Goal: Information Seeking & Learning: Find specific fact

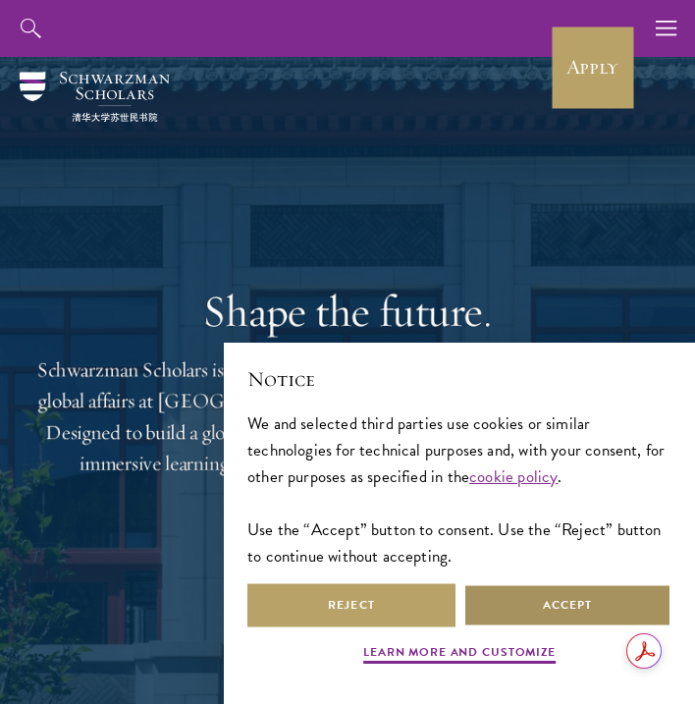
click at [510, 606] on button "Accept" at bounding box center [568, 605] width 208 height 44
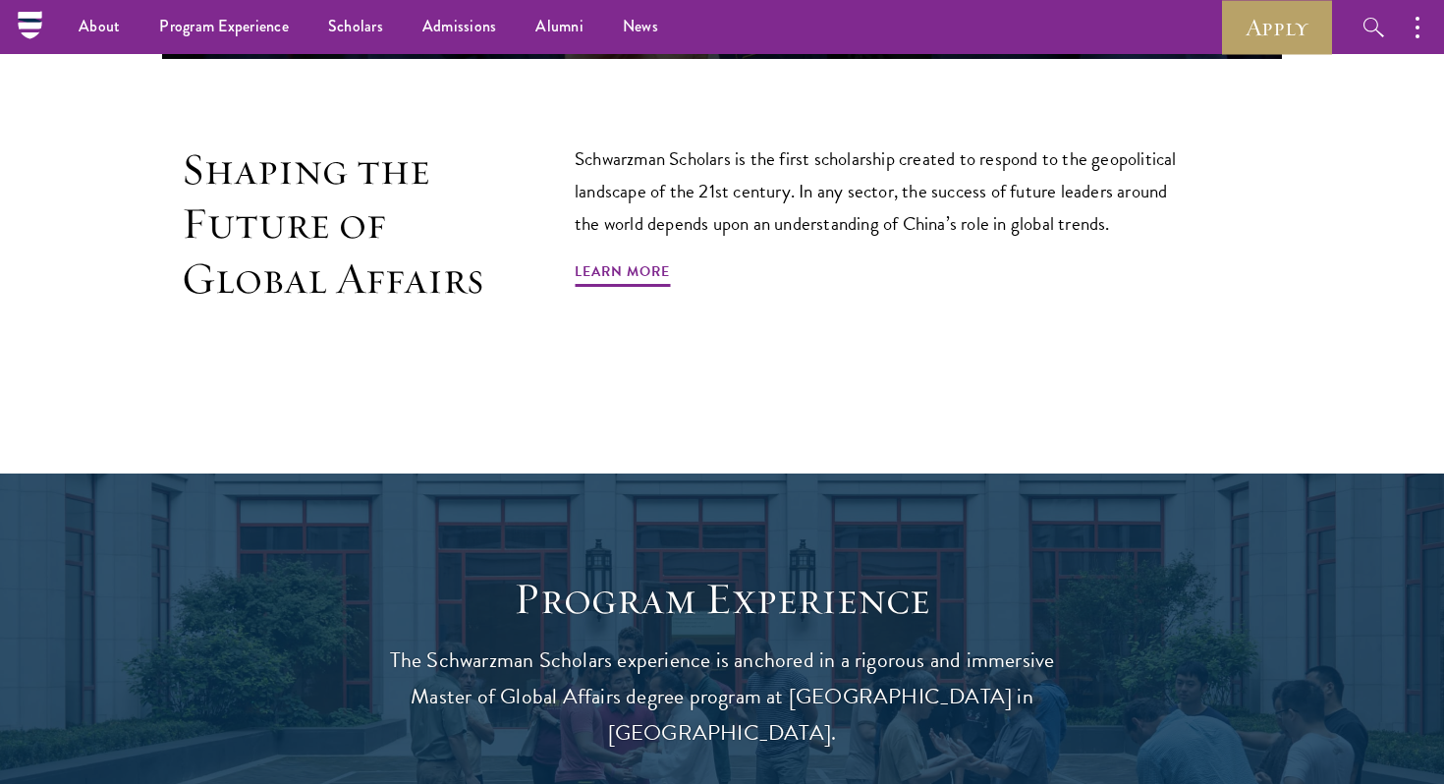
scroll to position [1224, 0]
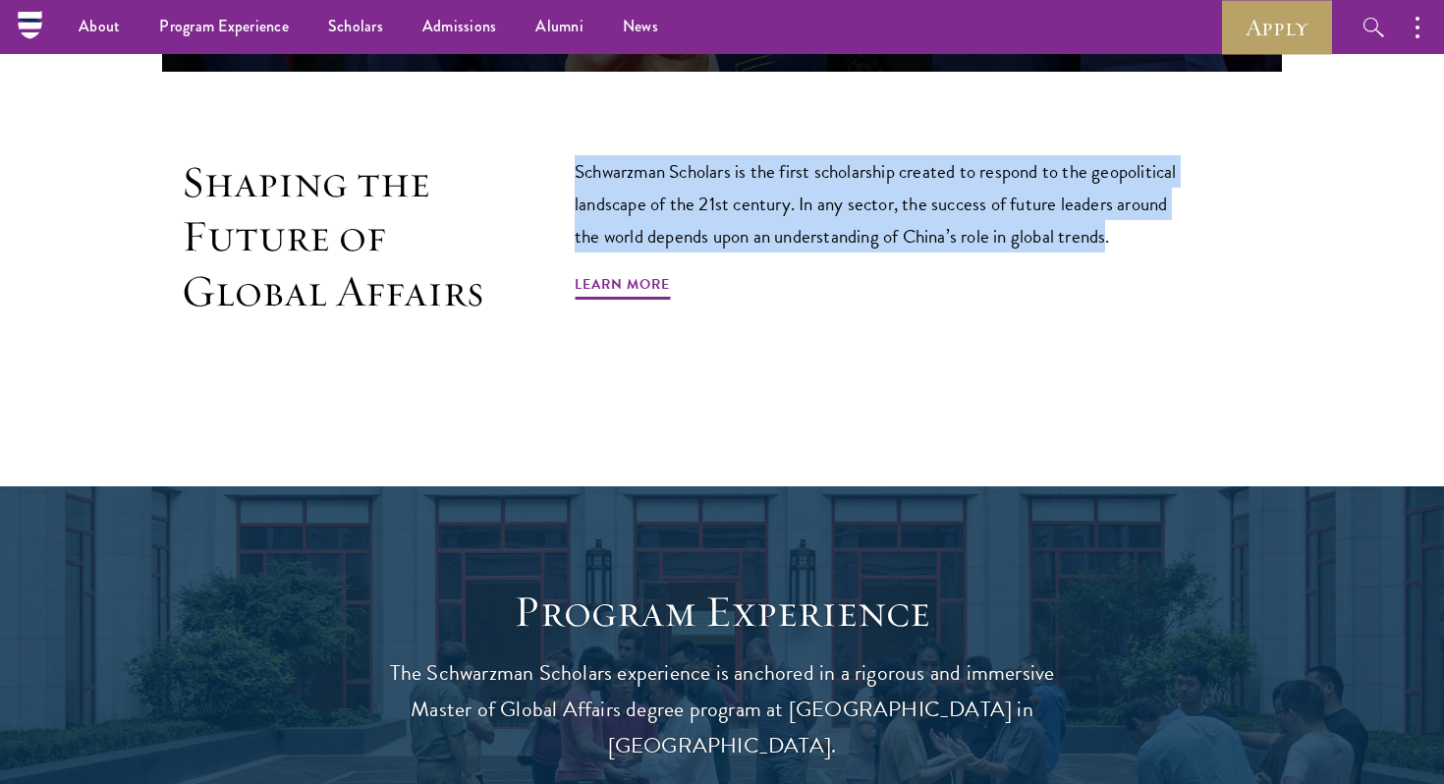
drag, startPoint x: 1110, startPoint y: 236, endPoint x: 566, endPoint y: 167, distance: 548.5
click at [566, 168] on div "Shaping the Future of Global Affairs Schwarzman Scholars is the first scholarsh…" at bounding box center [722, 281] width 1120 height 252
copy p "Schwarzman Scholars is the first scholarship created to respond to the geopolit…"
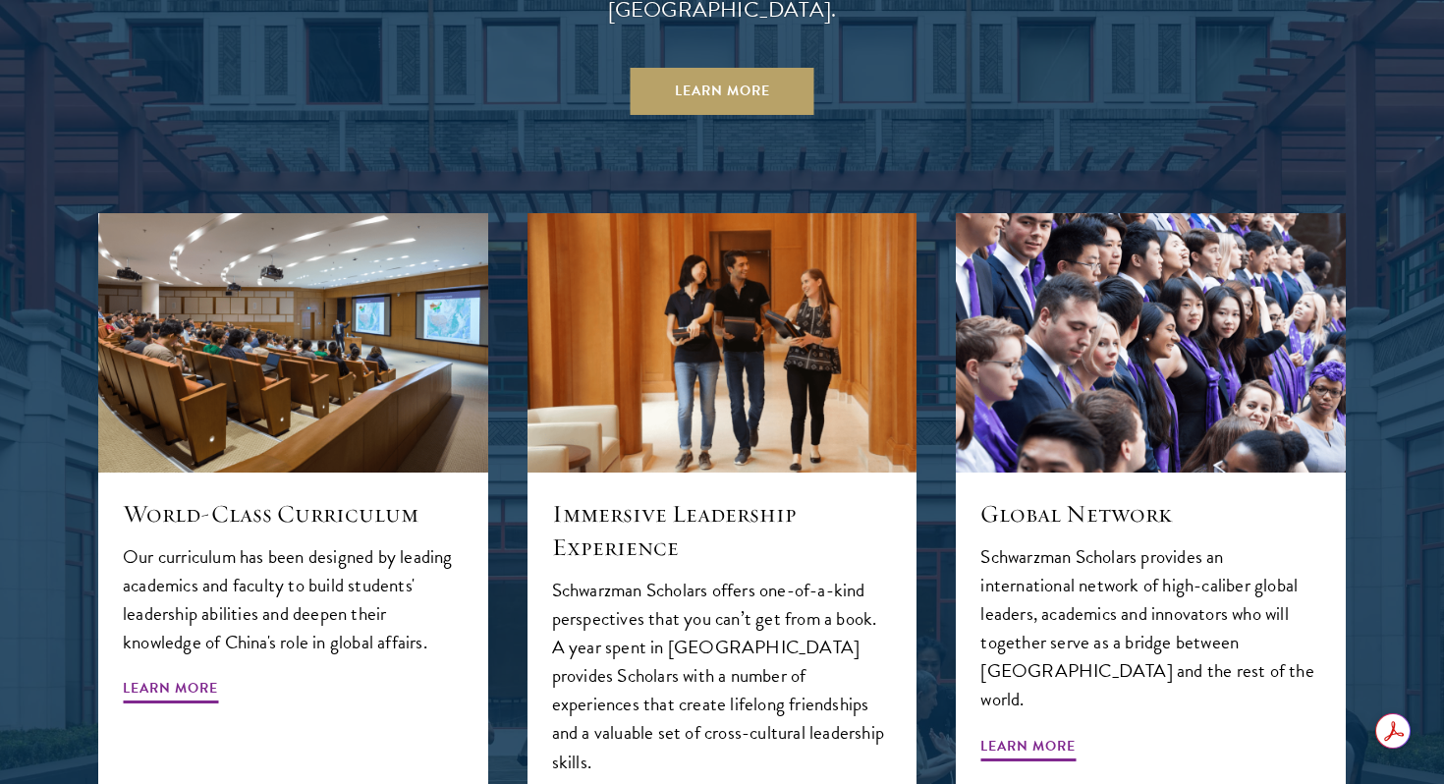
scroll to position [1968, 0]
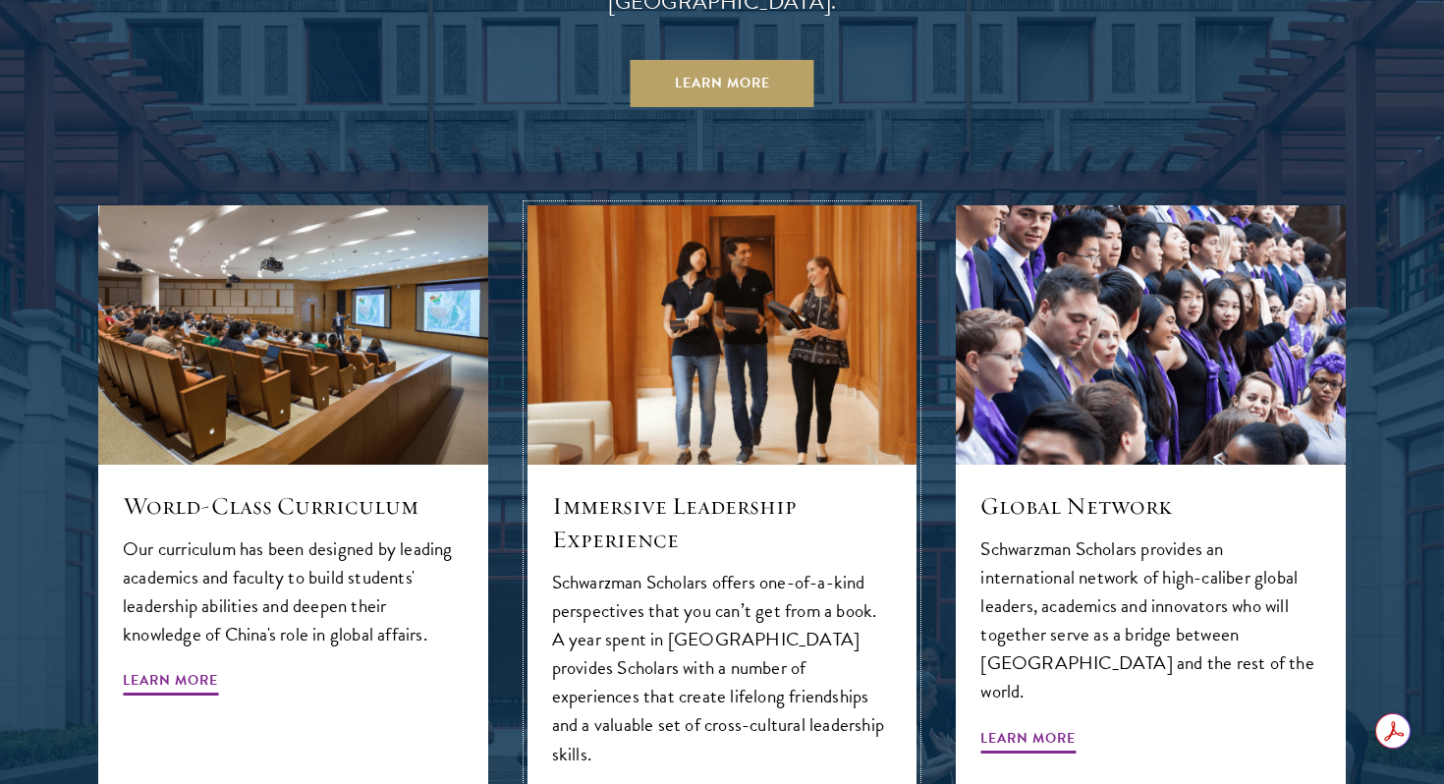
click at [647, 568] on p "Schwarzman Scholars offers one-of-a-kind perspectives that you can’t get from a…" at bounding box center [722, 667] width 341 height 199
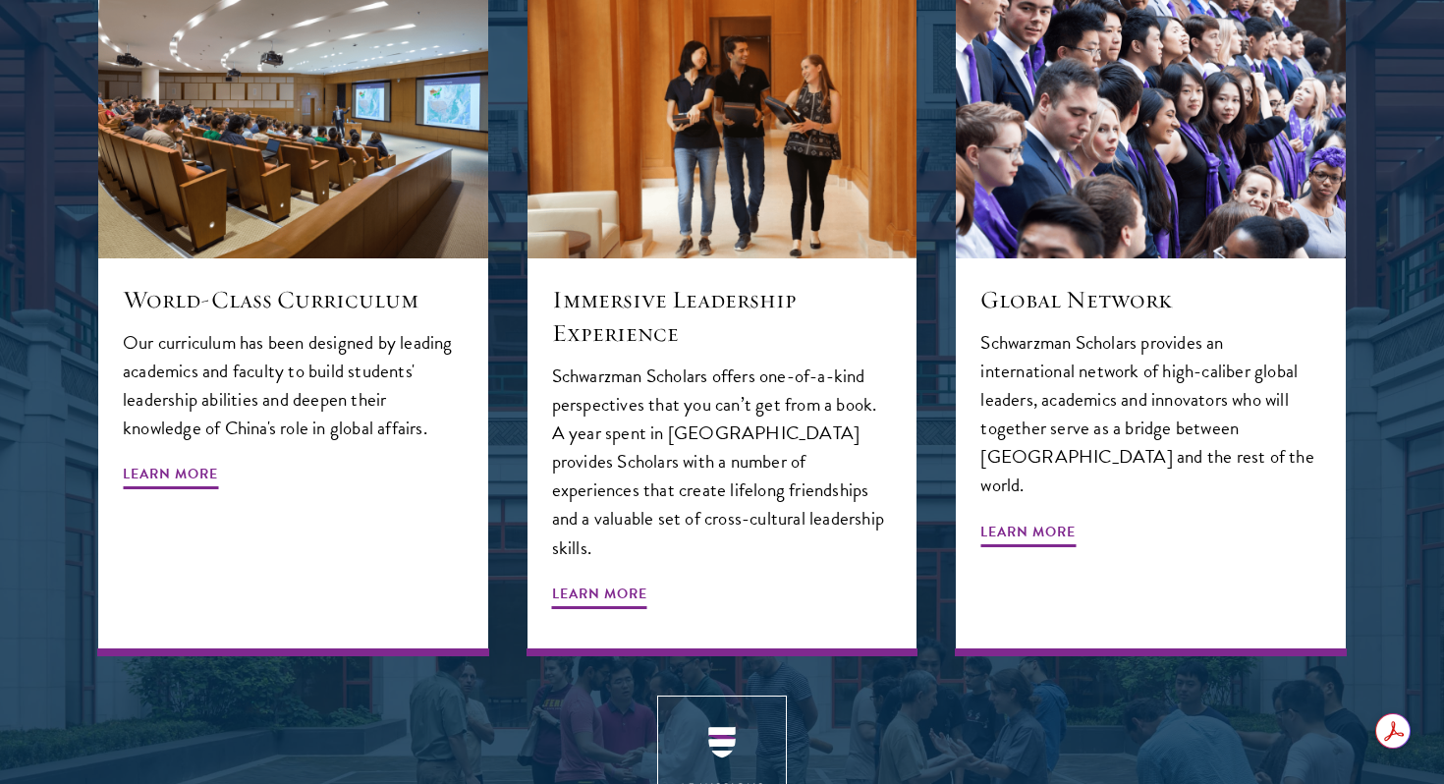
scroll to position [2241, 0]
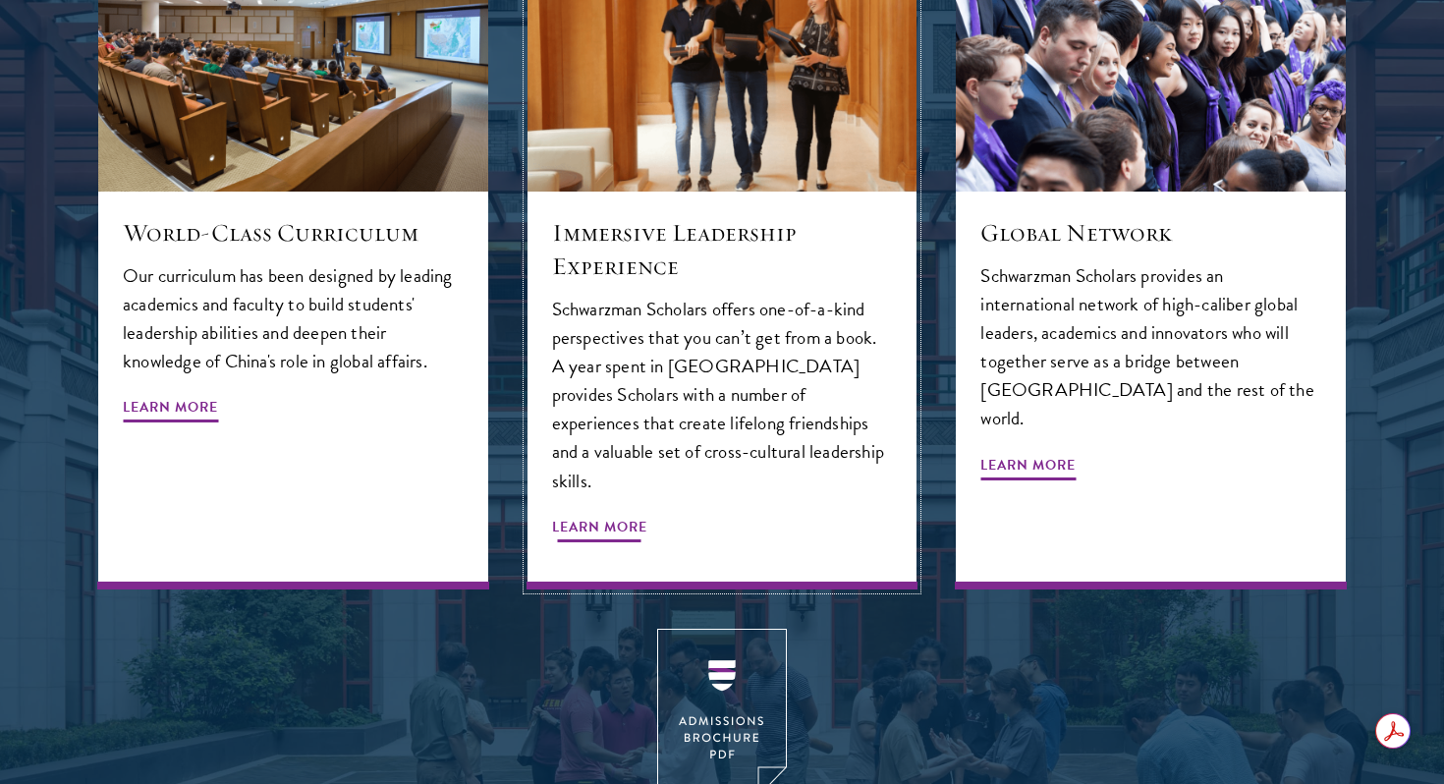
click at [610, 515] on span "Learn More" at bounding box center [599, 530] width 95 height 30
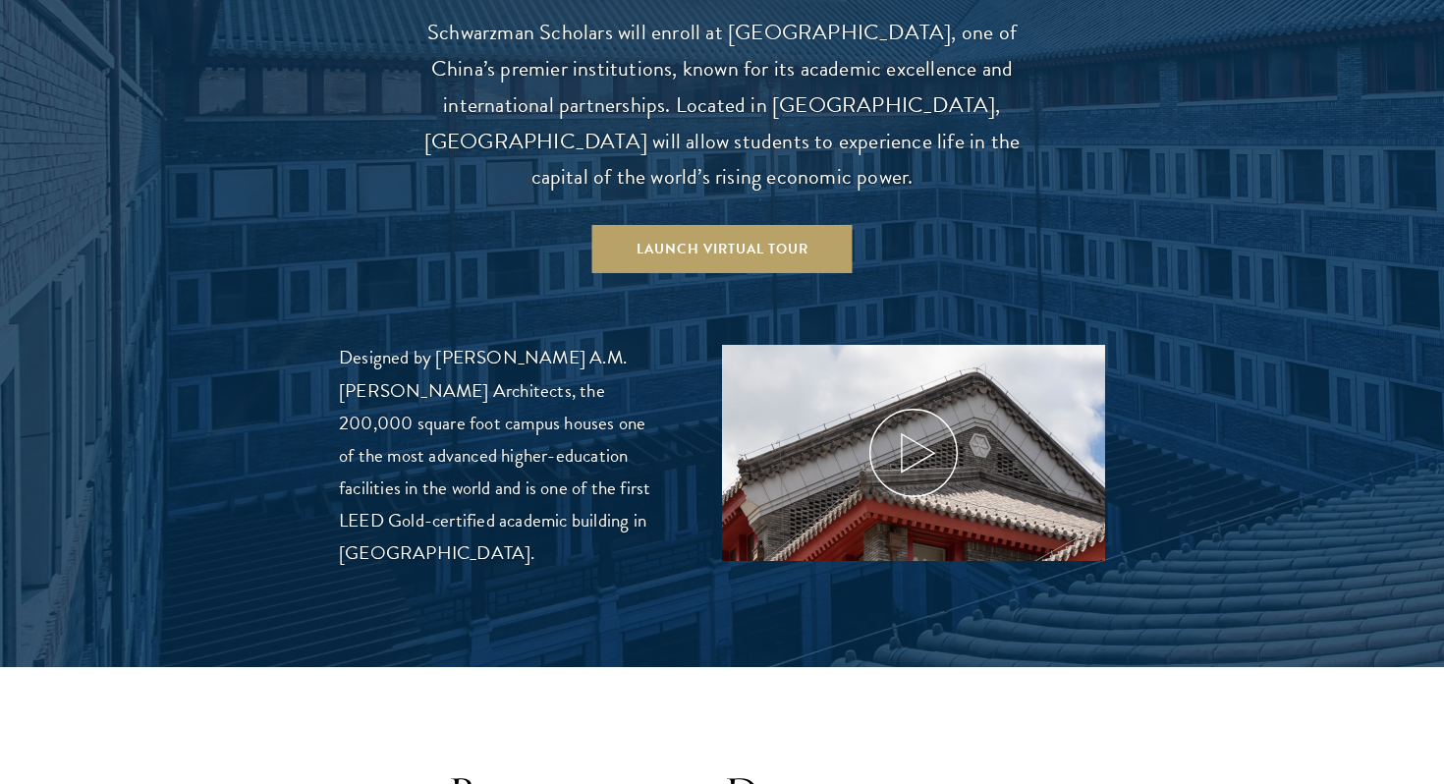
scroll to position [2086, 0]
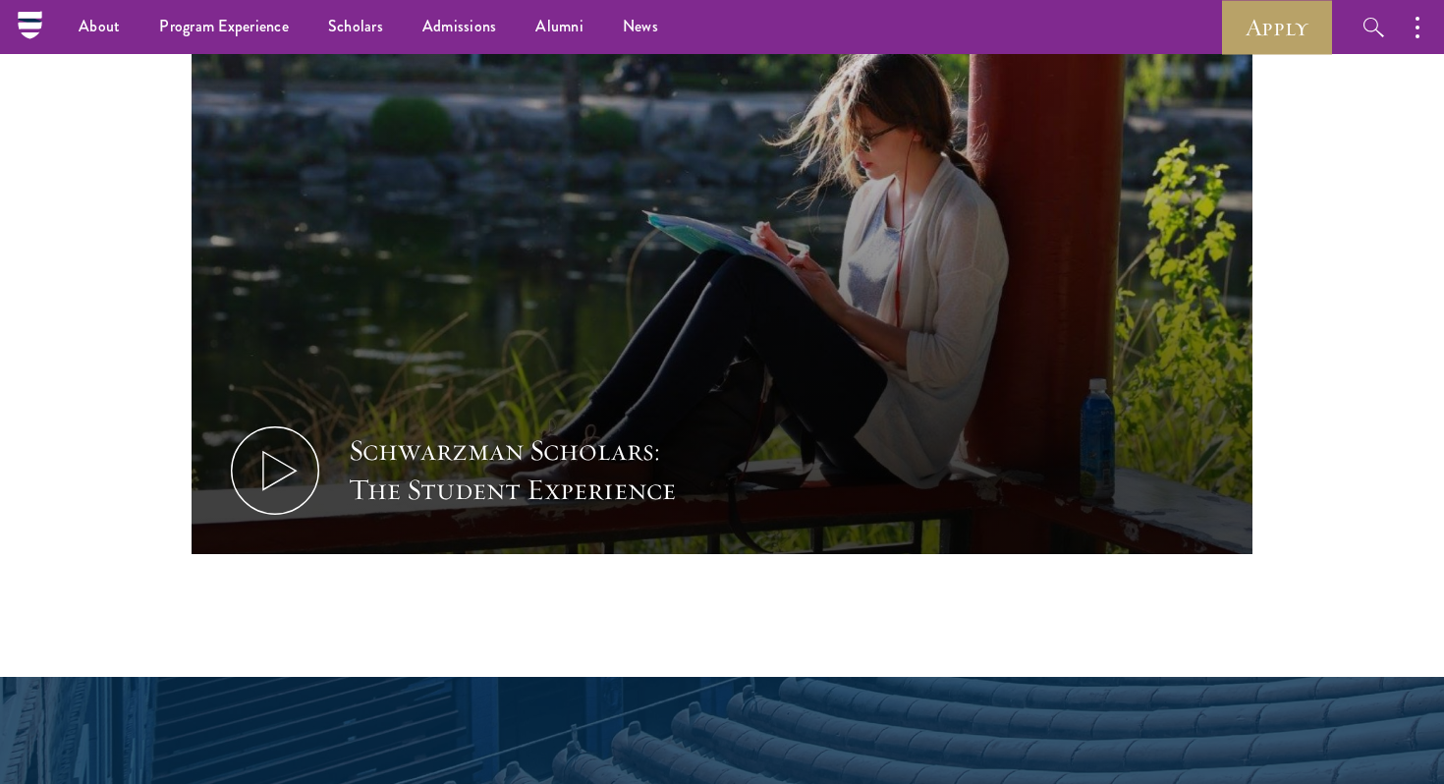
scroll to position [1174, 0]
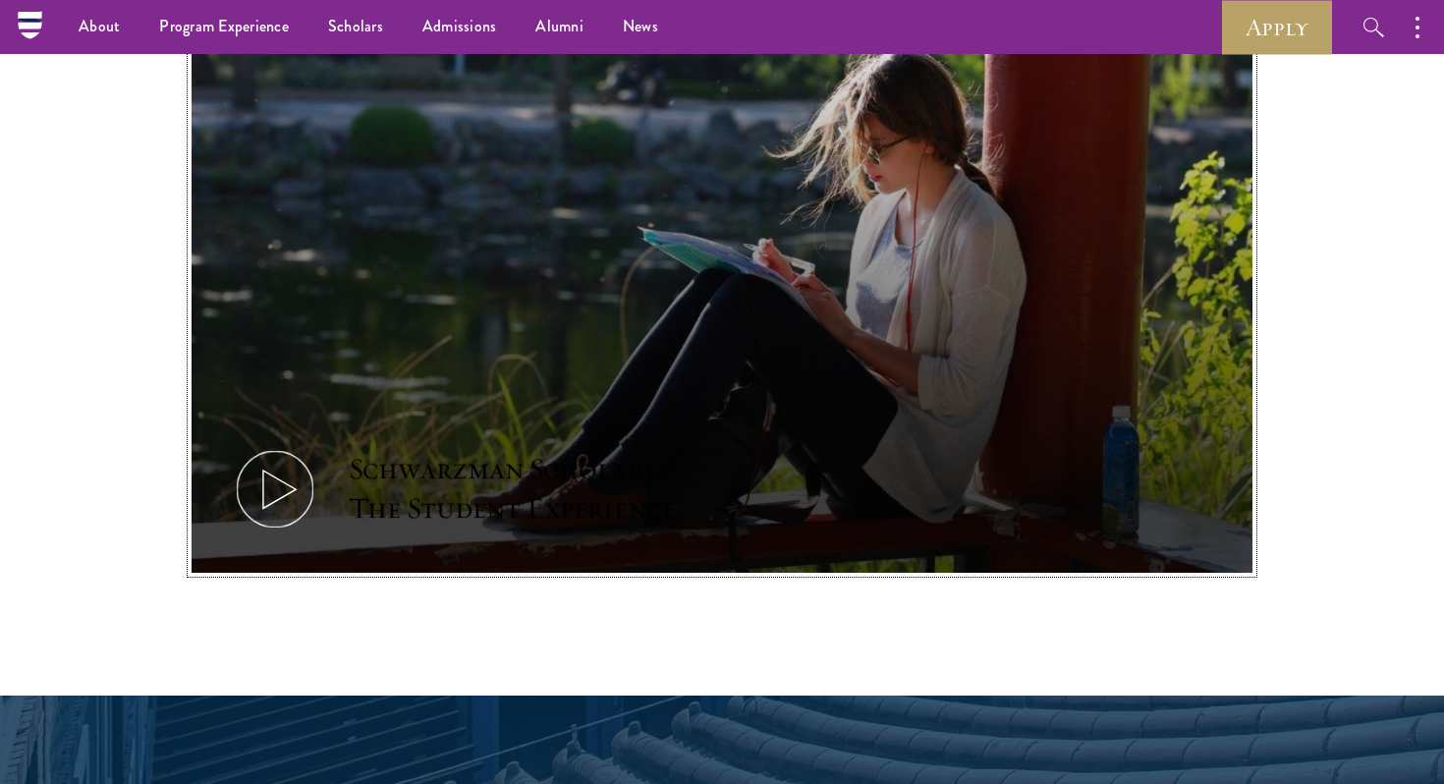
click at [300, 445] on icon at bounding box center [275, 489] width 88 height 88
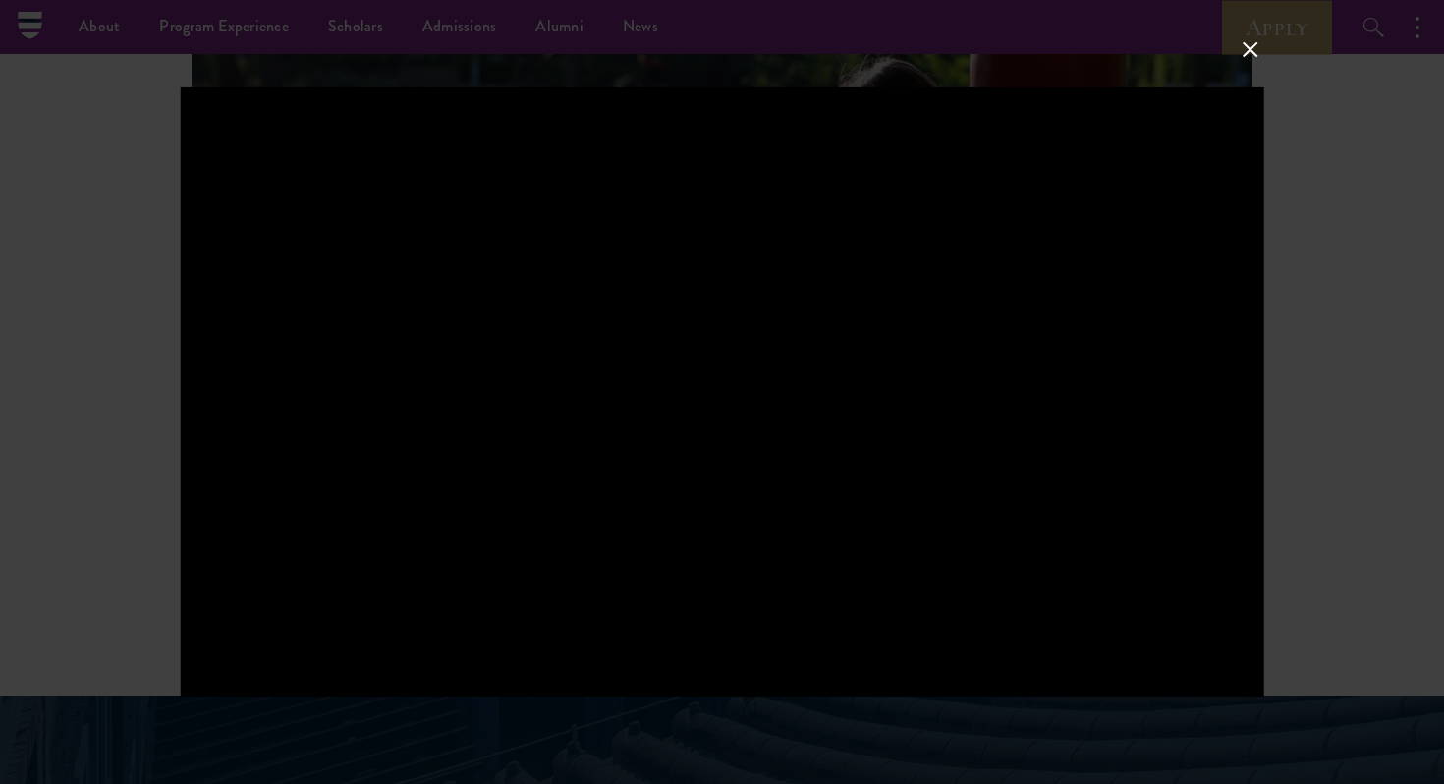
click at [1249, 49] on button at bounding box center [1251, 49] width 26 height 26
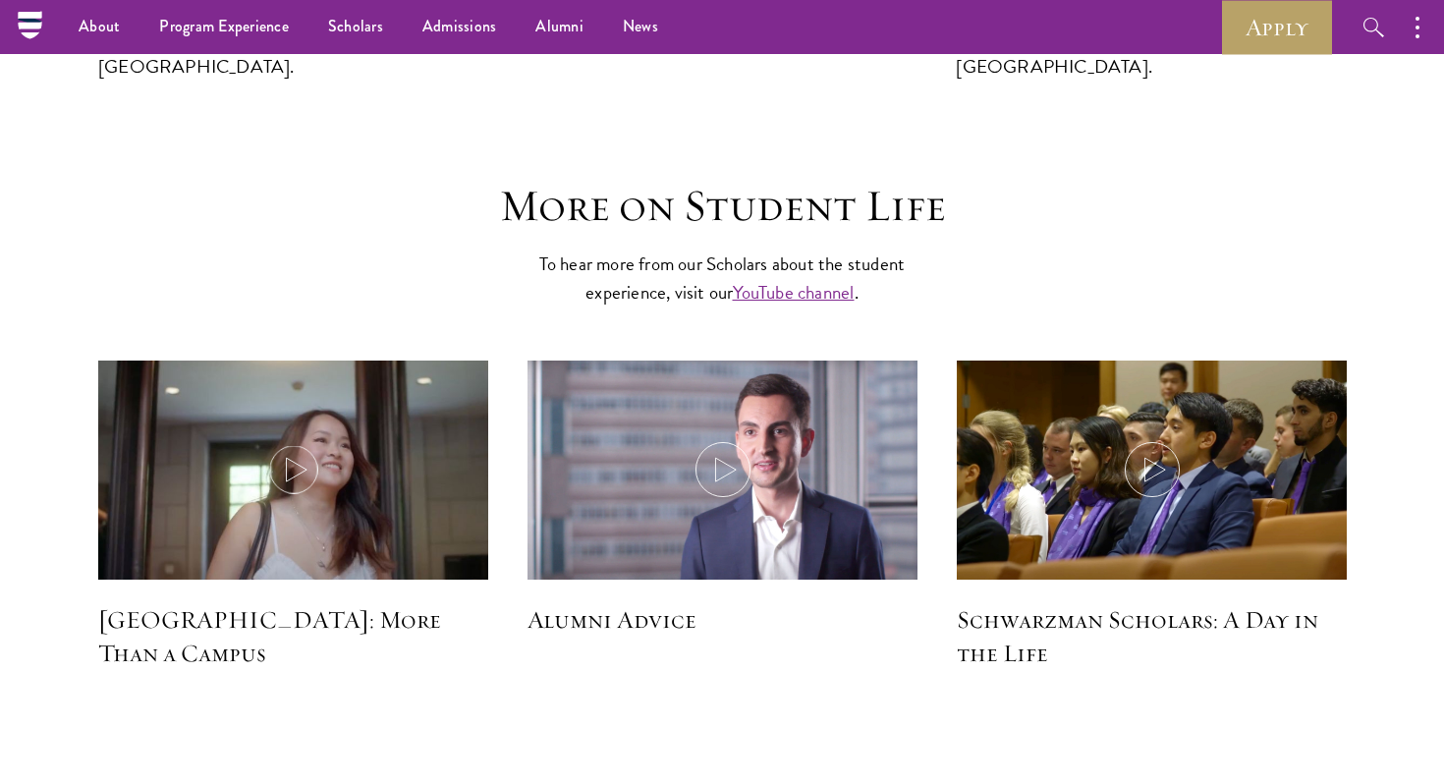
scroll to position [5658, 0]
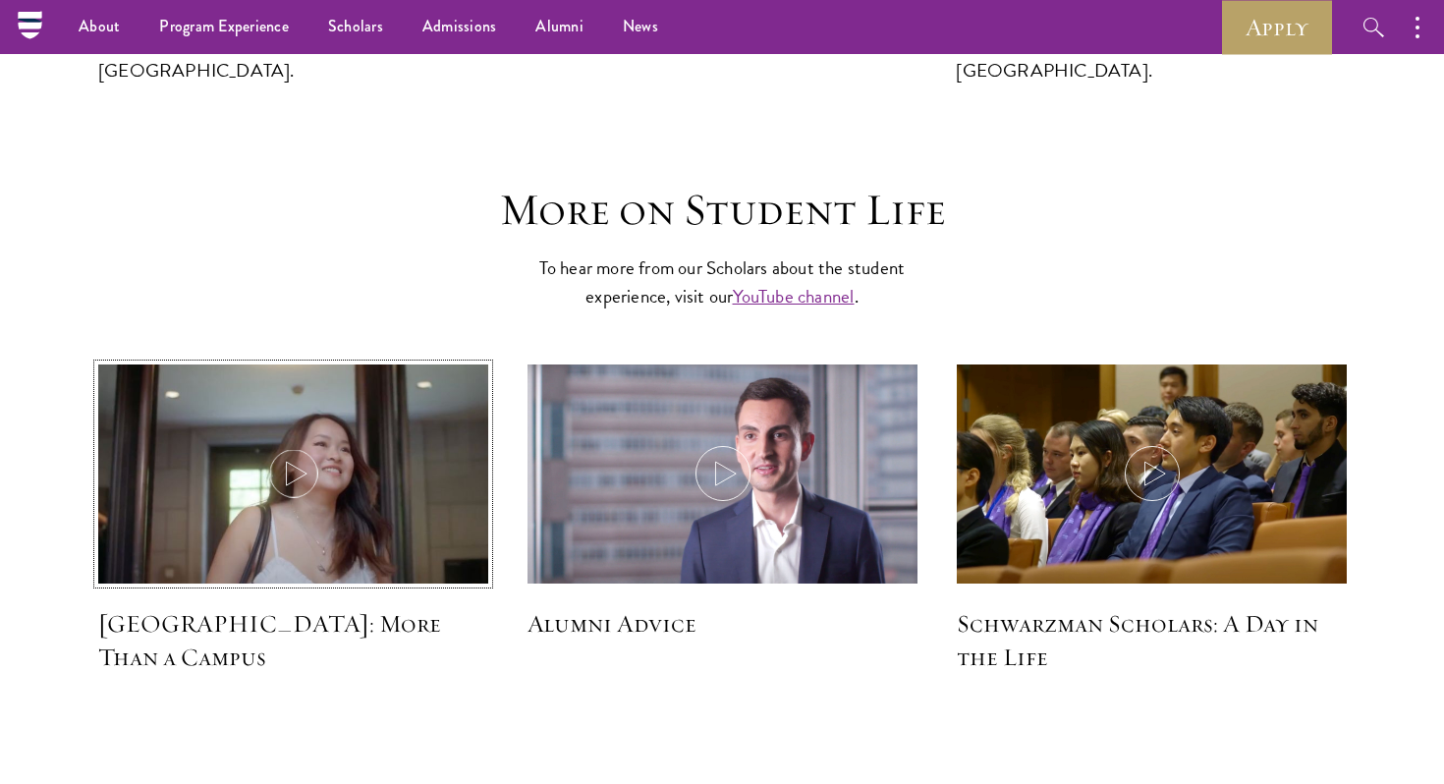
click at [287, 446] on icon at bounding box center [293, 473] width 55 height 55
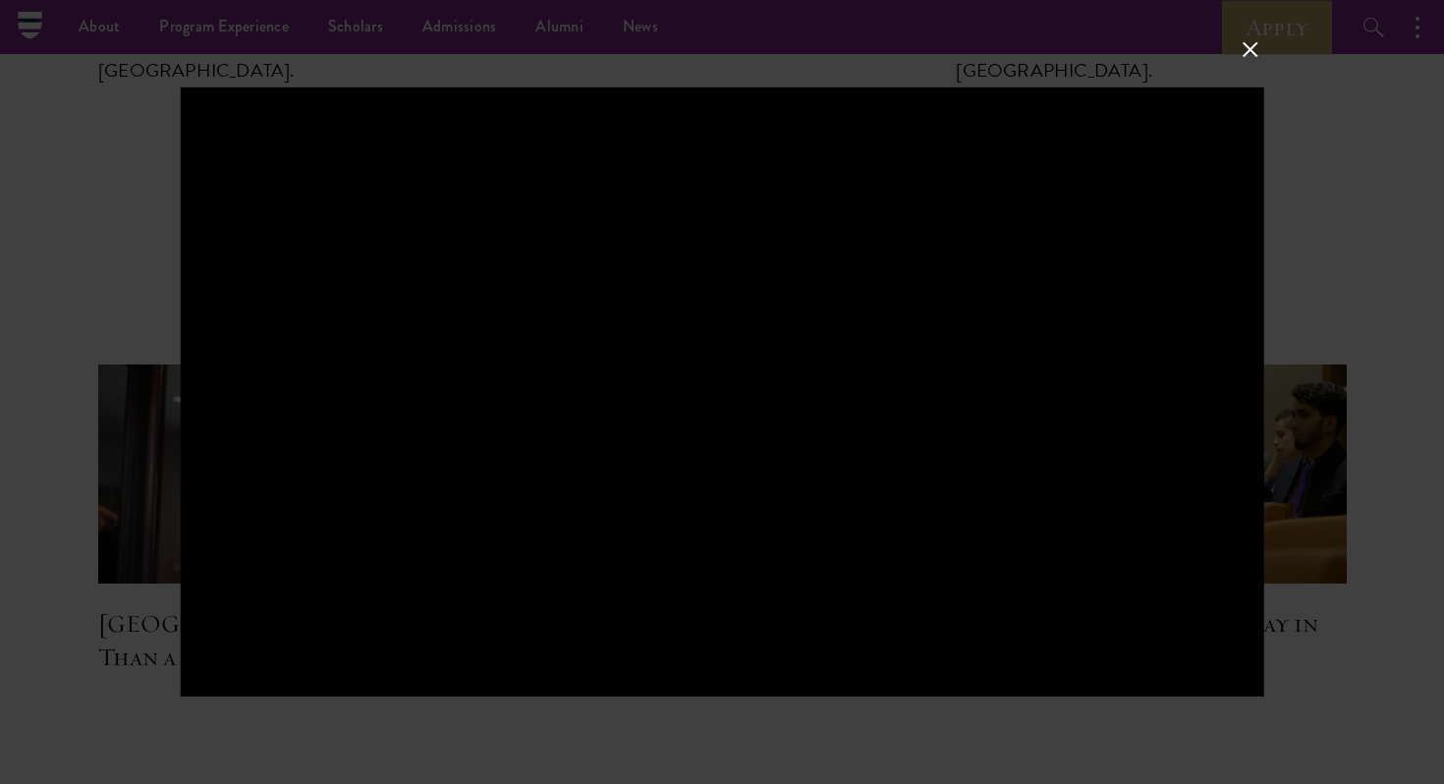
click at [1260, 52] on button at bounding box center [1251, 49] width 26 height 26
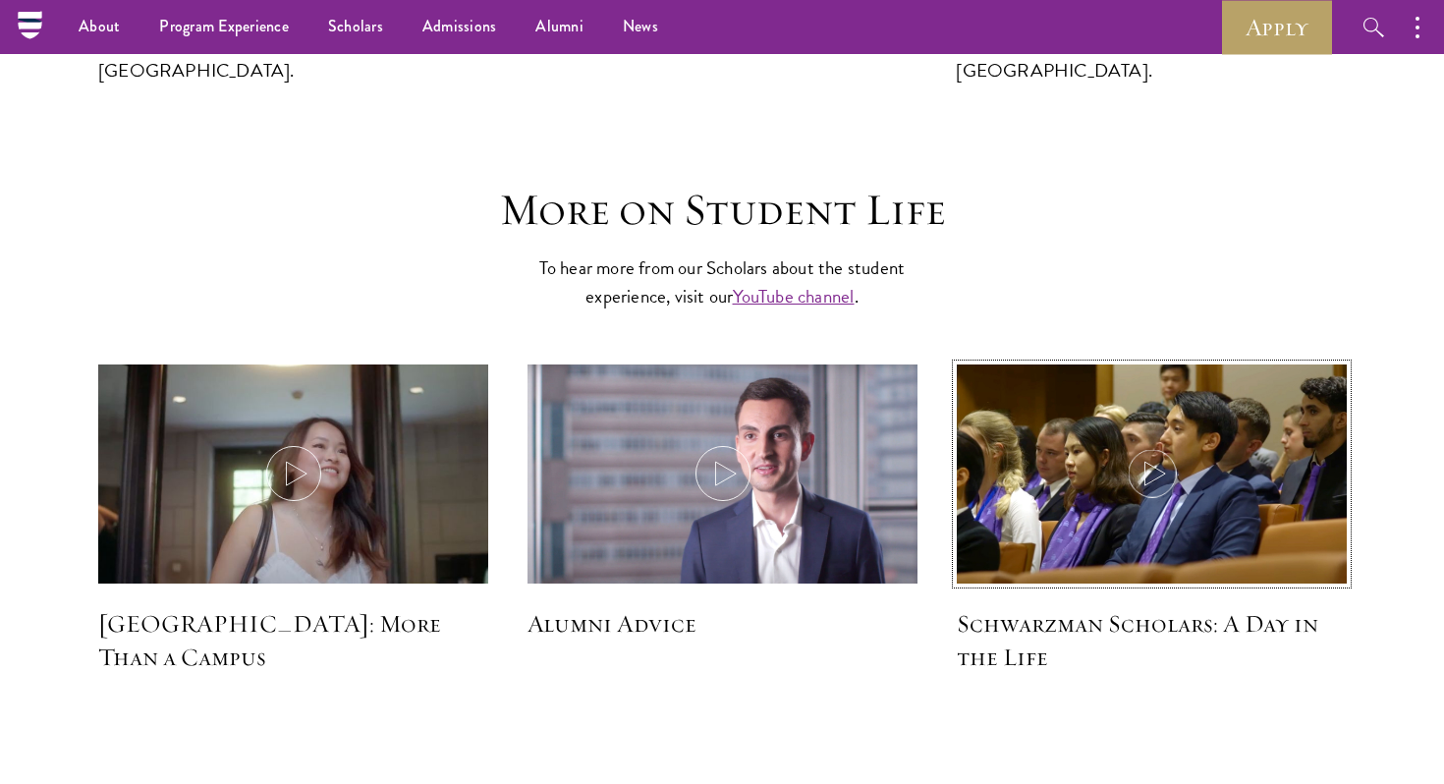
click at [1153, 446] on icon at bounding box center [1152, 473] width 55 height 55
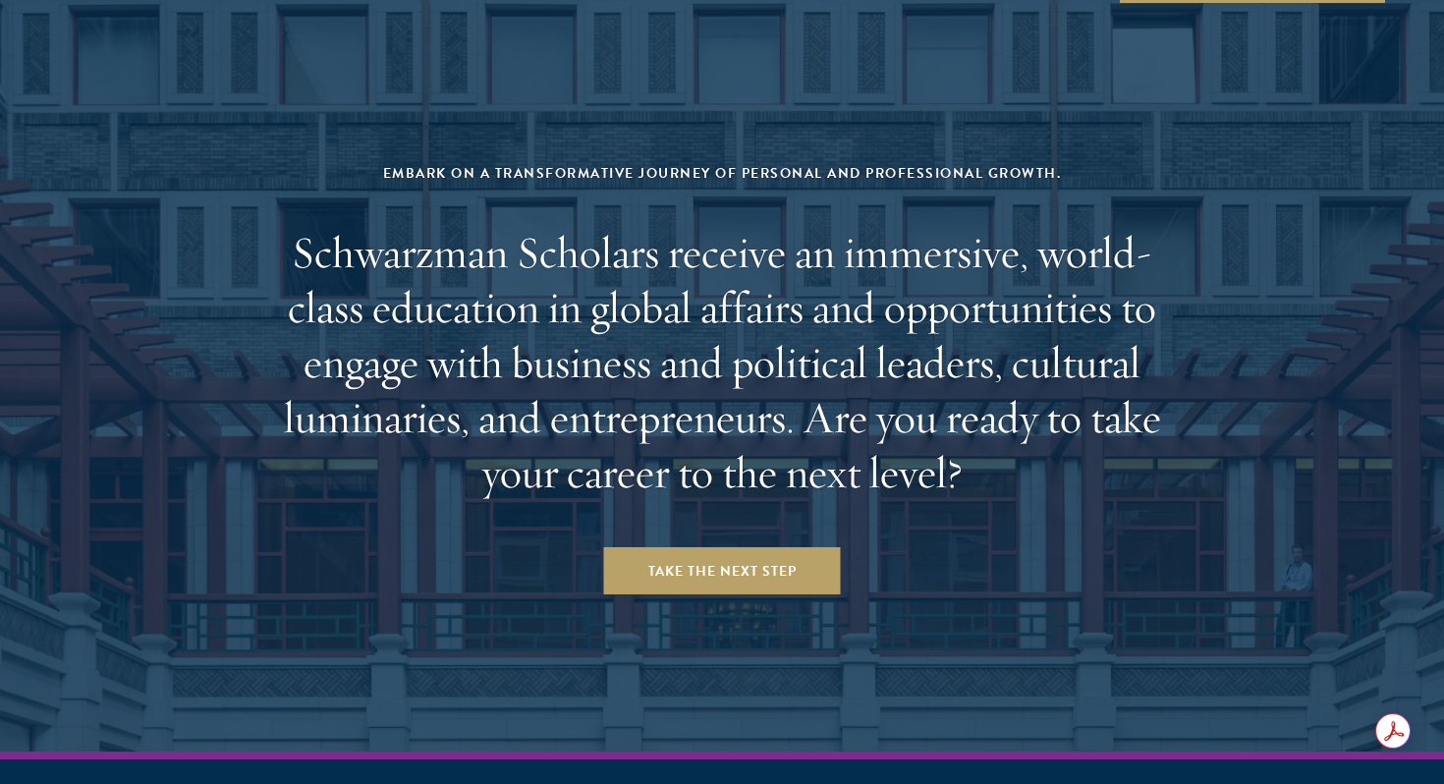
scroll to position [8215, 0]
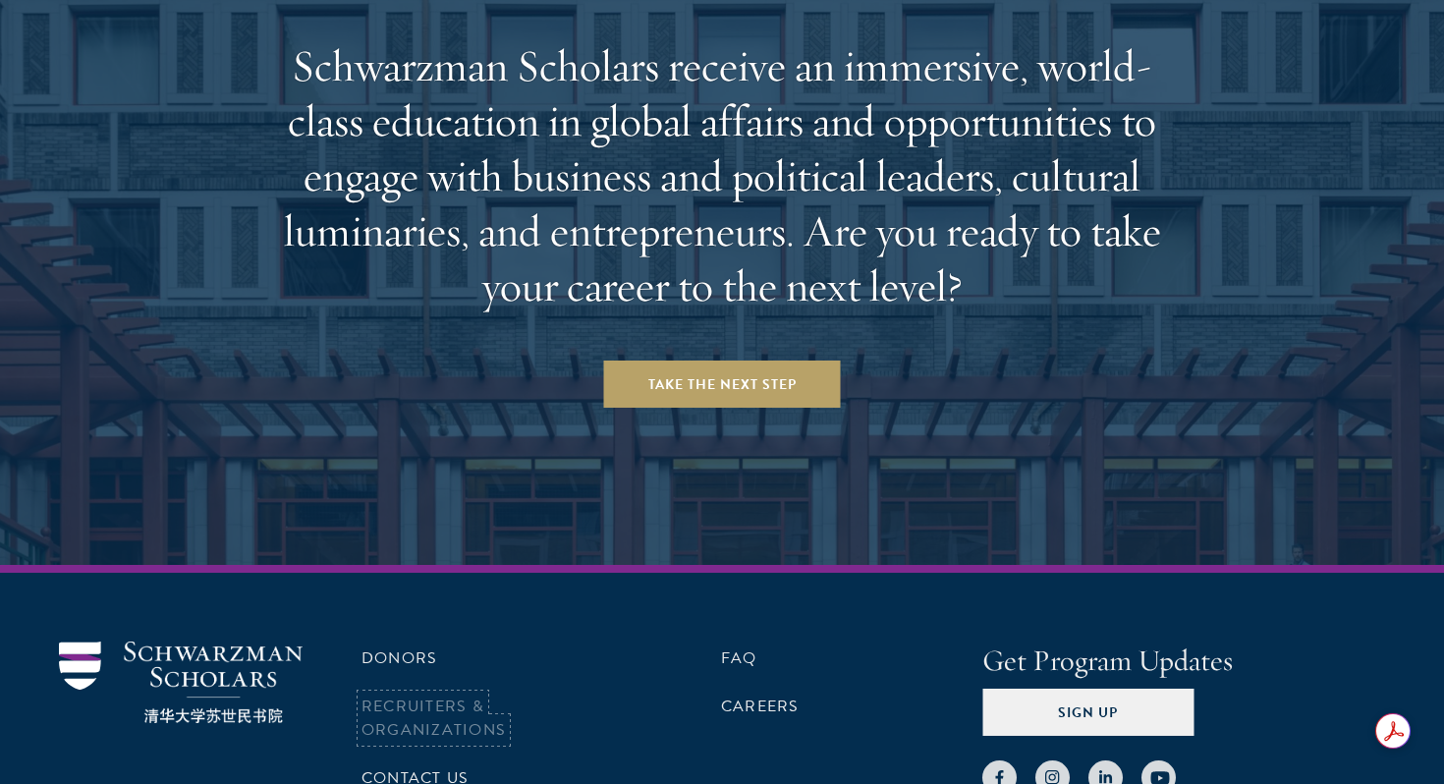
click at [407, 694] on link "Recruiters & Organizations" at bounding box center [433, 717] width 144 height 47
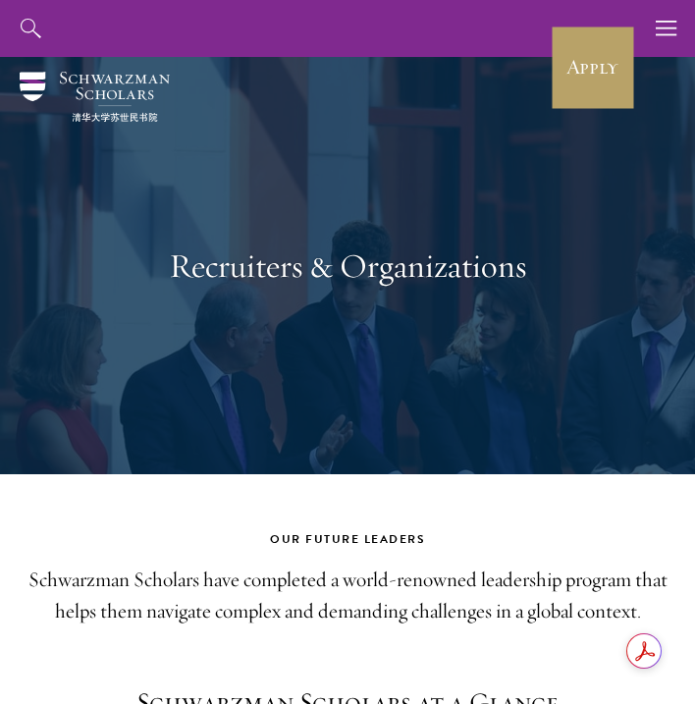
scroll to position [656, 656]
click at [657, 22] on use "button" at bounding box center [666, 28] width 21 height 15
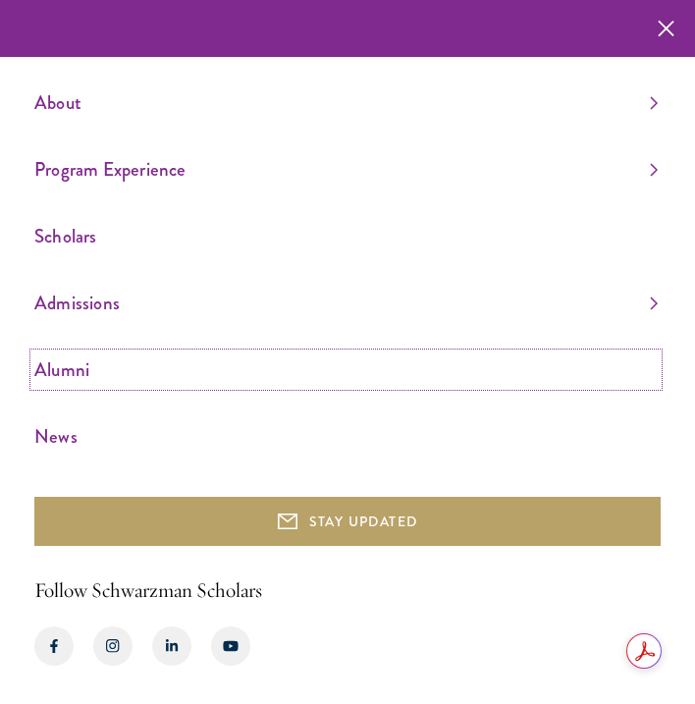
click at [239, 375] on link "Alumni" at bounding box center [346, 370] width 624 height 32
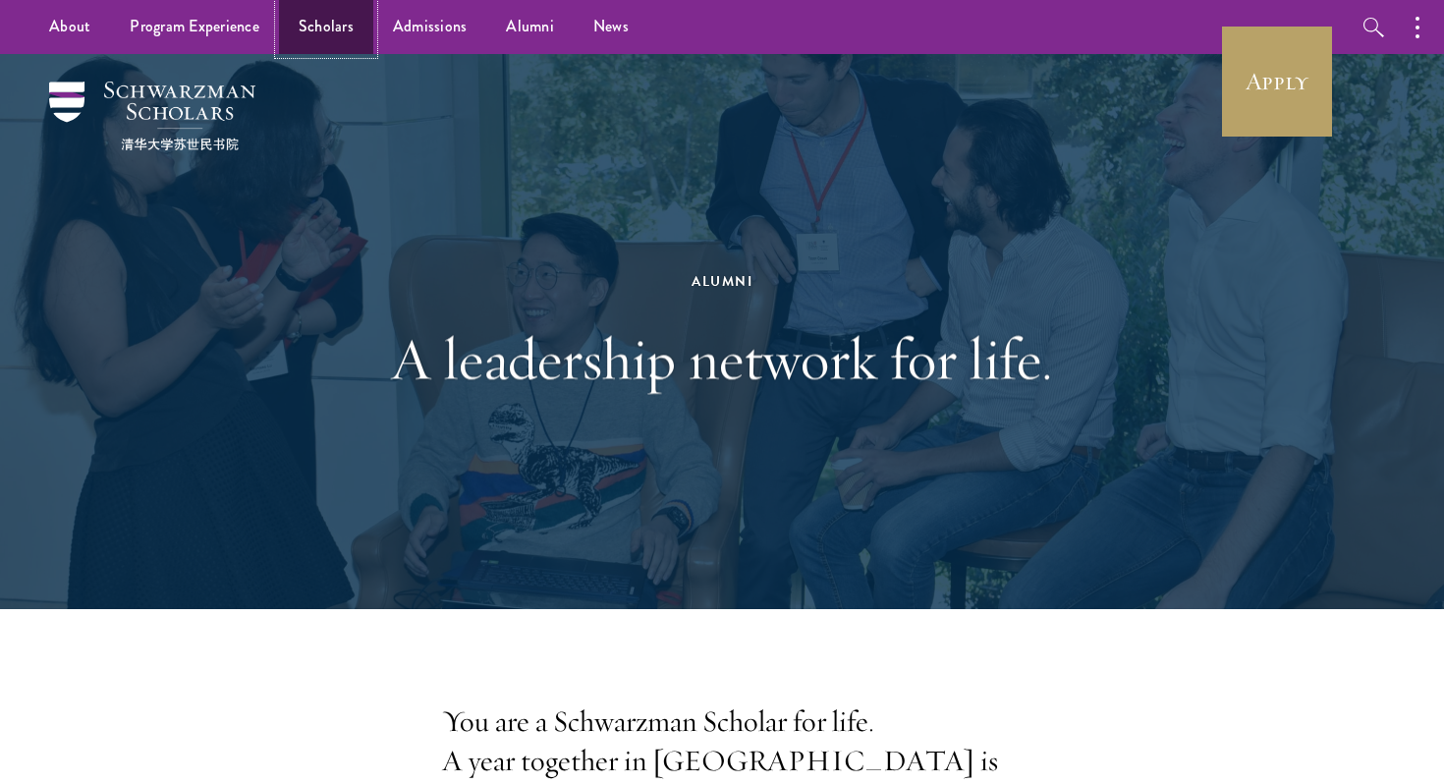
click at [322, 40] on link "Scholars" at bounding box center [326, 27] width 94 height 54
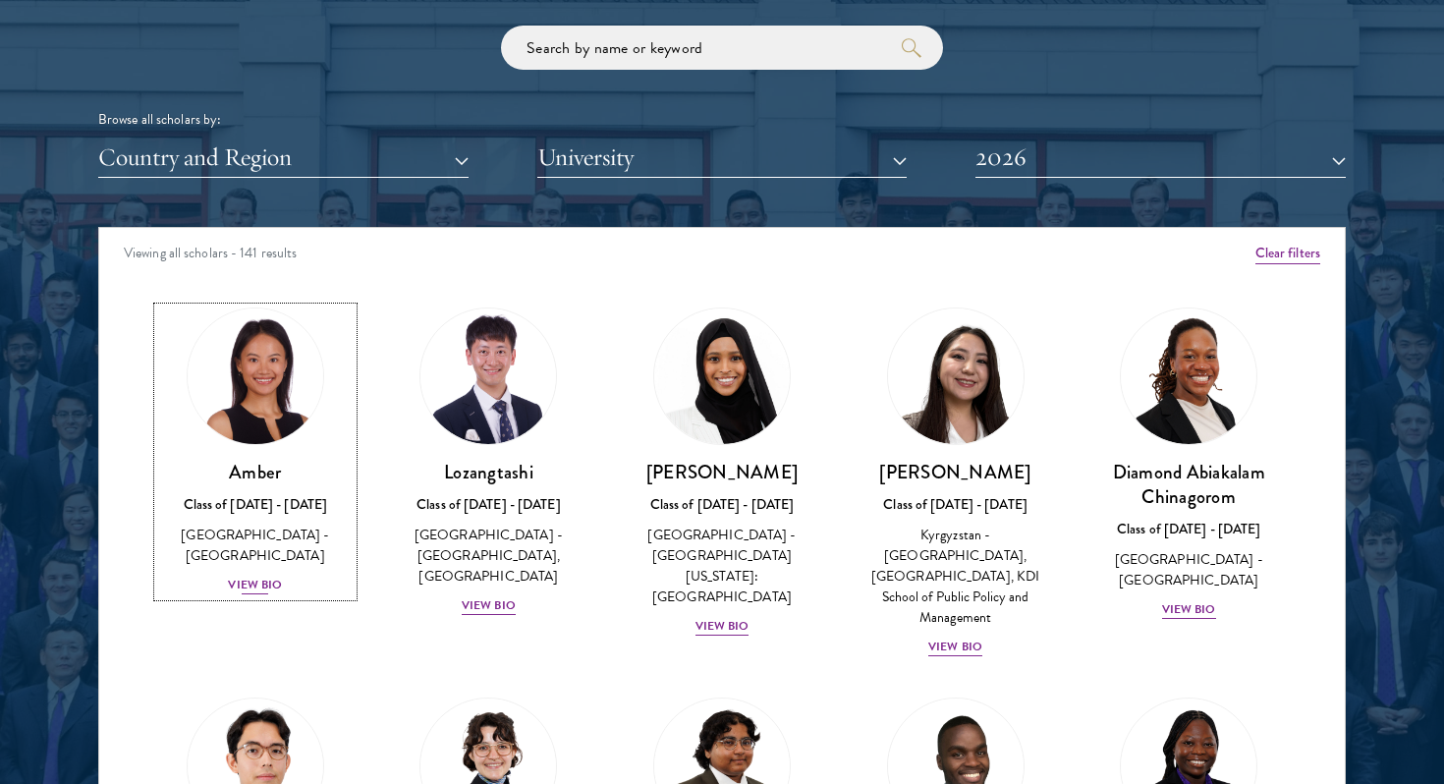
click at [275, 576] on div "View Bio" at bounding box center [255, 585] width 54 height 19
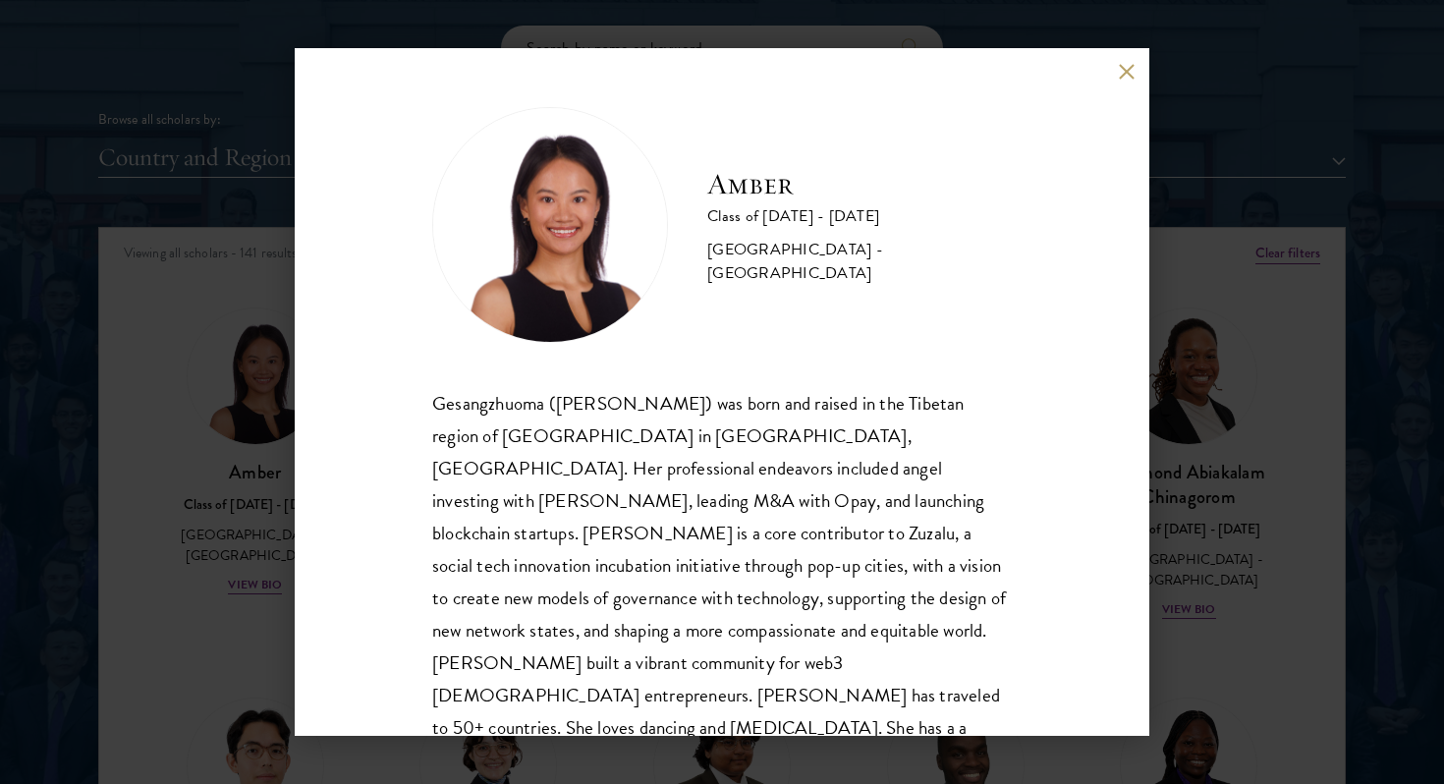
scroll to position [34, 0]
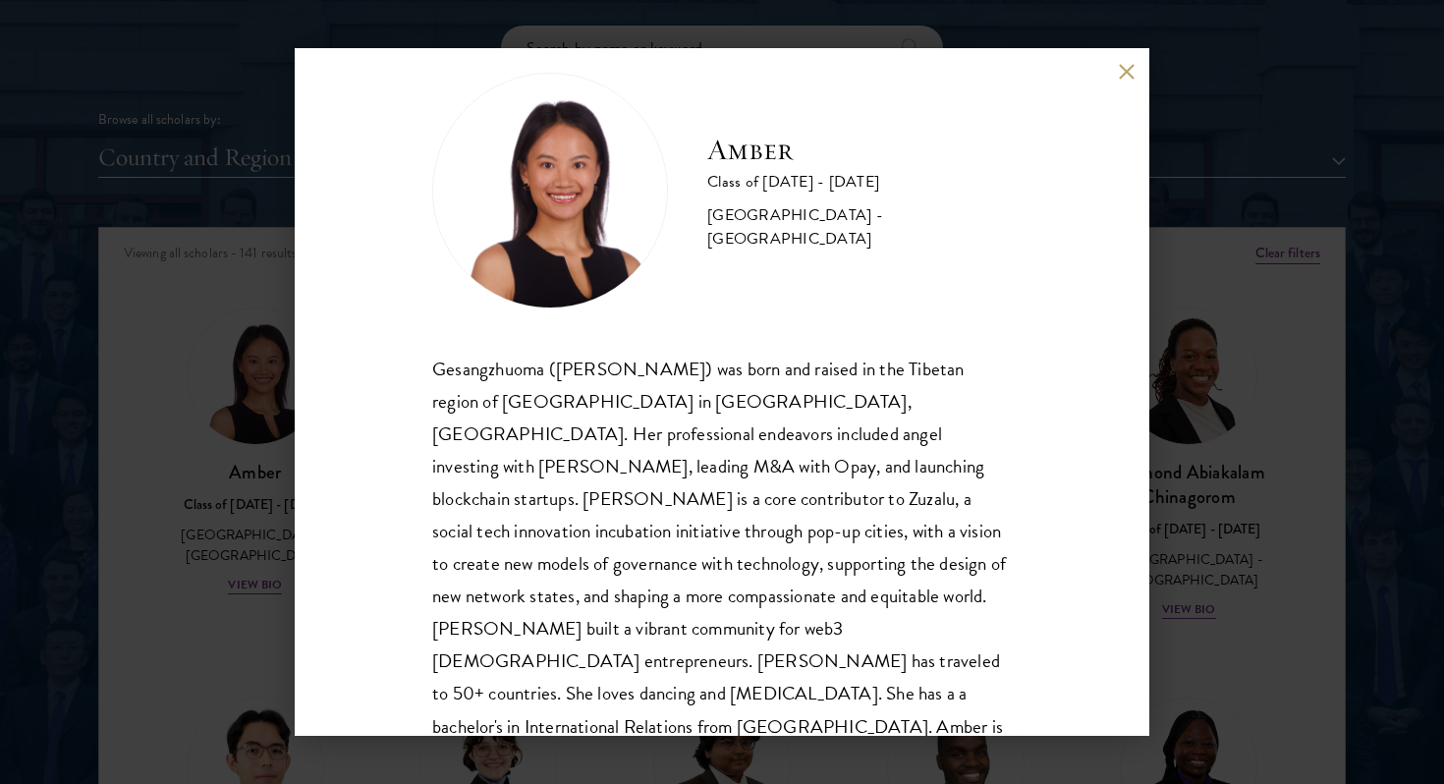
click at [1123, 70] on button at bounding box center [1126, 71] width 17 height 17
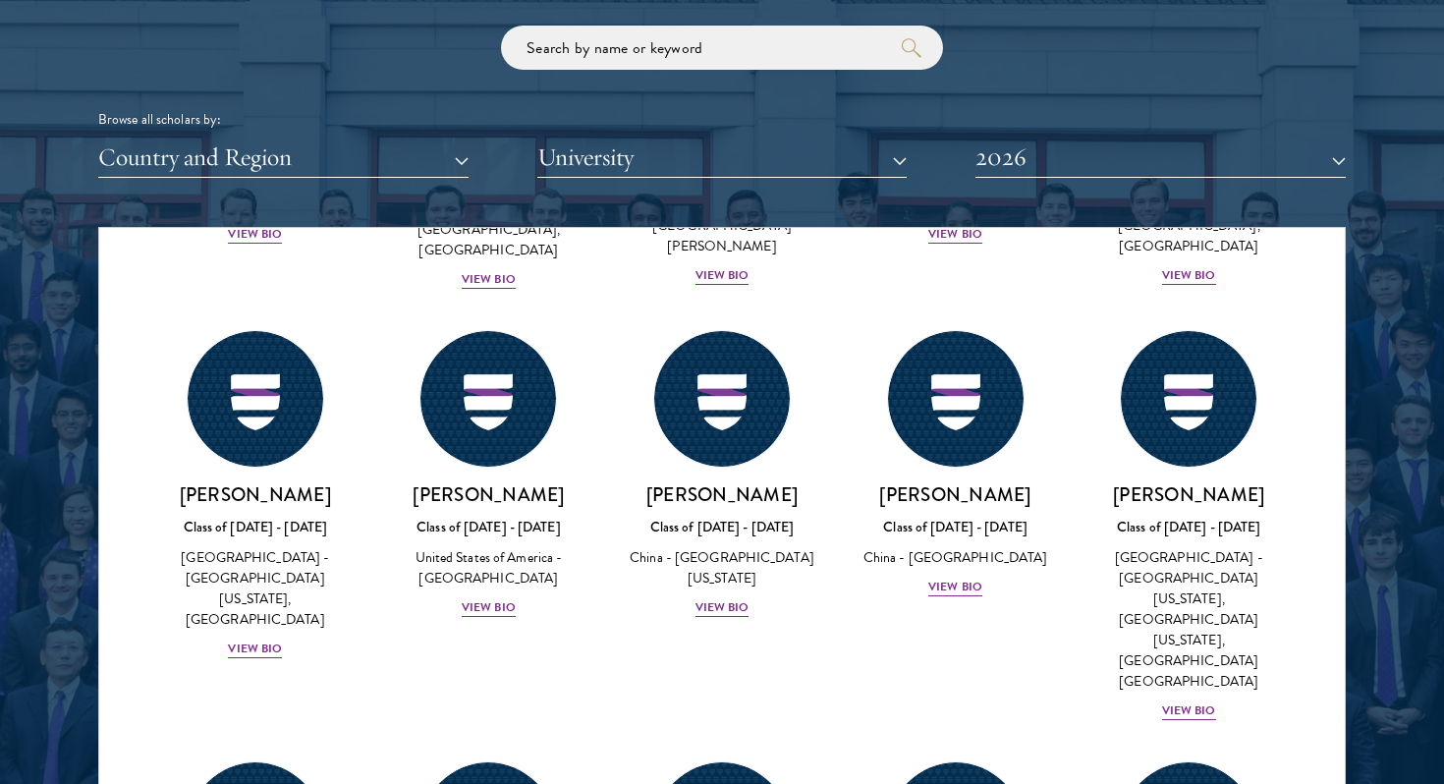
scroll to position [9264, 0]
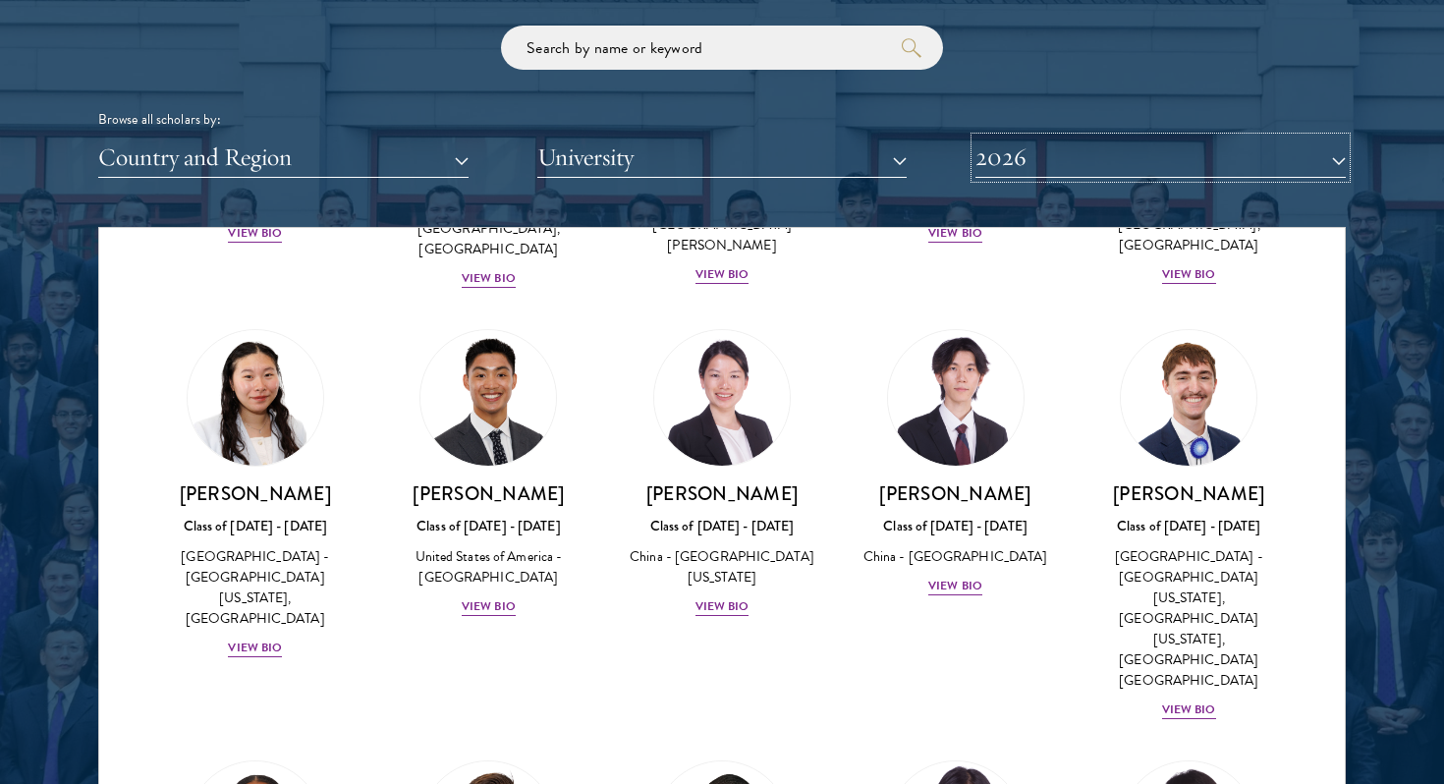
click at [1191, 165] on button "2026" at bounding box center [1160, 158] width 370 height 40
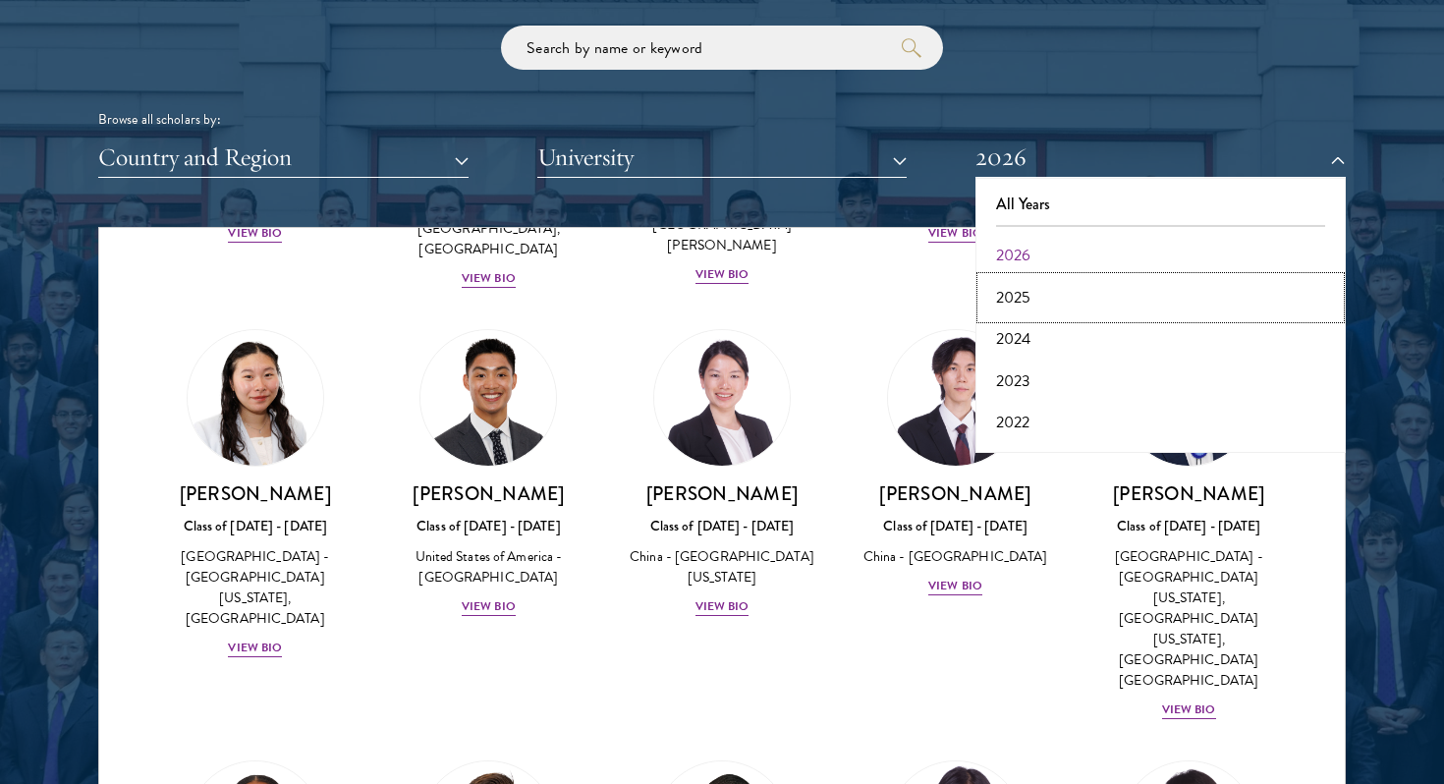
click at [1154, 282] on button "2025" at bounding box center [1160, 297] width 359 height 41
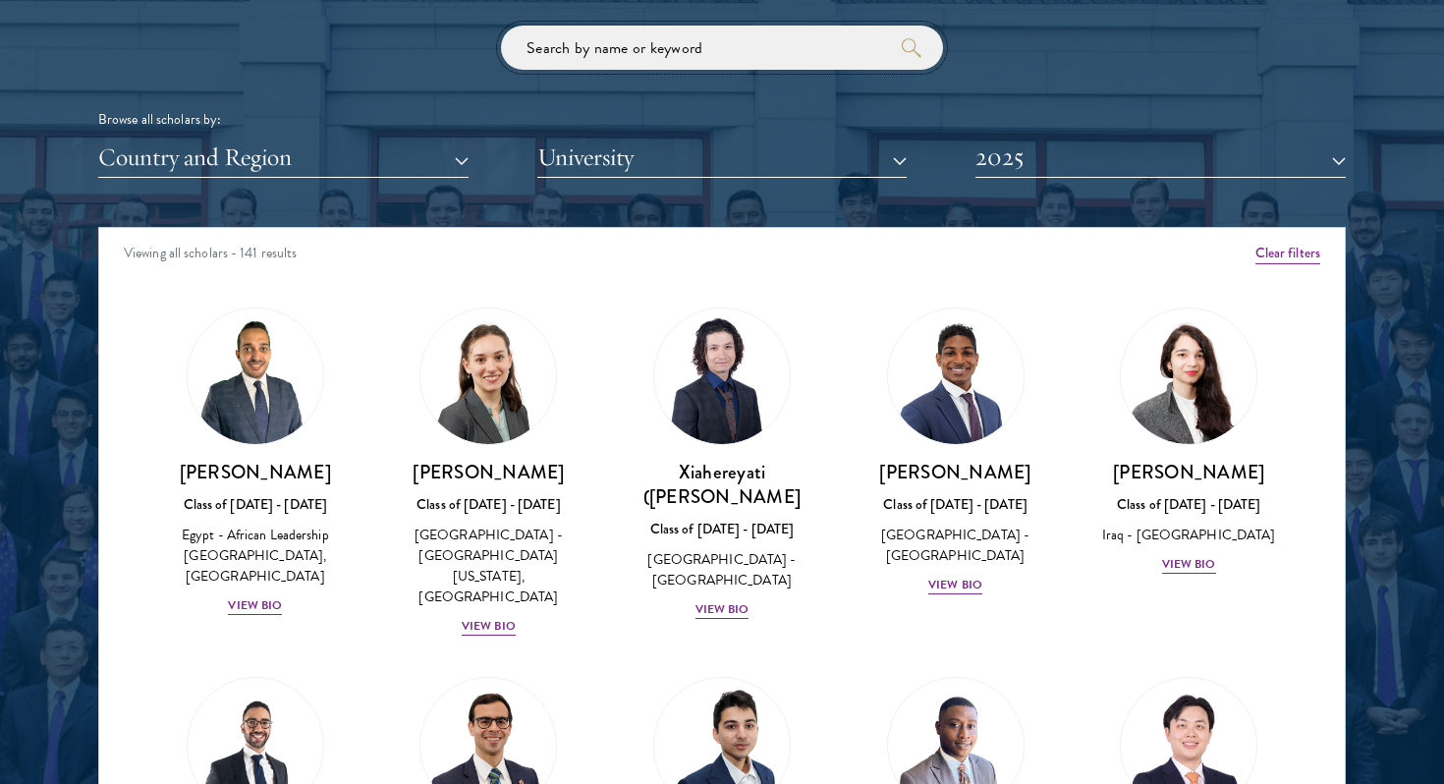
click at [686, 53] on input "search" at bounding box center [722, 48] width 442 height 44
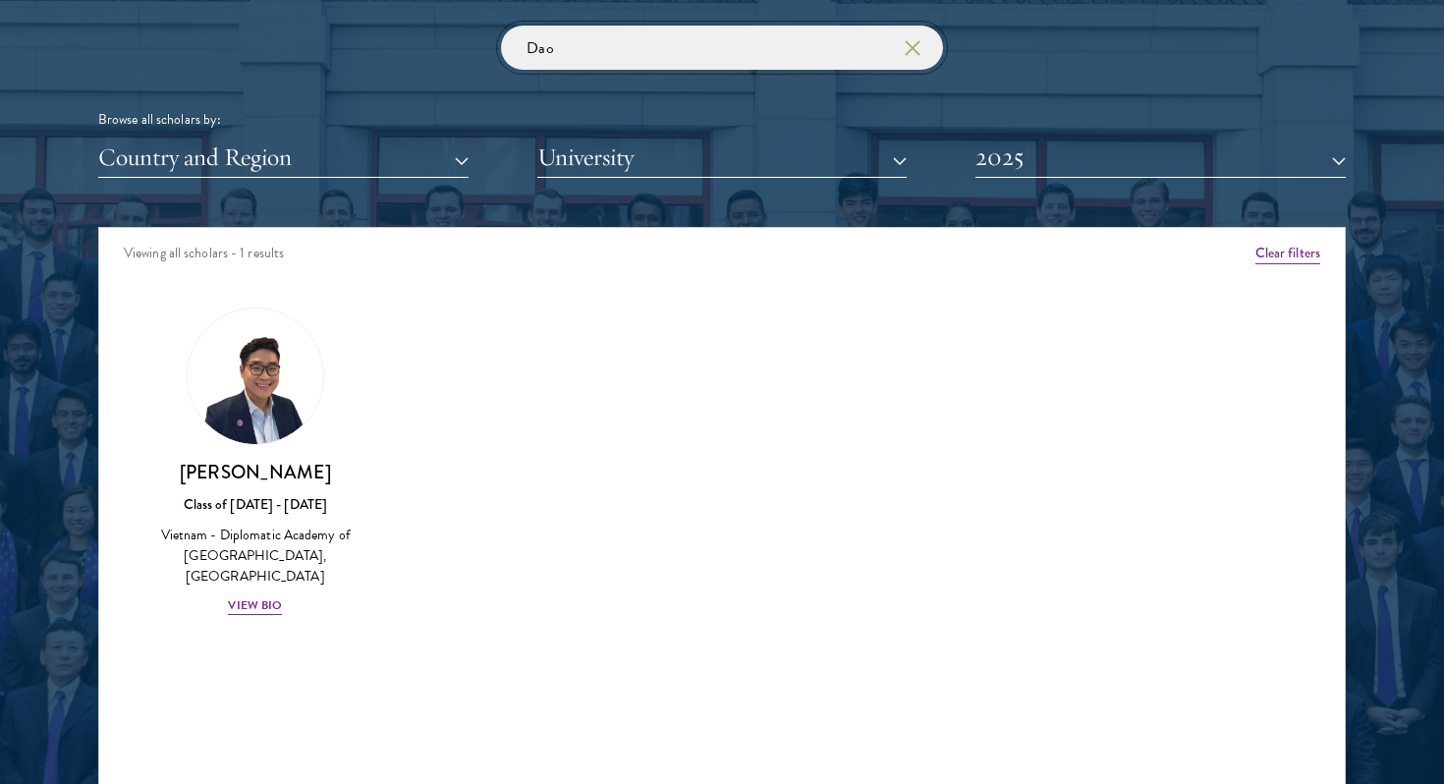
click button "submit" at bounding box center [0, 0] width 0 height 0
type input "D"
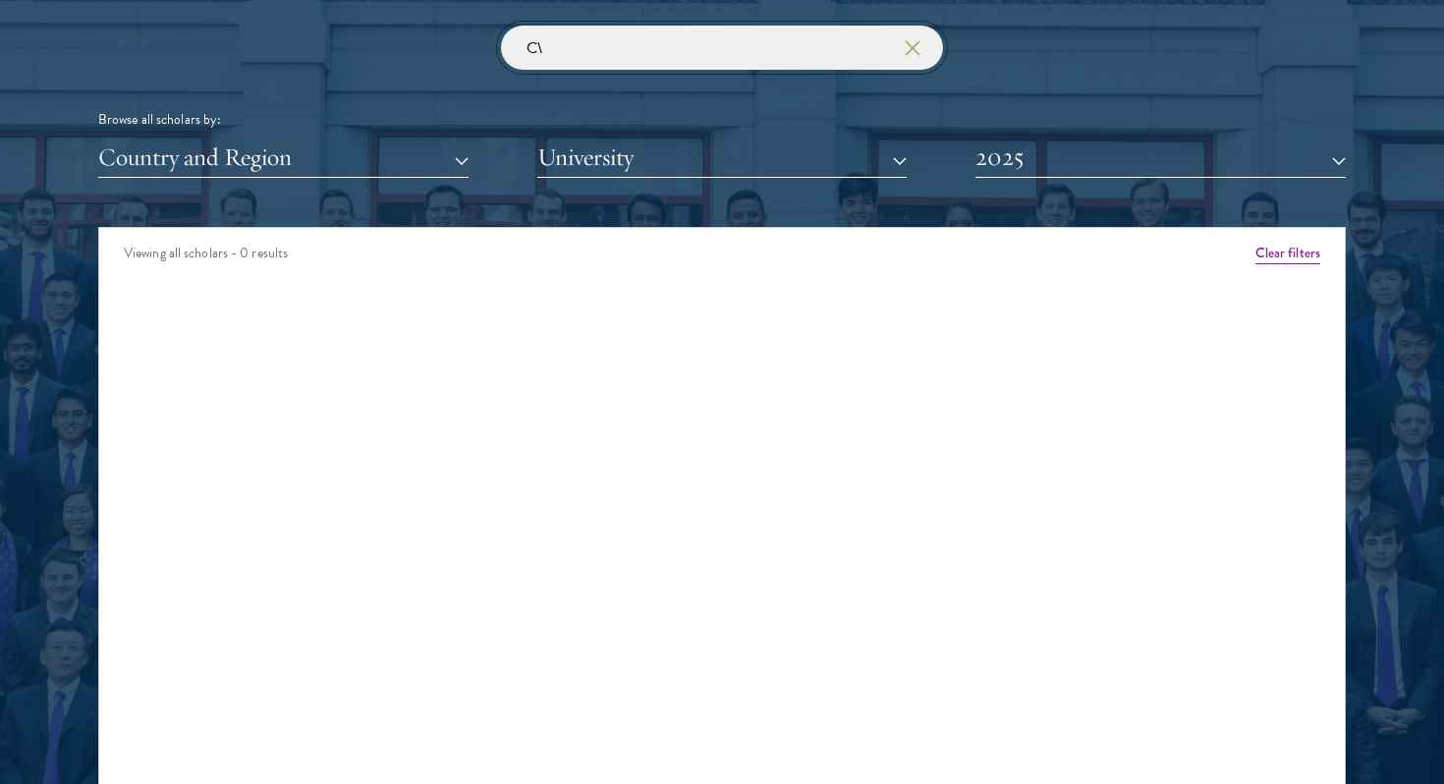
type input "C"
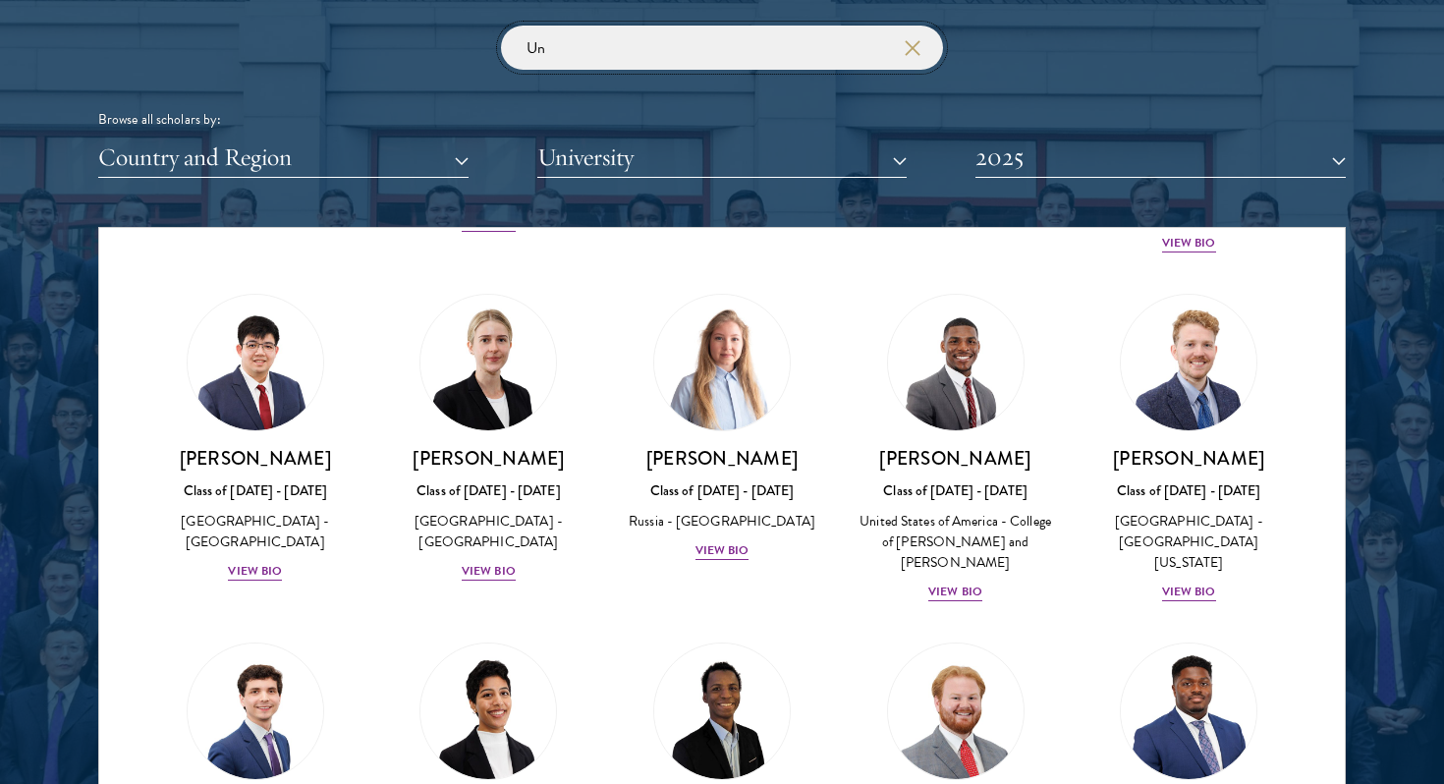
scroll to position [1197, 0]
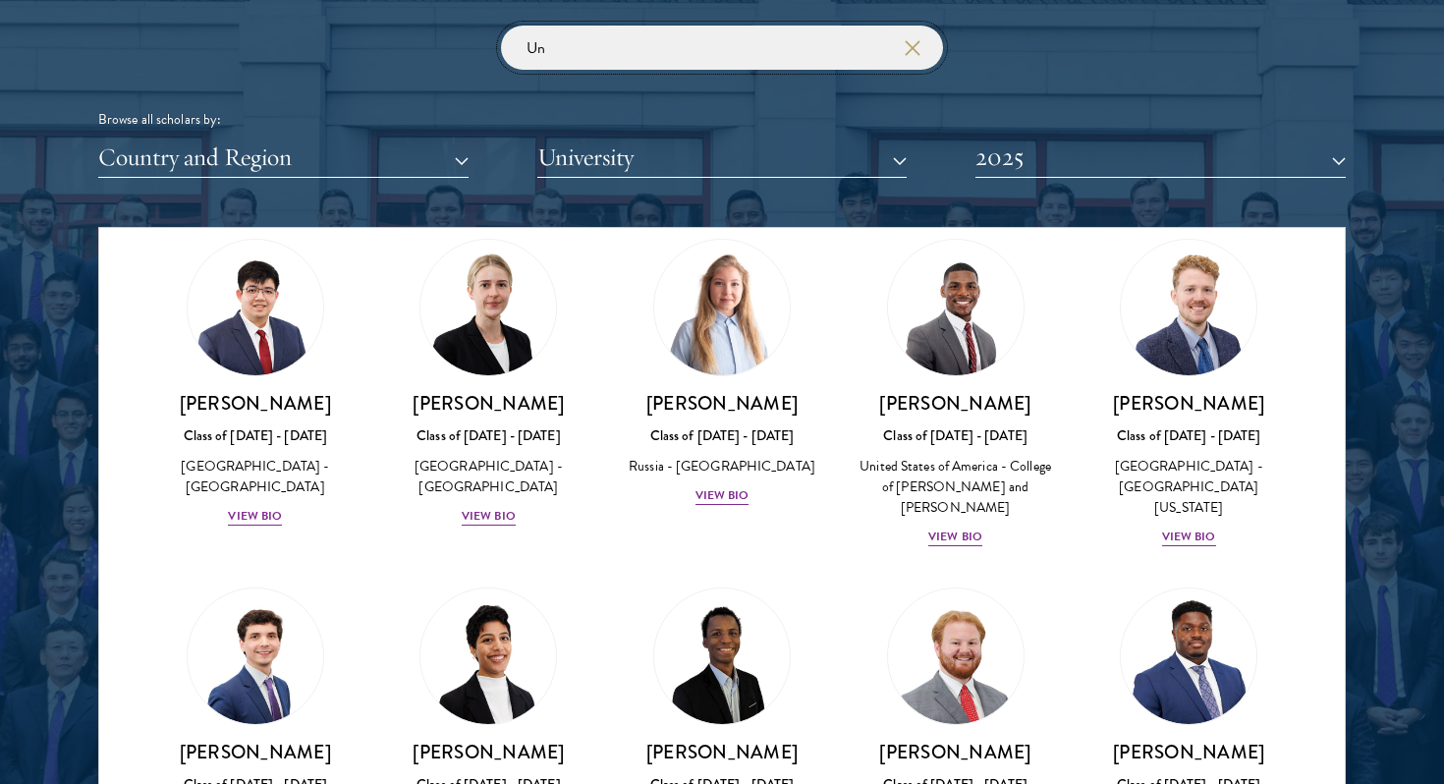
type input "Un"
click at [1119, 163] on button "2025" at bounding box center [1160, 158] width 370 height 40
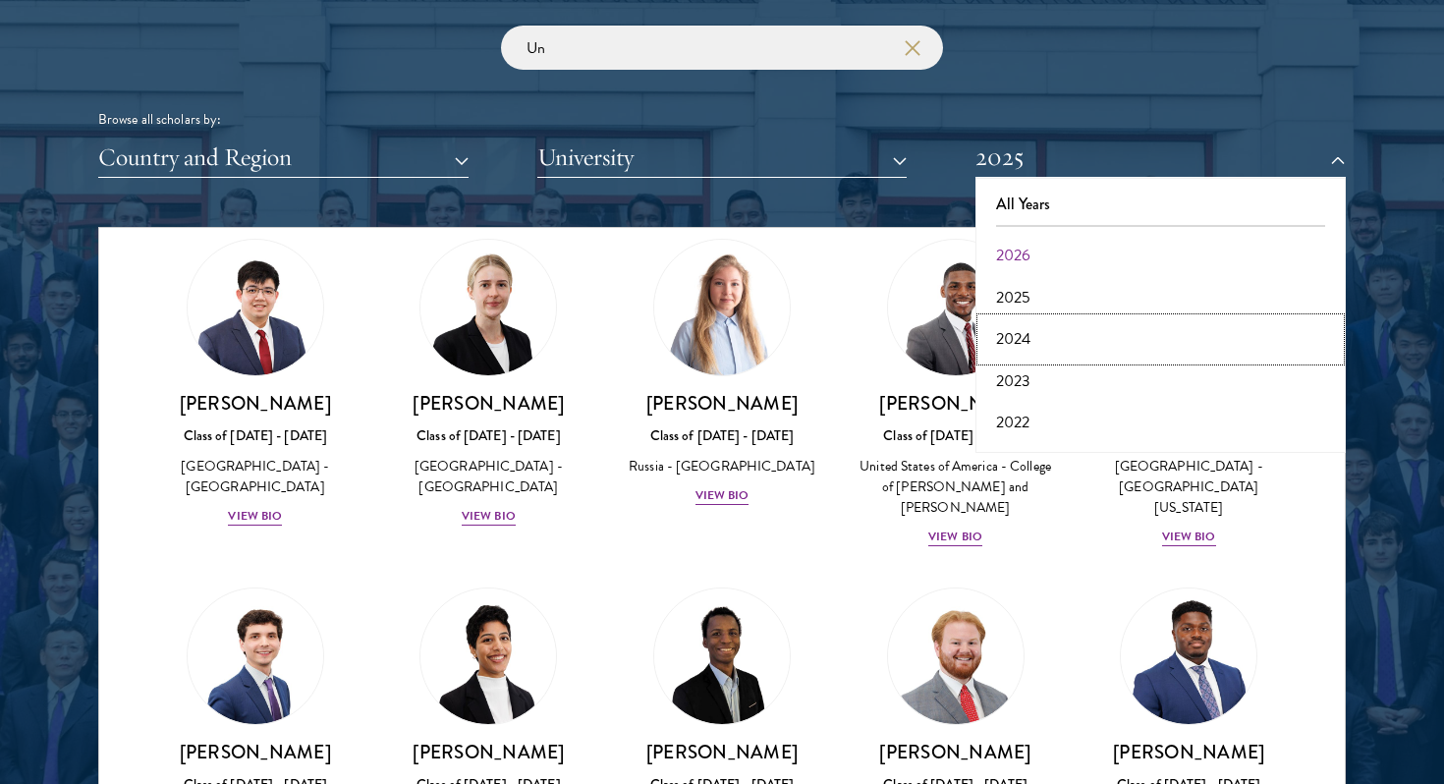
click at [1090, 345] on button "2024" at bounding box center [1160, 338] width 359 height 41
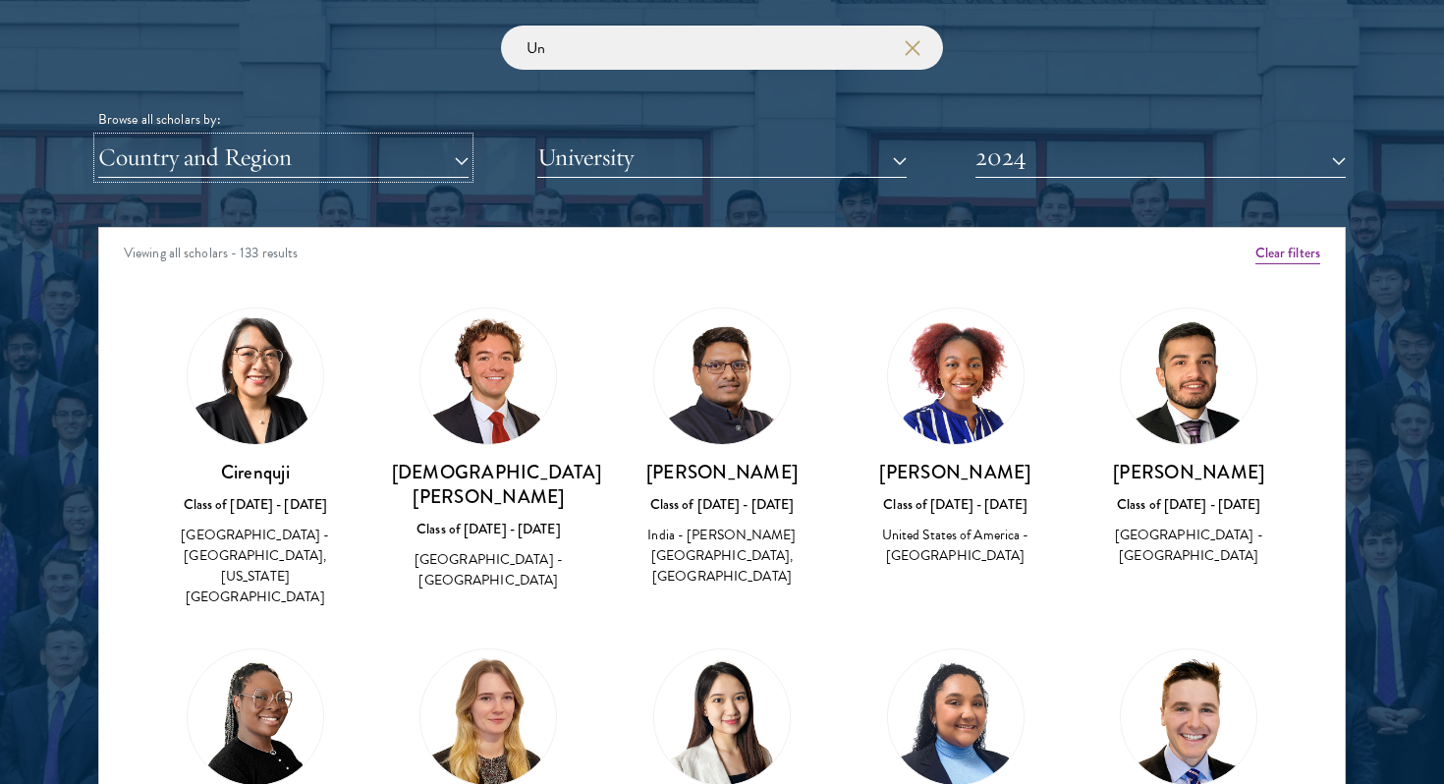
click at [368, 142] on button "Country and Region" at bounding box center [283, 158] width 370 height 40
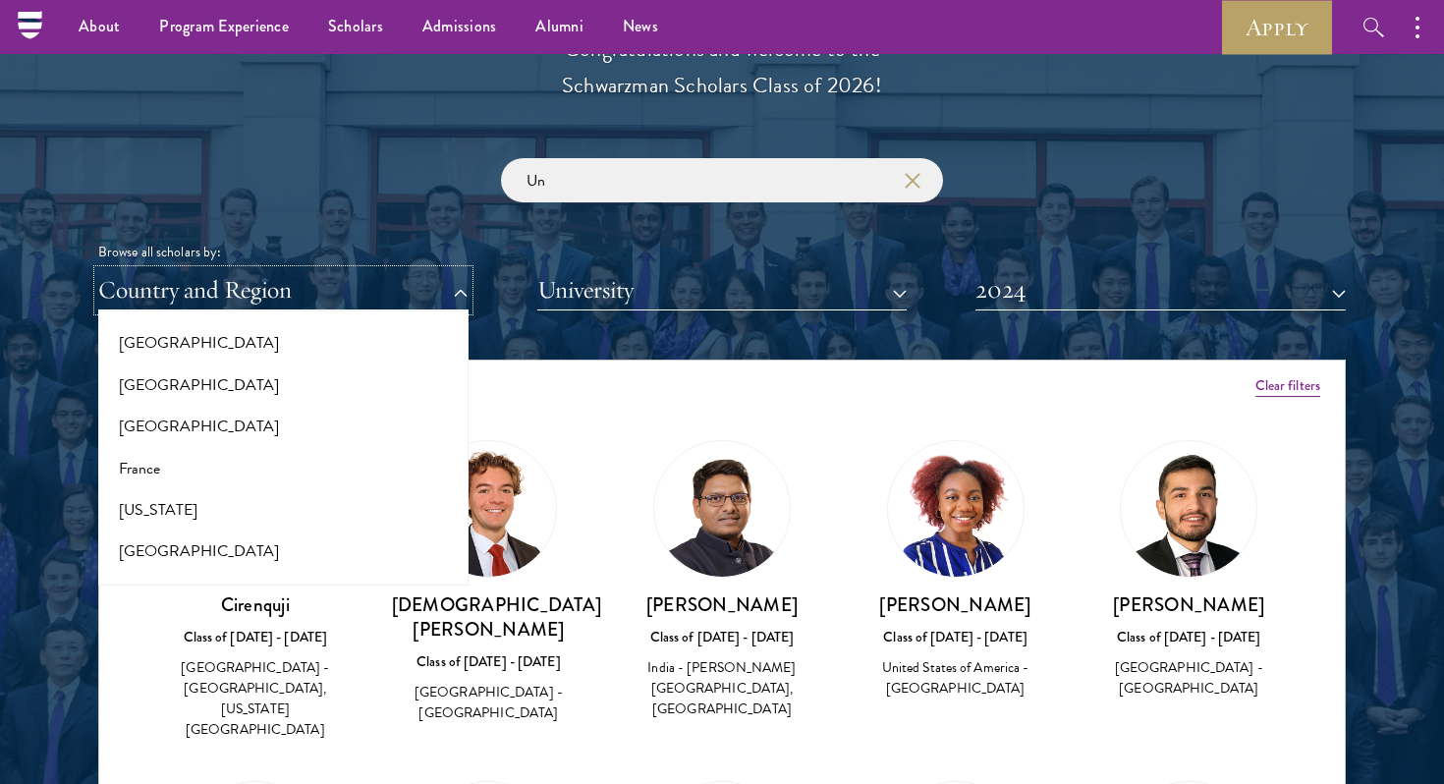
scroll to position [862, 0]
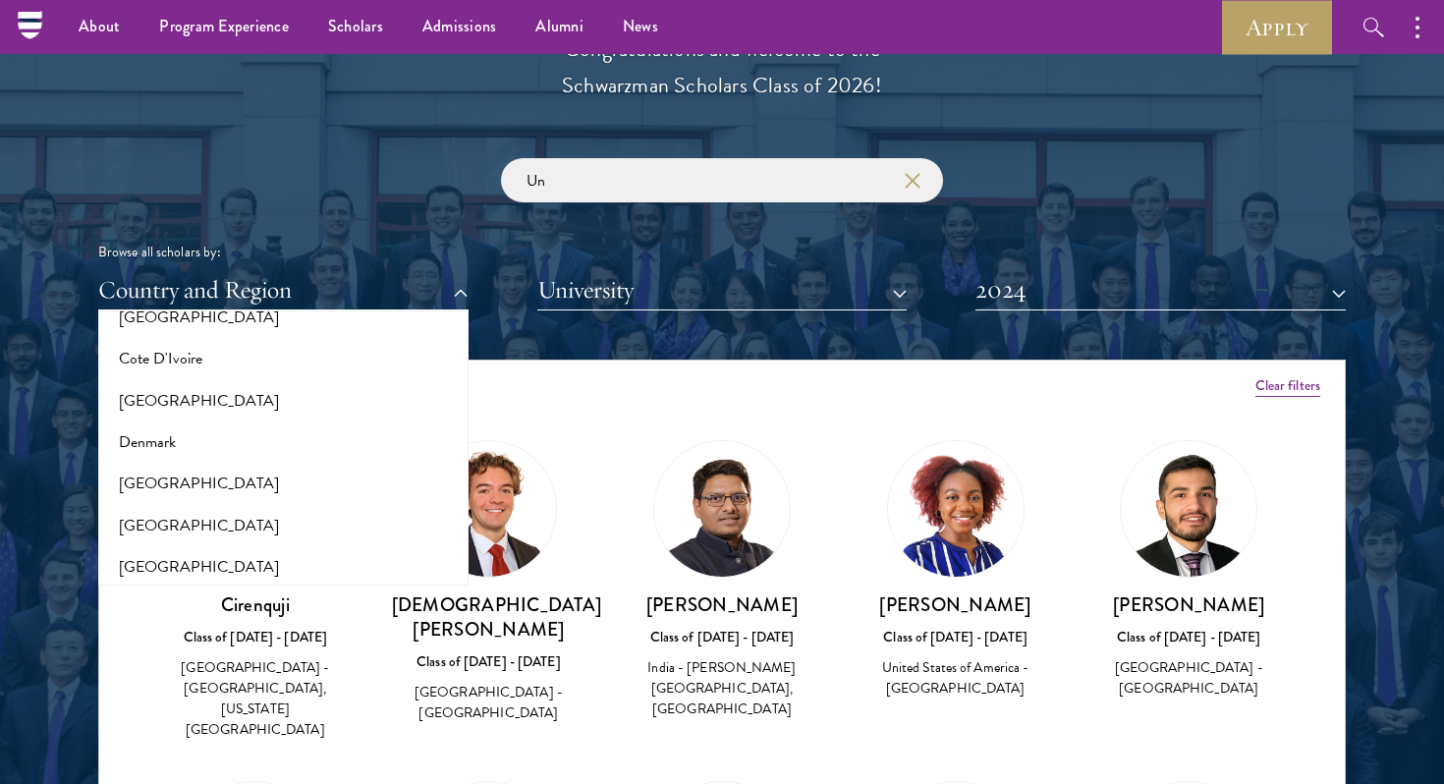
click at [573, 361] on div "Viewing all scholars - 133 results" at bounding box center [722, 388] width 1246 height 55
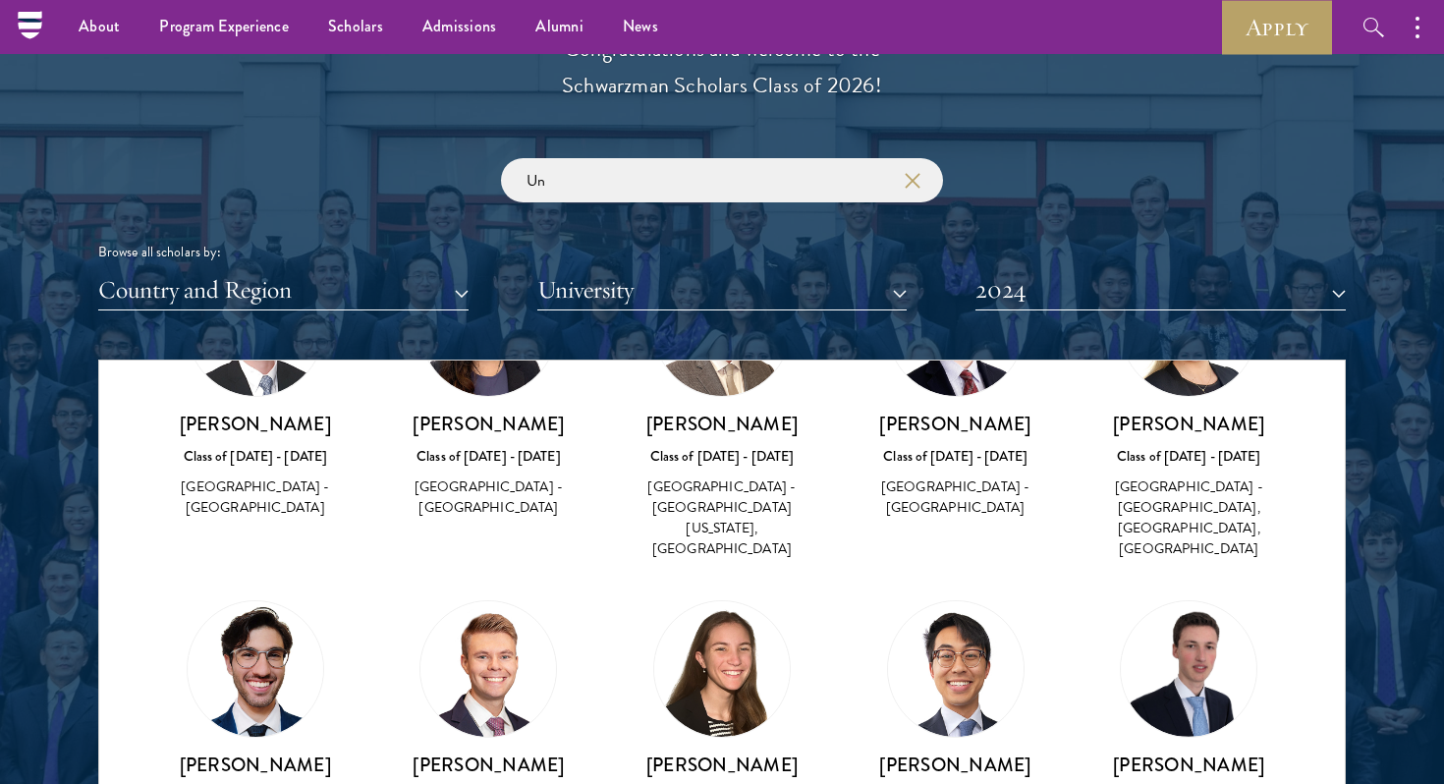
scroll to position [3404, 0]
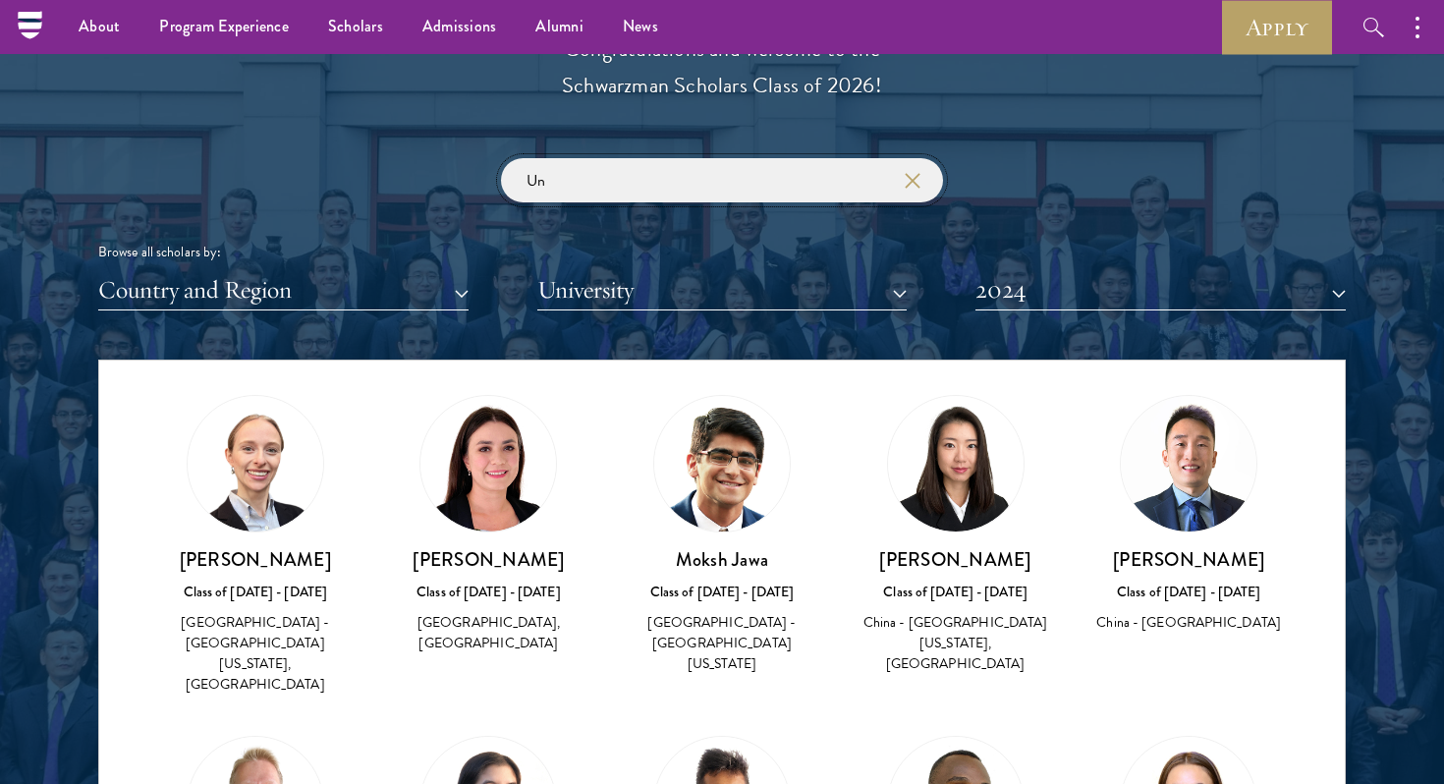
click at [634, 182] on input "Un" at bounding box center [722, 180] width 442 height 44
type input "U"
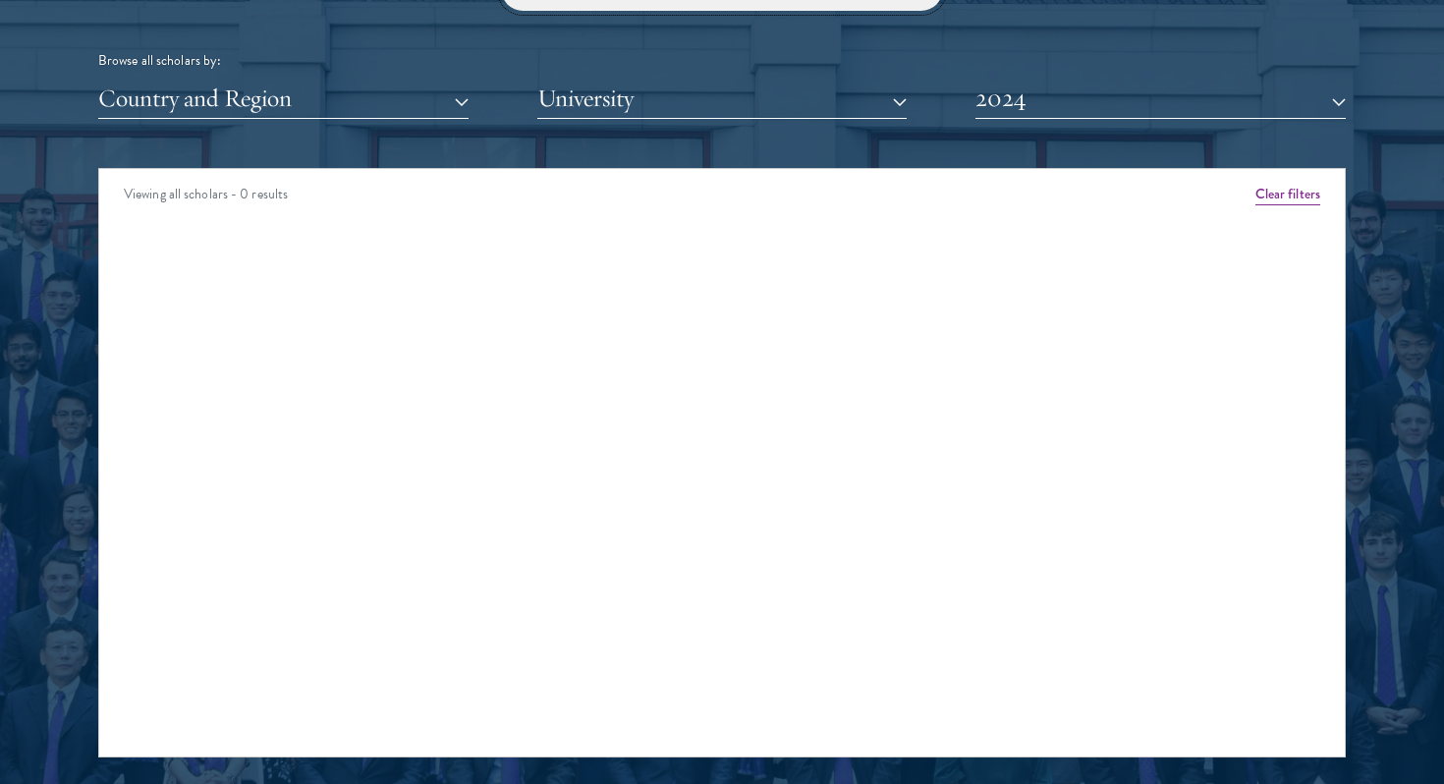
scroll to position [2447, 0]
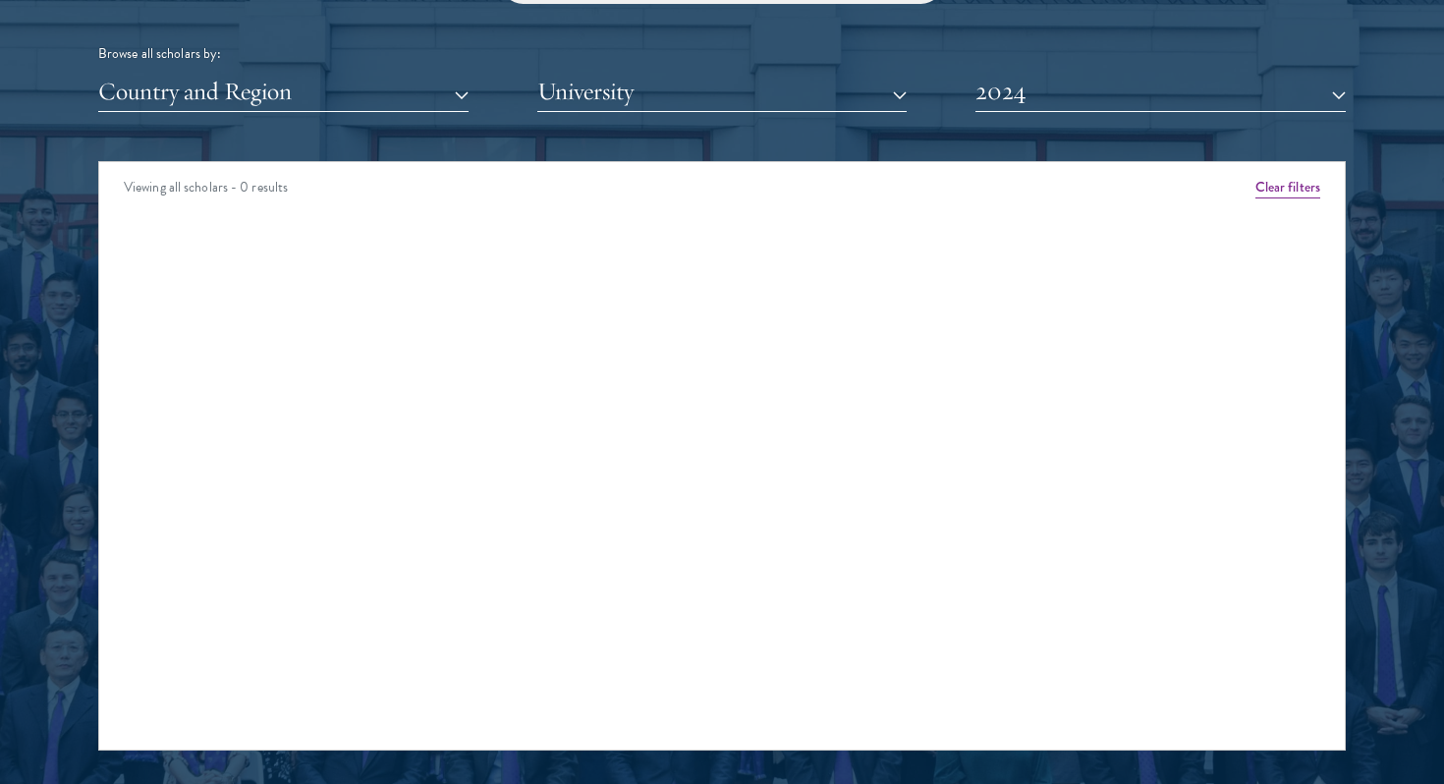
click at [1144, 112] on div "Scholar Directory Congratulations and welcome to the Schwarzman Scholars Class …" at bounding box center [722, 250] width 1248 height 999
click at [1136, 96] on button "2024" at bounding box center [1160, 92] width 370 height 40
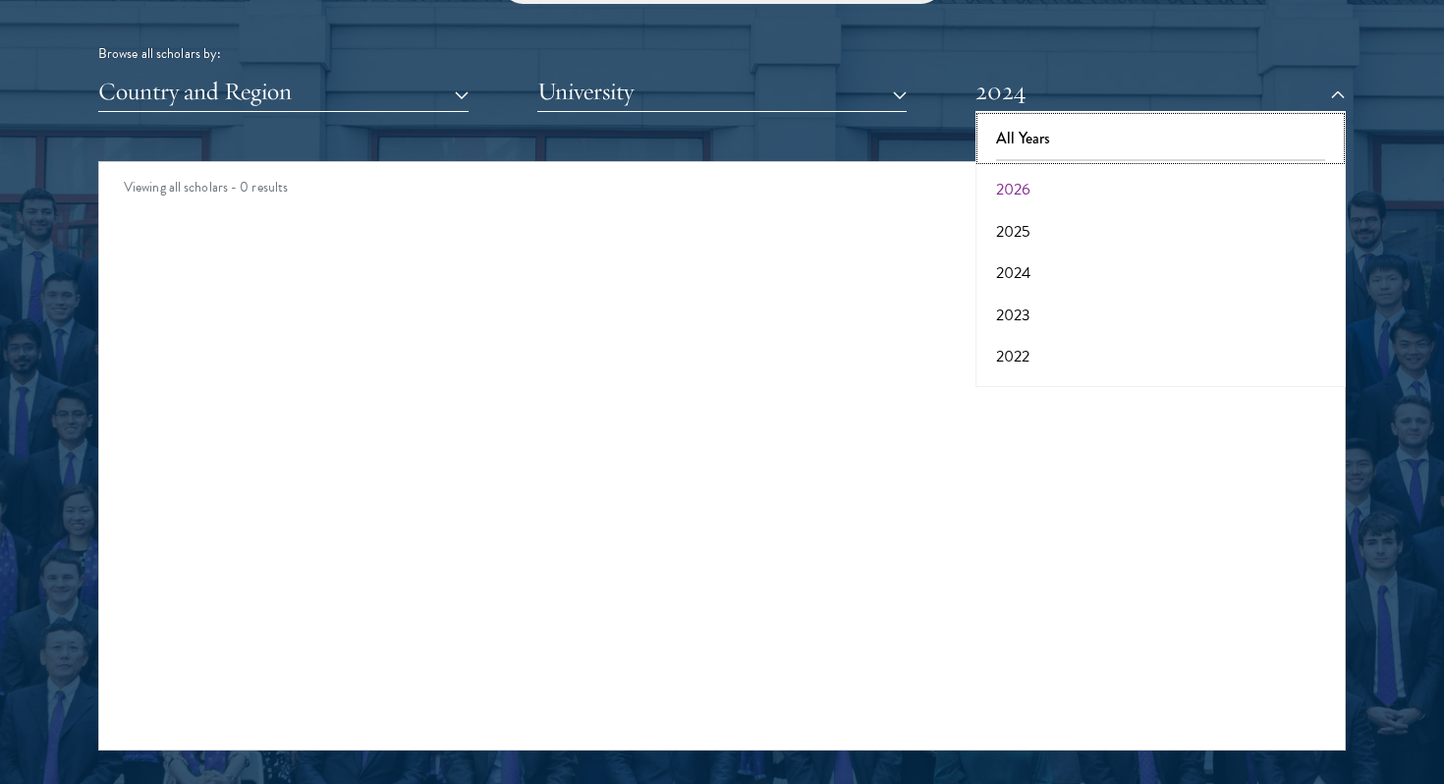
click at [1111, 128] on button "All Years" at bounding box center [1160, 138] width 359 height 41
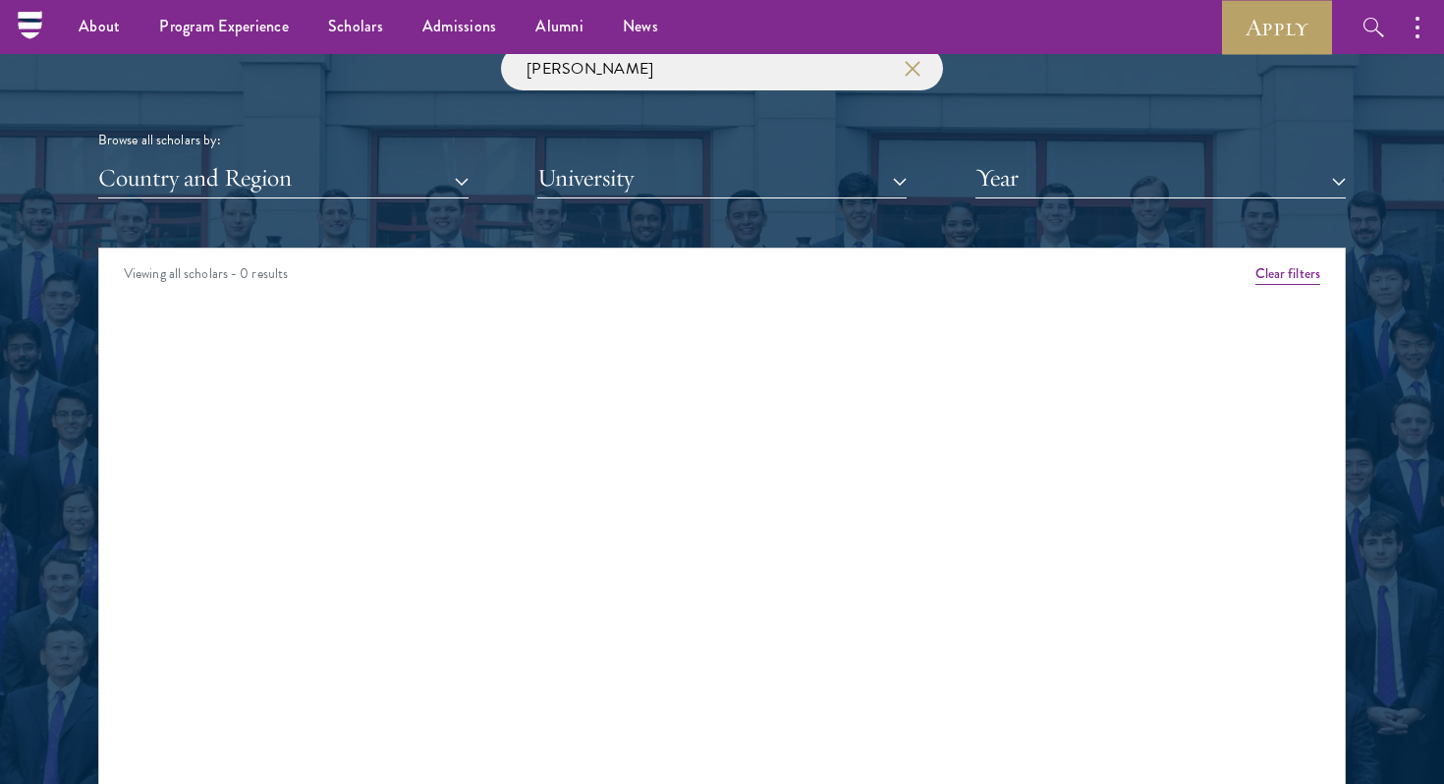
scroll to position [2241, 0]
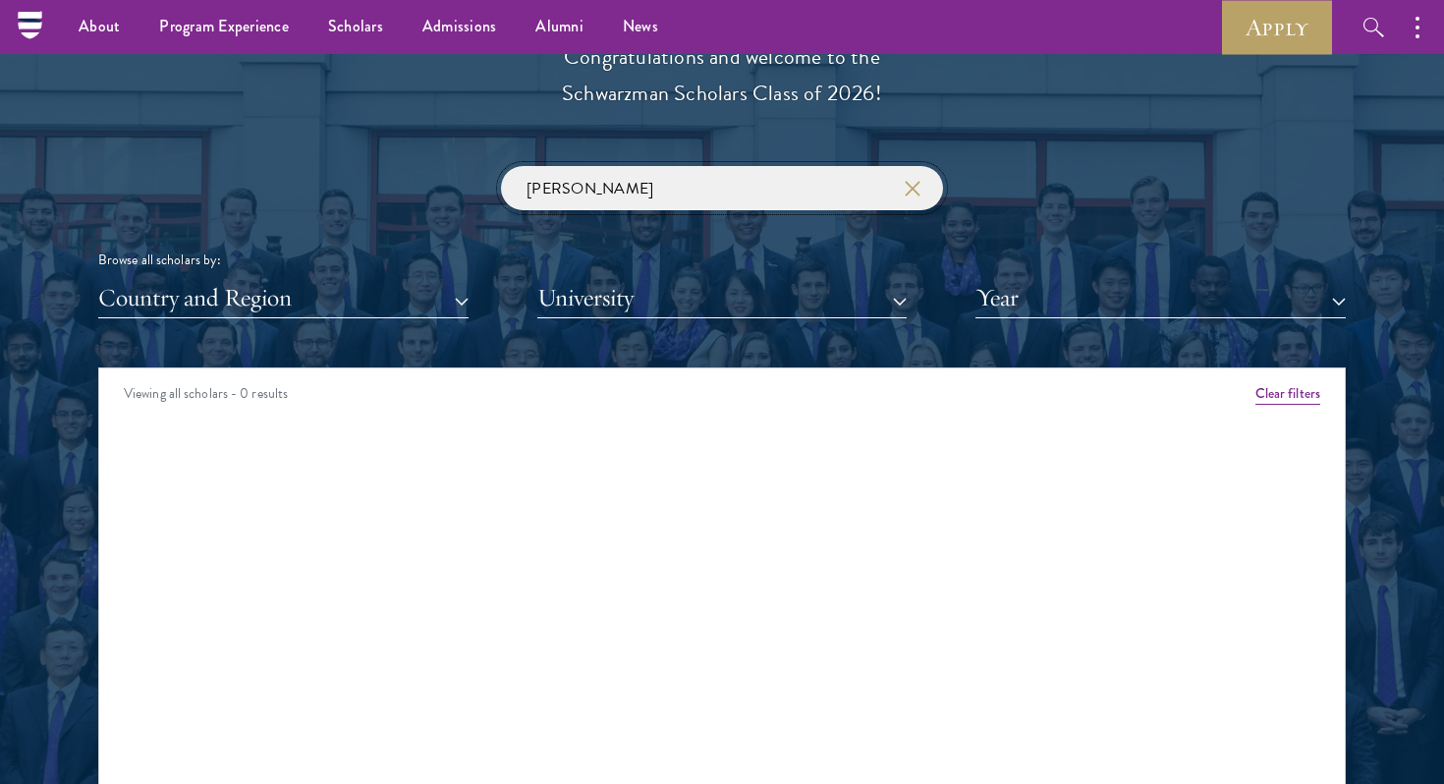
click at [744, 193] on input "[PERSON_NAME]" at bounding box center [722, 188] width 442 height 44
click button "submit" at bounding box center [0, 0] width 0 height 0
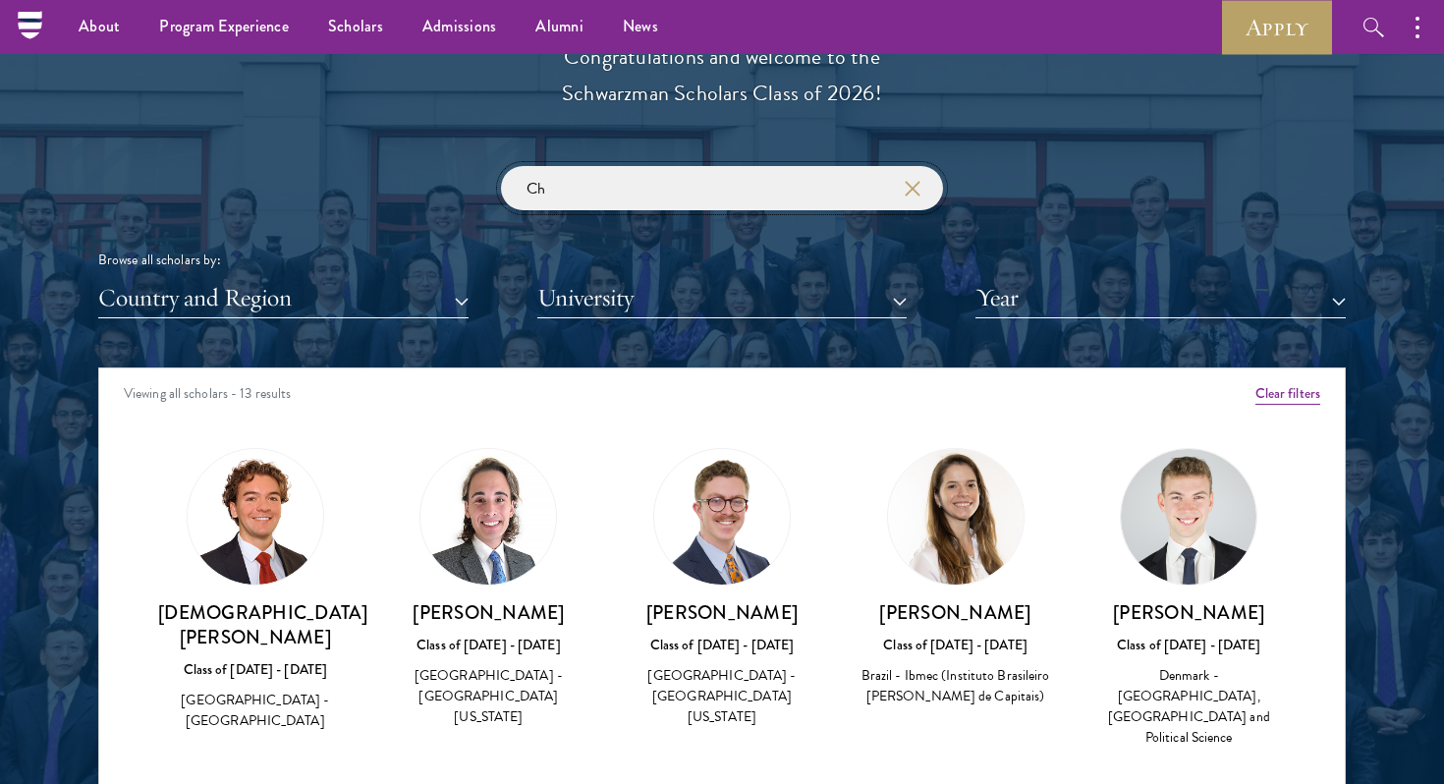
type input "C"
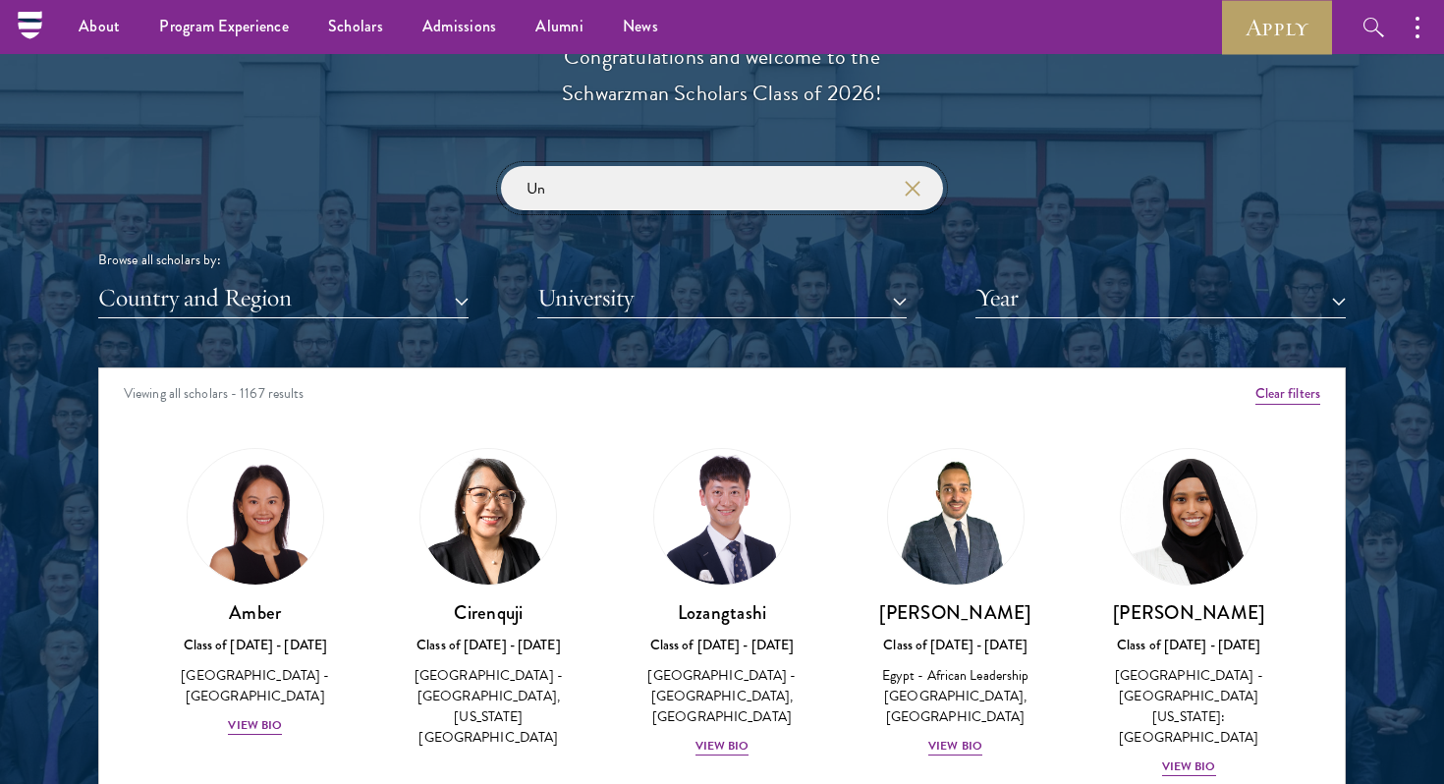
click button "submit" at bounding box center [0, 0] width 0 height 0
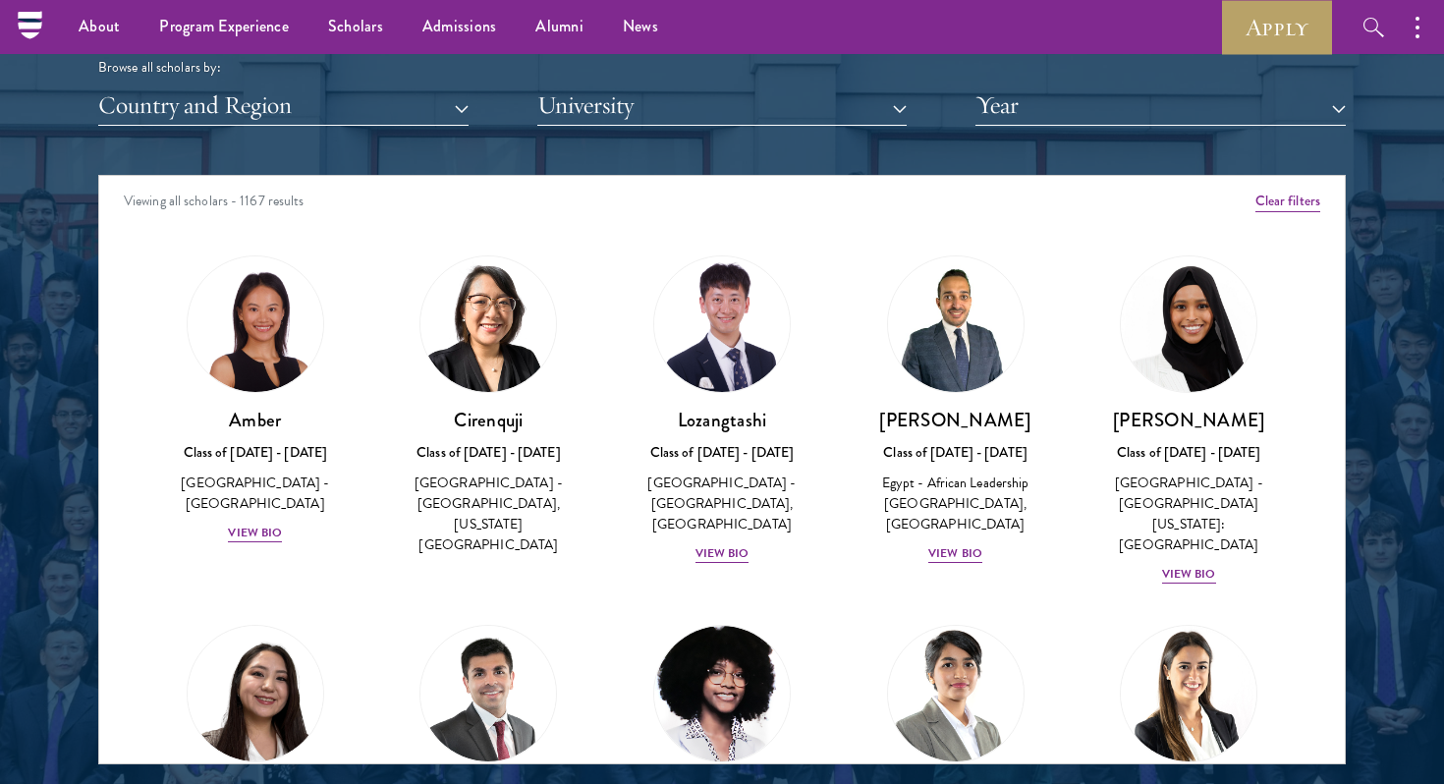
scroll to position [2376, 0]
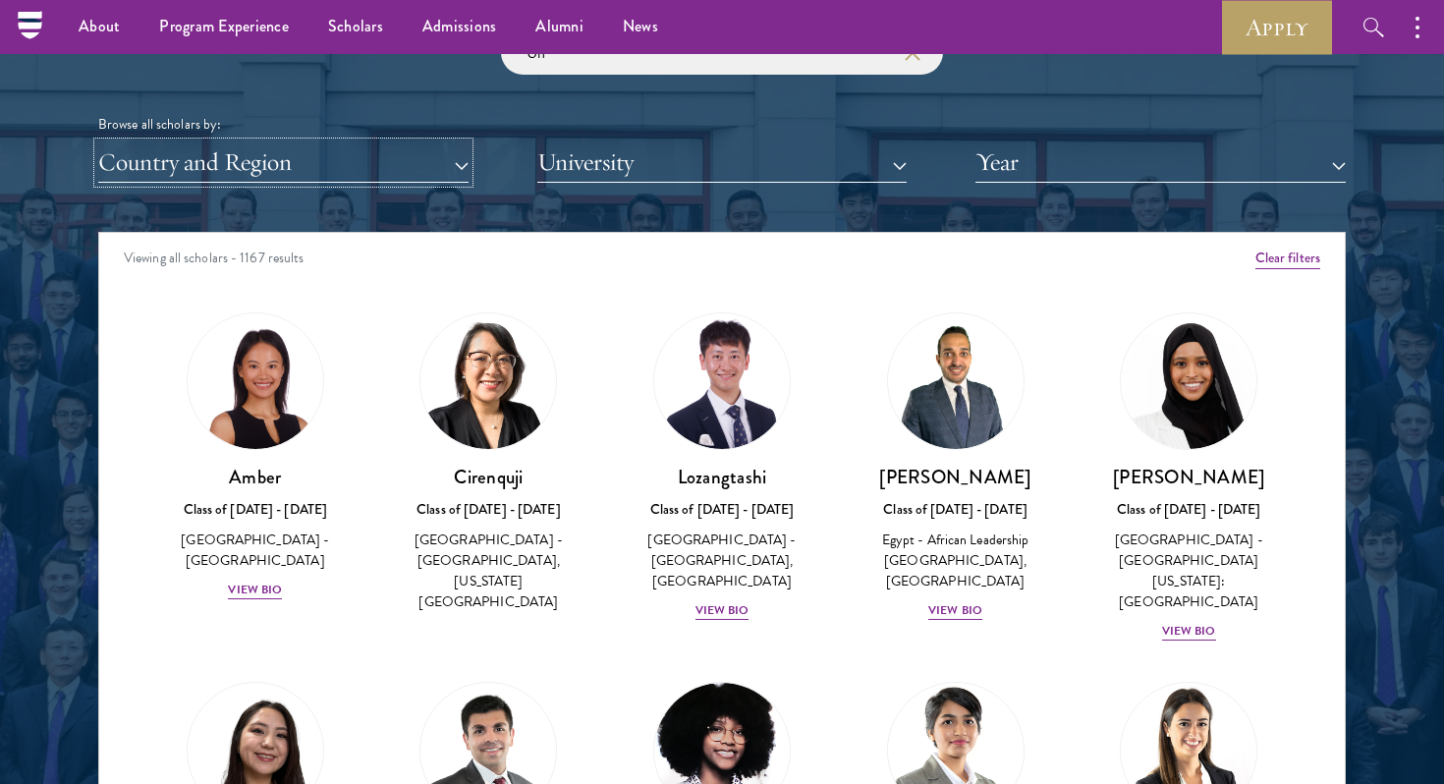
click at [263, 153] on button "Country and Region" at bounding box center [283, 162] width 370 height 40
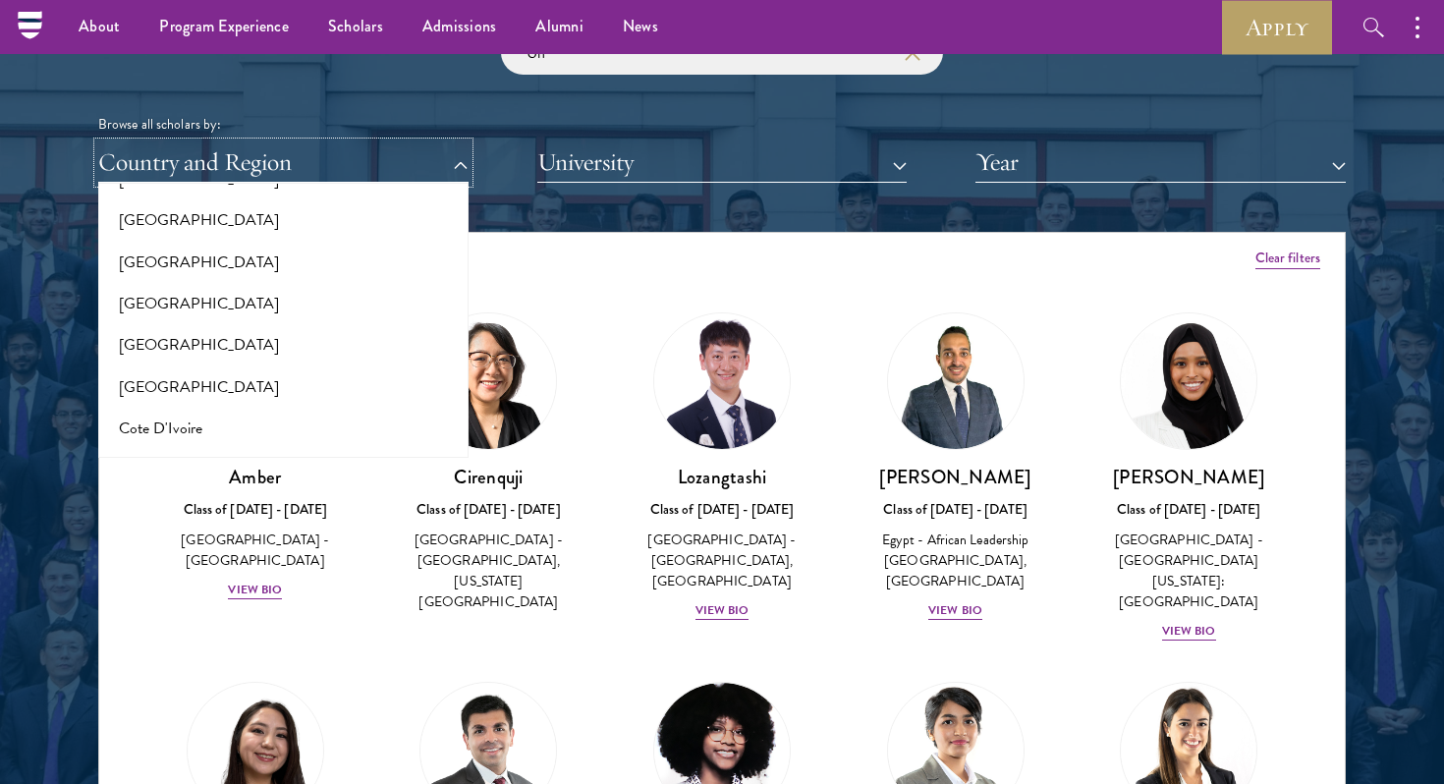
scroll to position [650, 0]
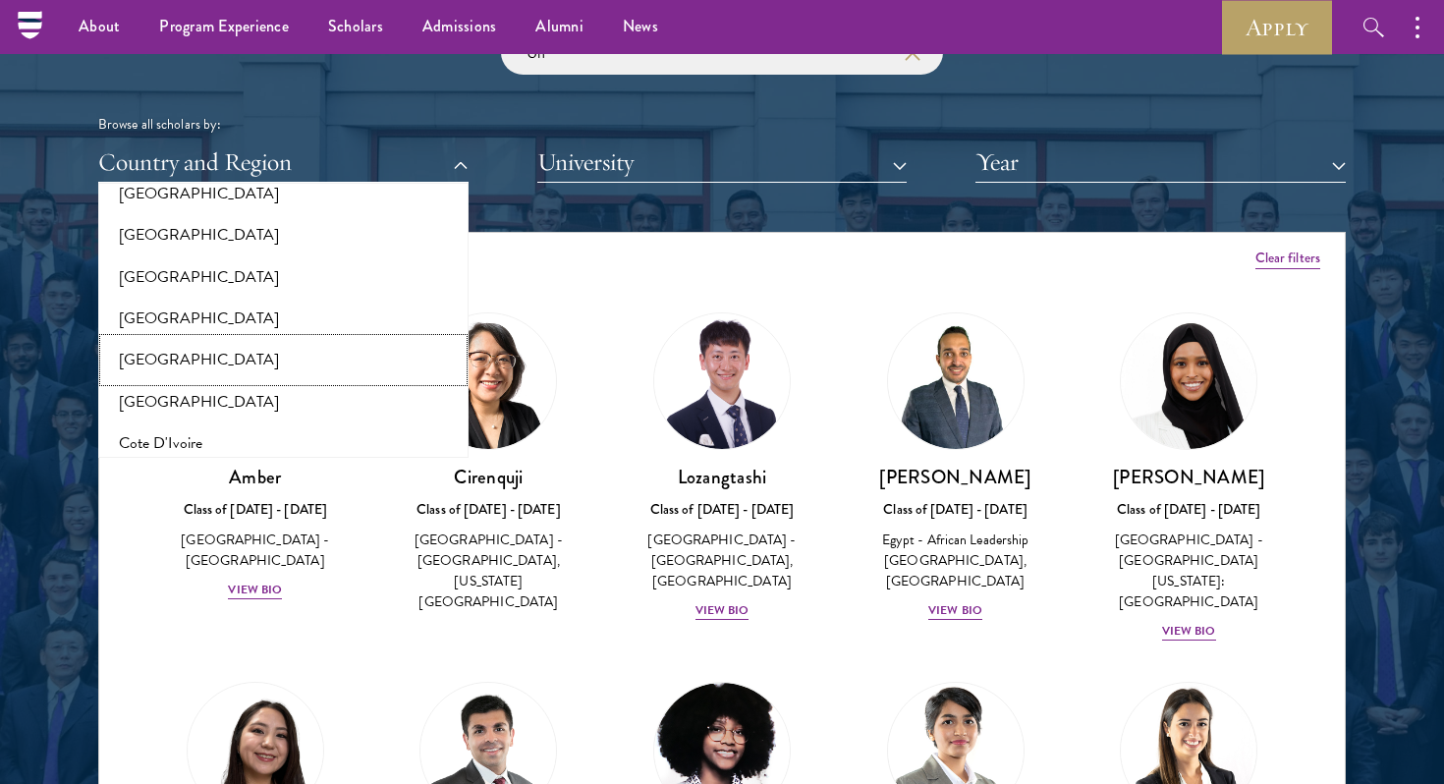
click at [256, 362] on button "[GEOGRAPHIC_DATA]" at bounding box center [283, 359] width 359 height 41
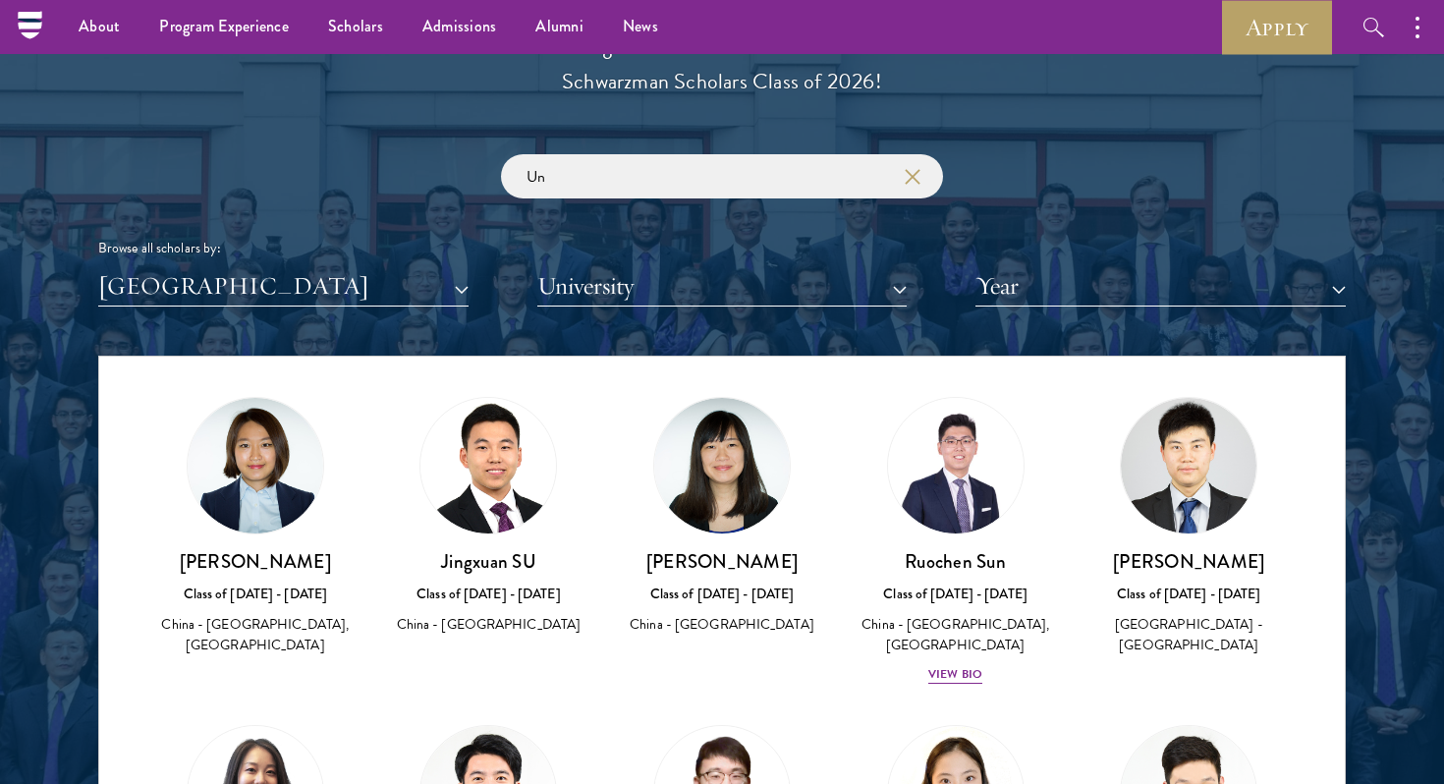
scroll to position [2239, 0]
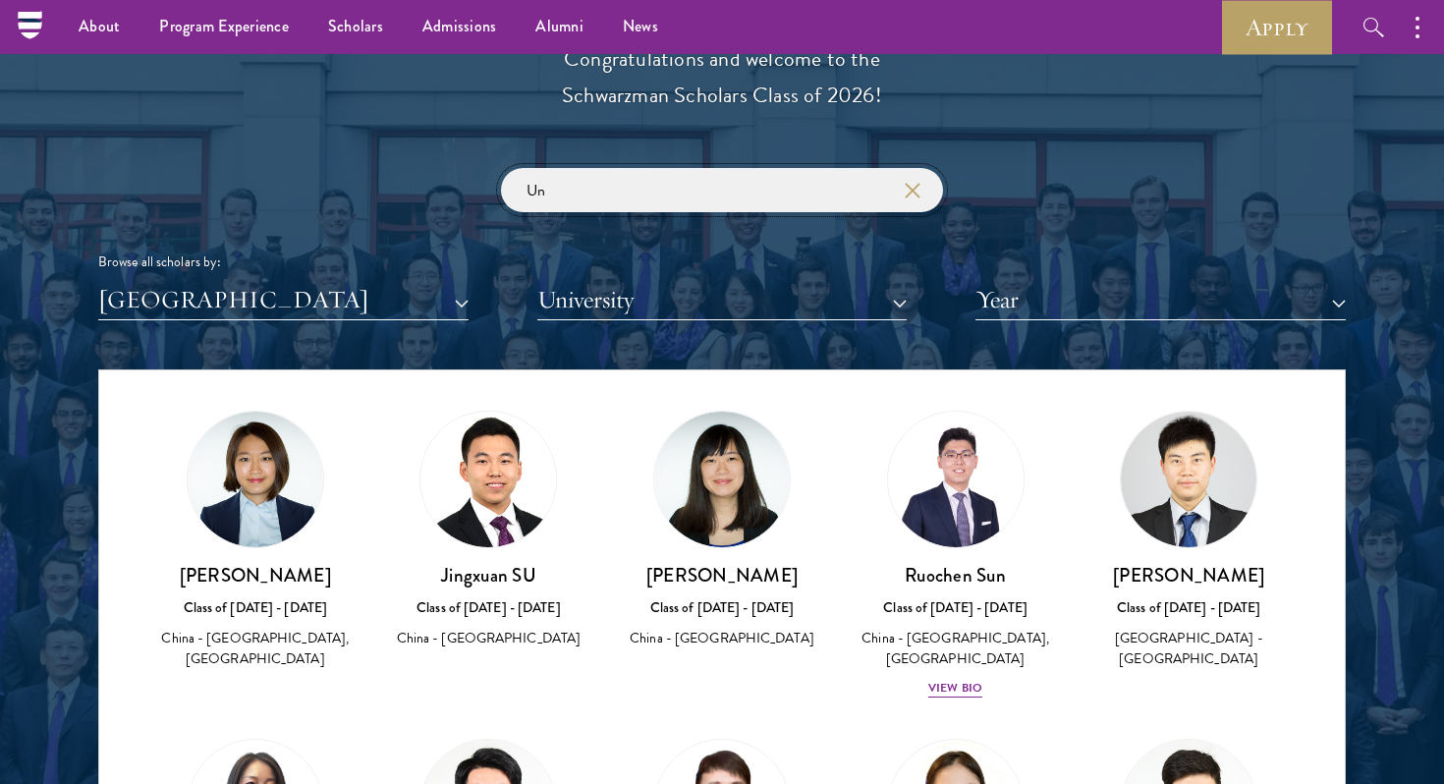
click at [567, 187] on input "Un" at bounding box center [722, 190] width 442 height 44
type input "U"
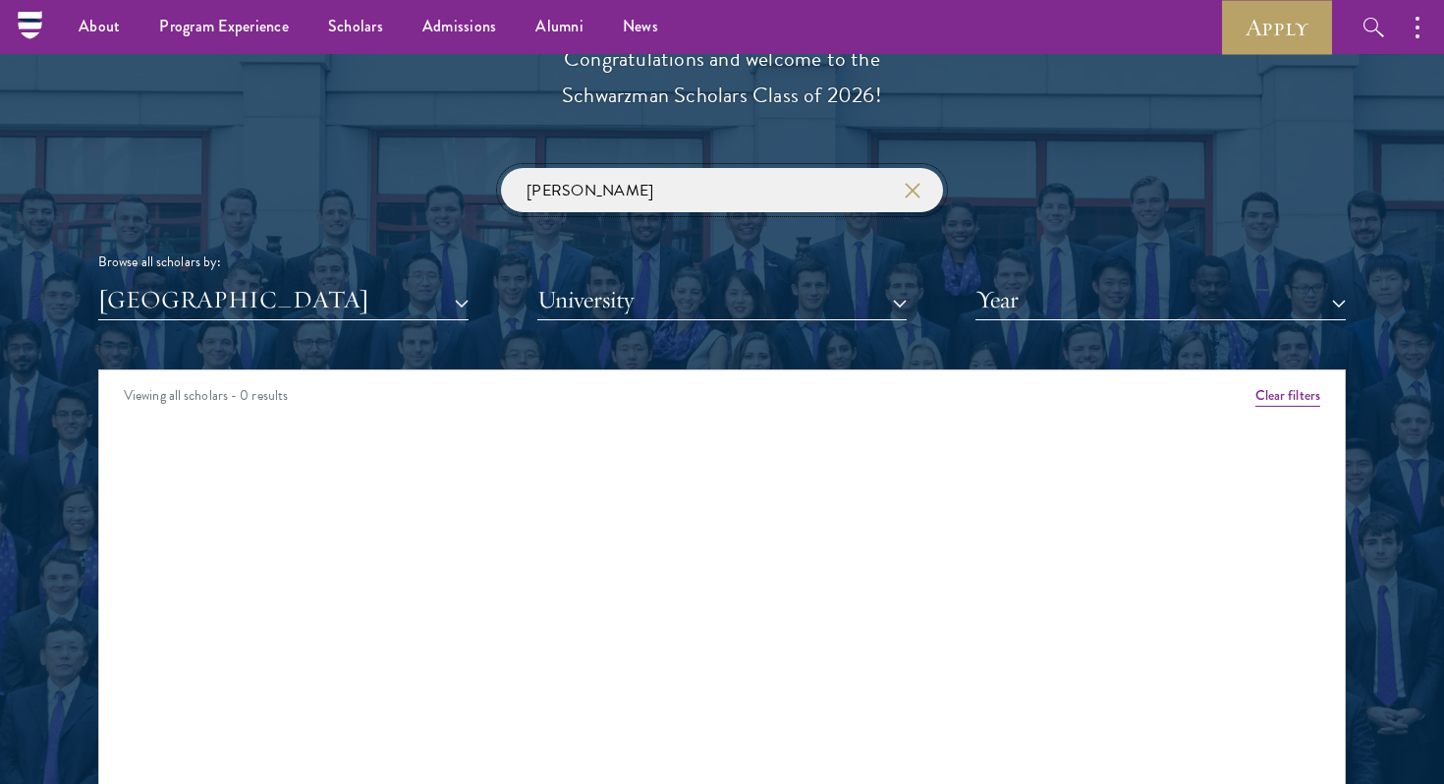
type input "[PERSON_NAME]"
click button "submit" at bounding box center [0, 0] width 0 height 0
click at [831, 194] on input "[PERSON_NAME]" at bounding box center [722, 190] width 442 height 44
click at [913, 187] on icon "button" at bounding box center [913, 191] width 16 height 16
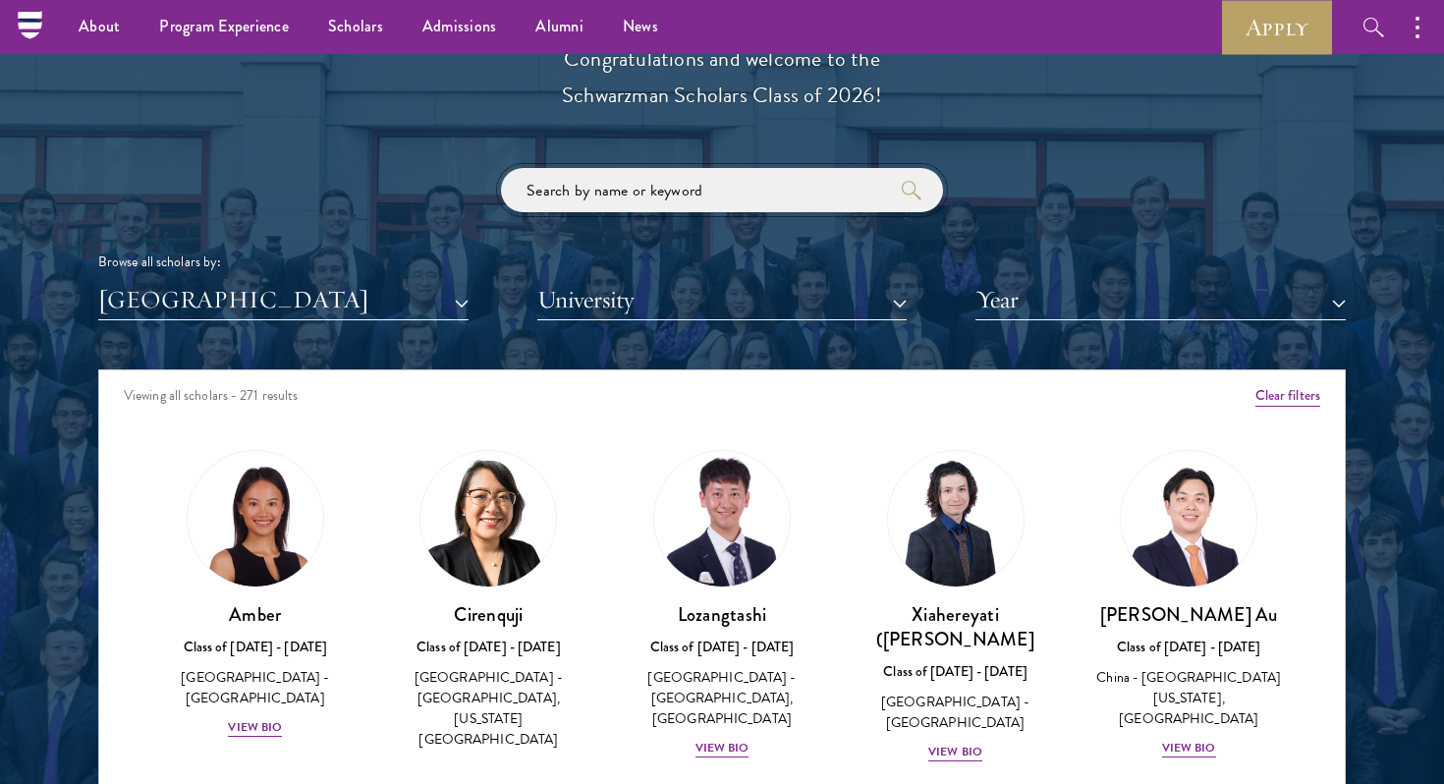
click at [774, 194] on input "search" at bounding box center [722, 190] width 442 height 44
click at [1119, 299] on button "Year" at bounding box center [1160, 300] width 370 height 40
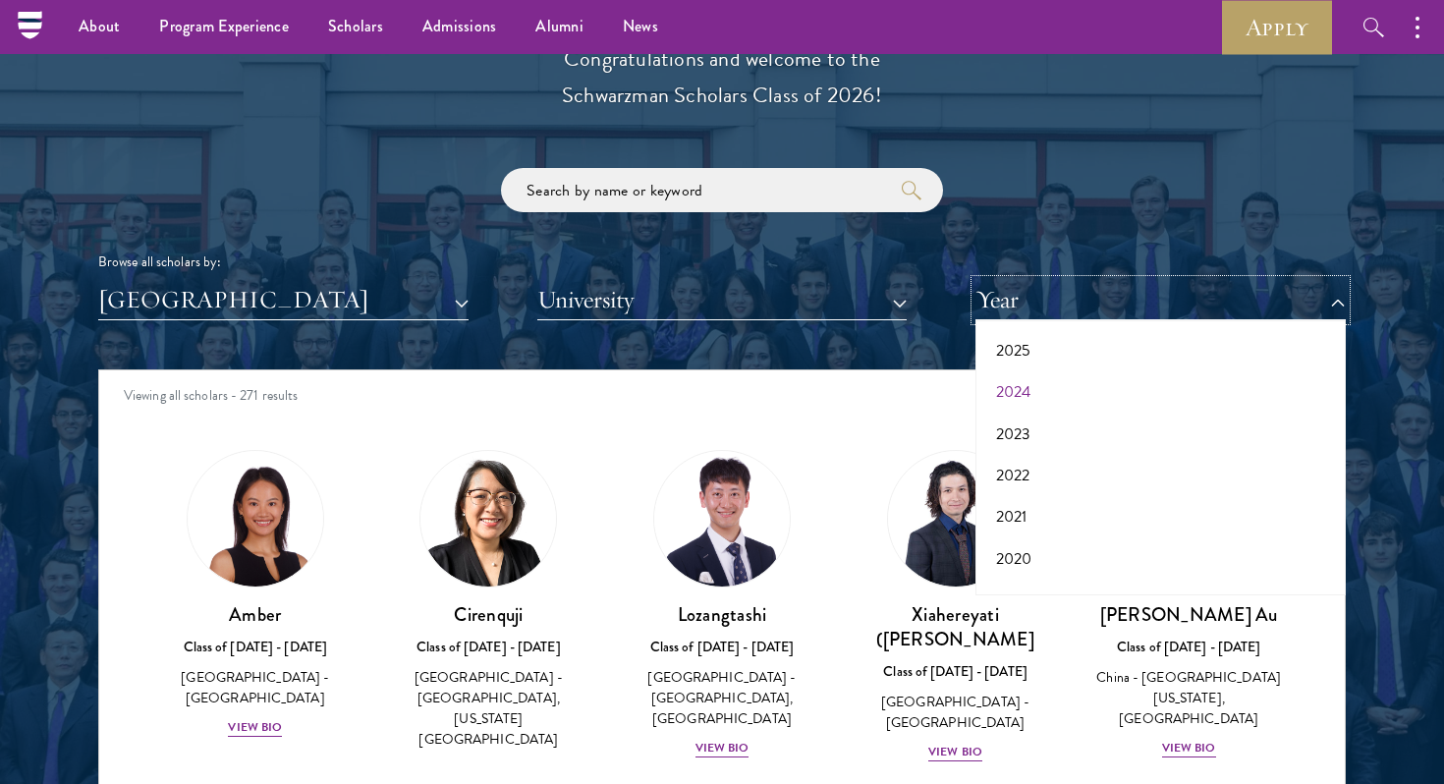
scroll to position [93, 0]
click at [1103, 472] on button "2022" at bounding box center [1160, 471] width 359 height 41
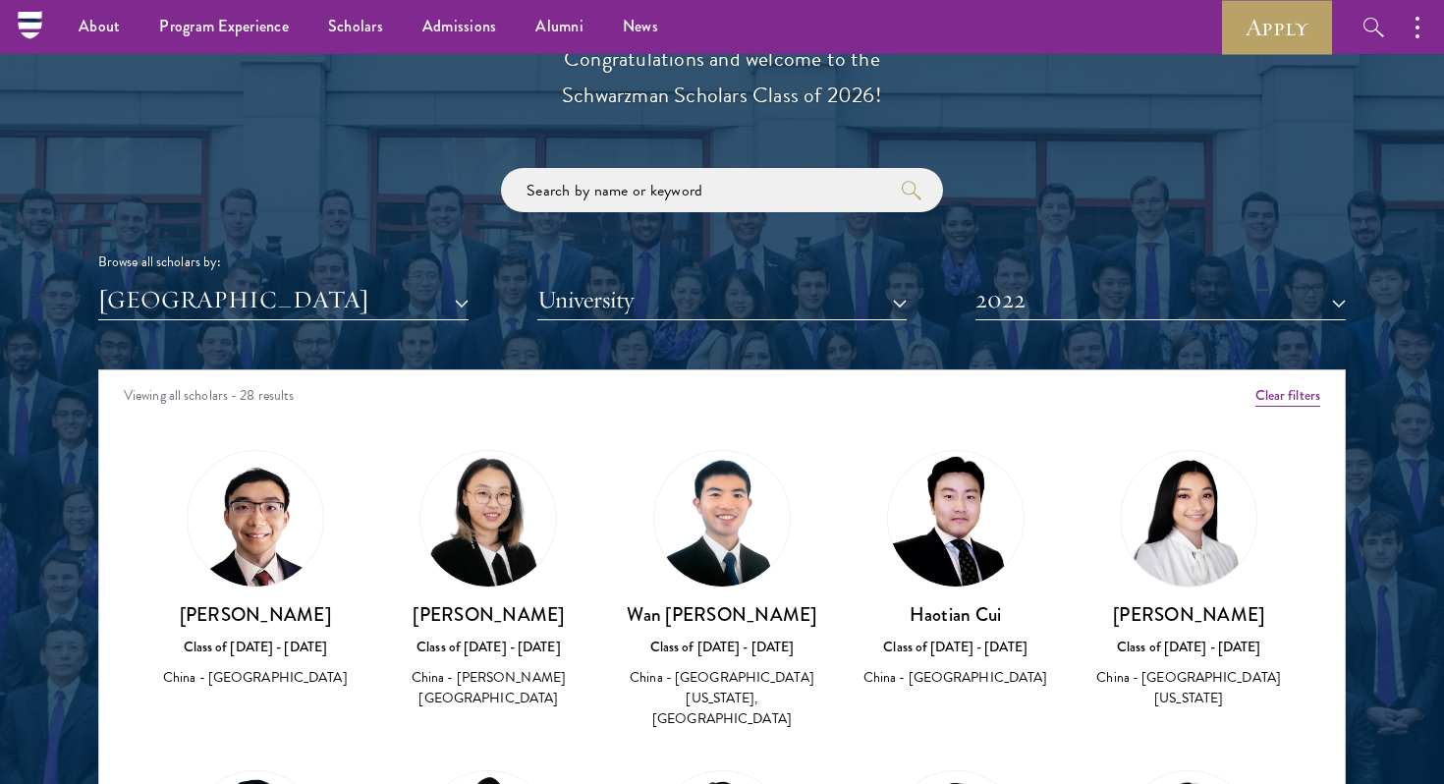
click at [1135, 343] on div "Scholar Directory Congratulations and welcome to the Schwarzman Scholars Class …" at bounding box center [722, 459] width 1248 height 999
click at [1120, 309] on button "2022" at bounding box center [1160, 300] width 370 height 40
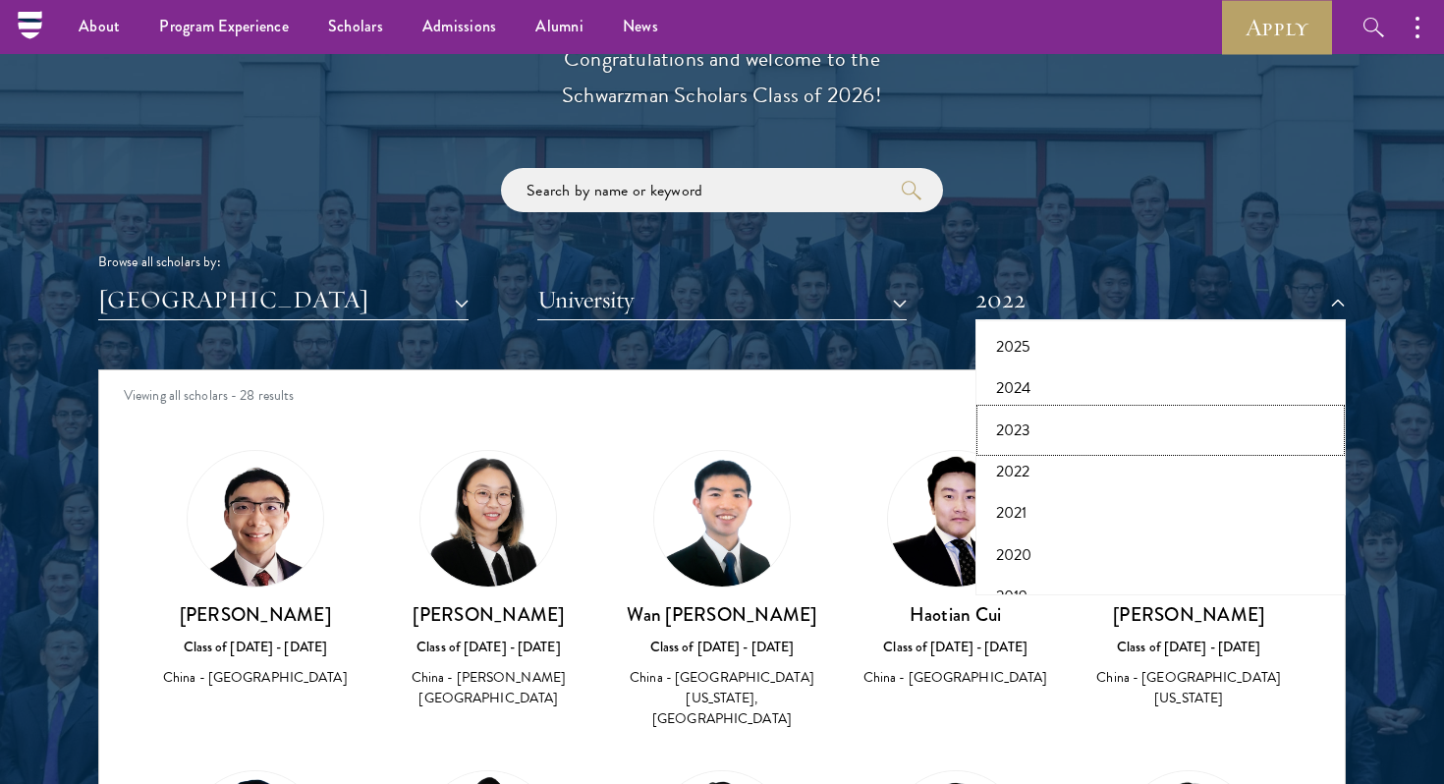
click at [1110, 427] on button "2023" at bounding box center [1160, 430] width 359 height 41
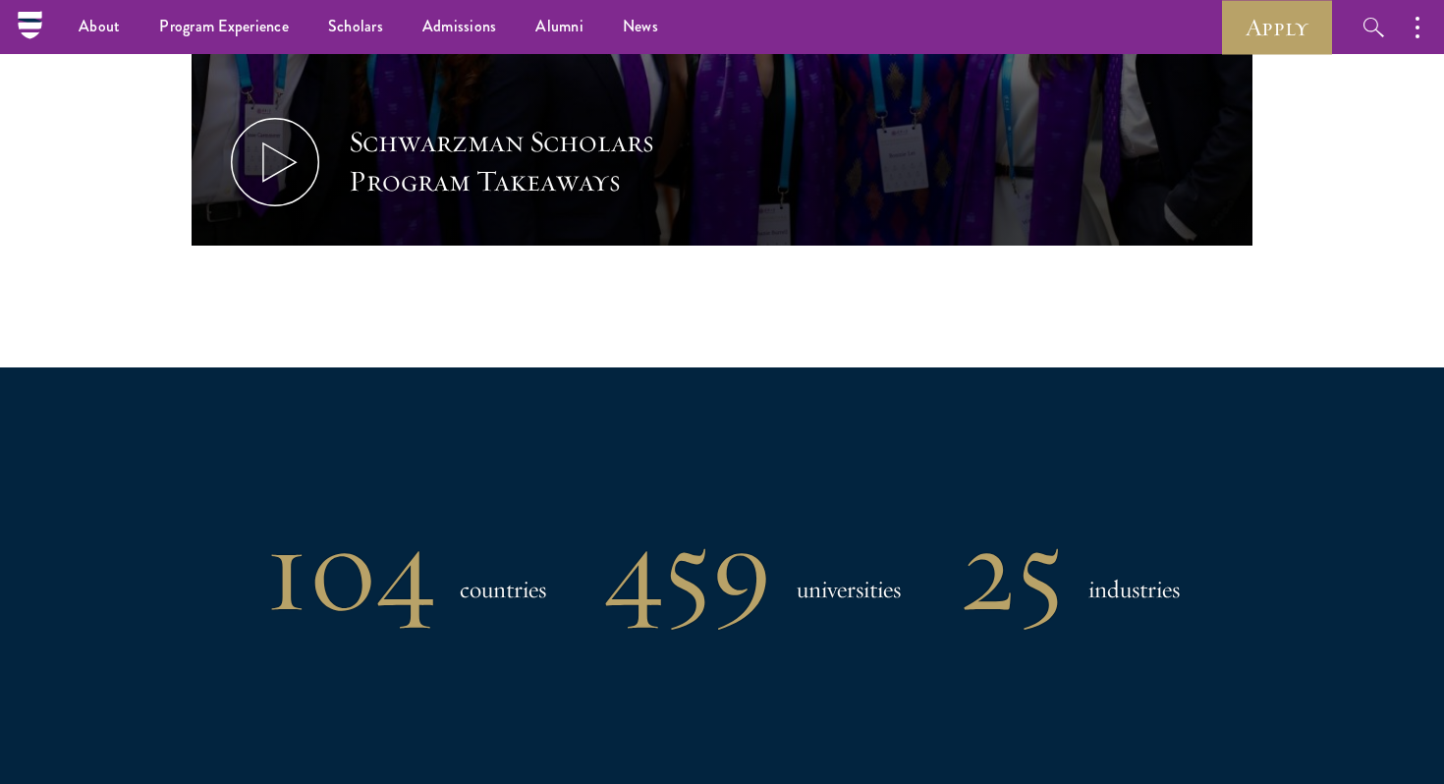
scroll to position [181, 0]
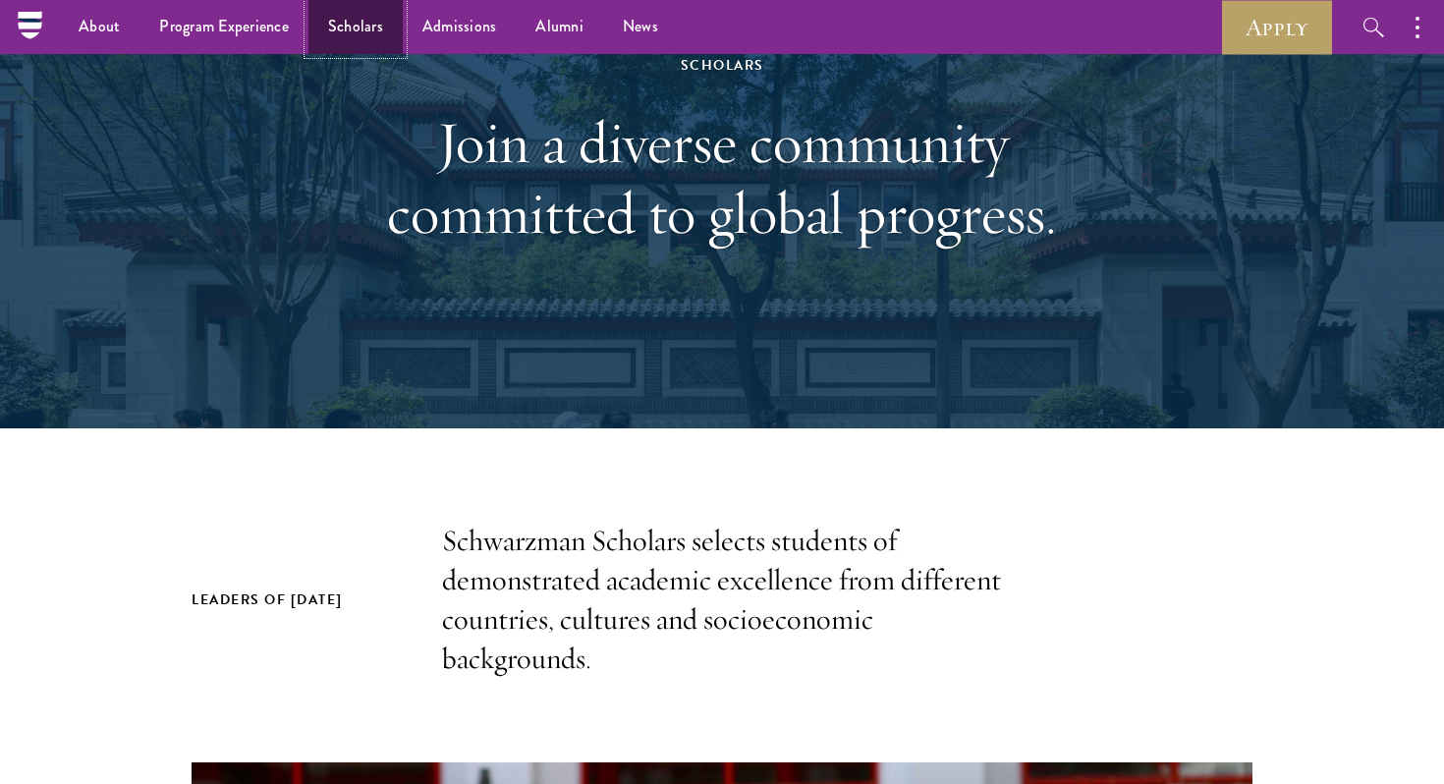
click at [373, 31] on link "Scholars" at bounding box center [355, 27] width 94 height 54
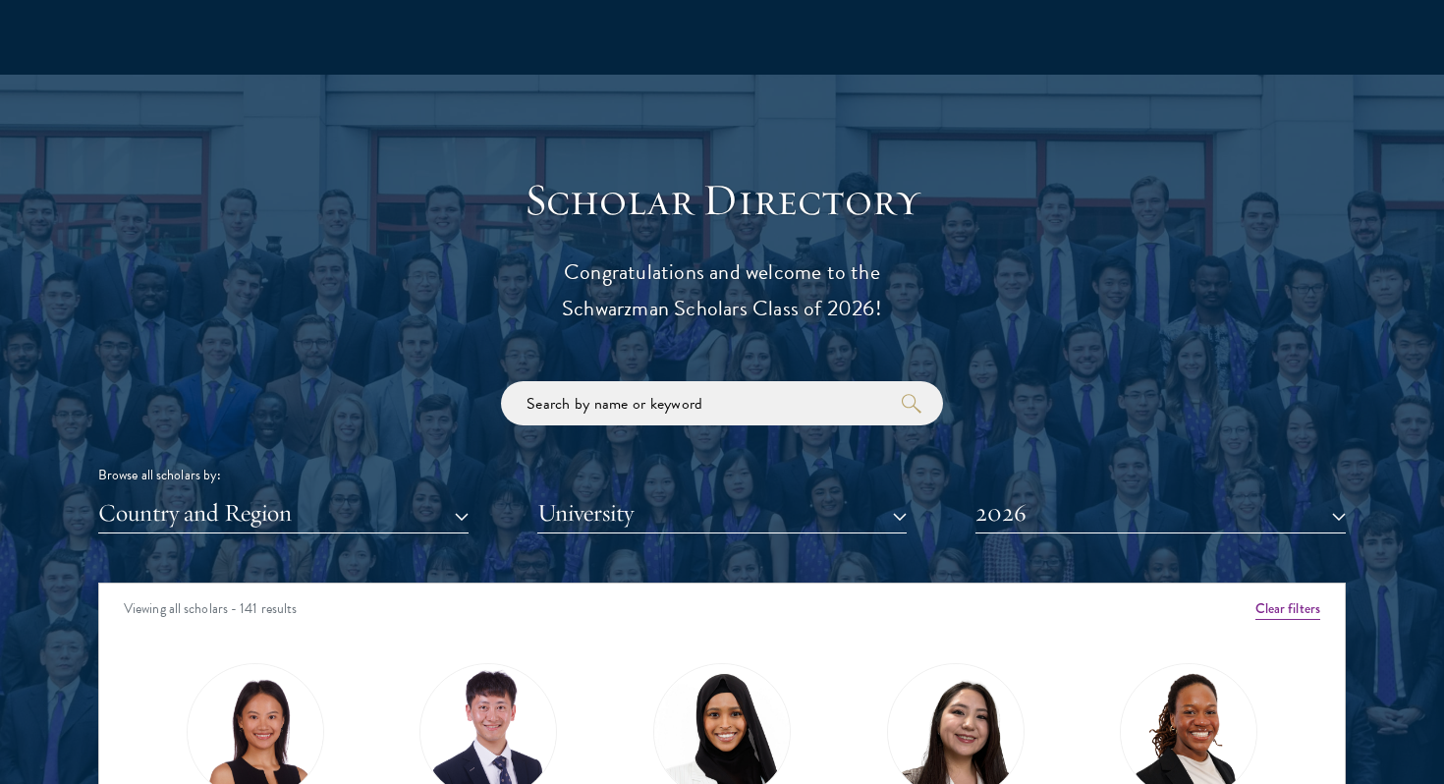
scroll to position [2134, 0]
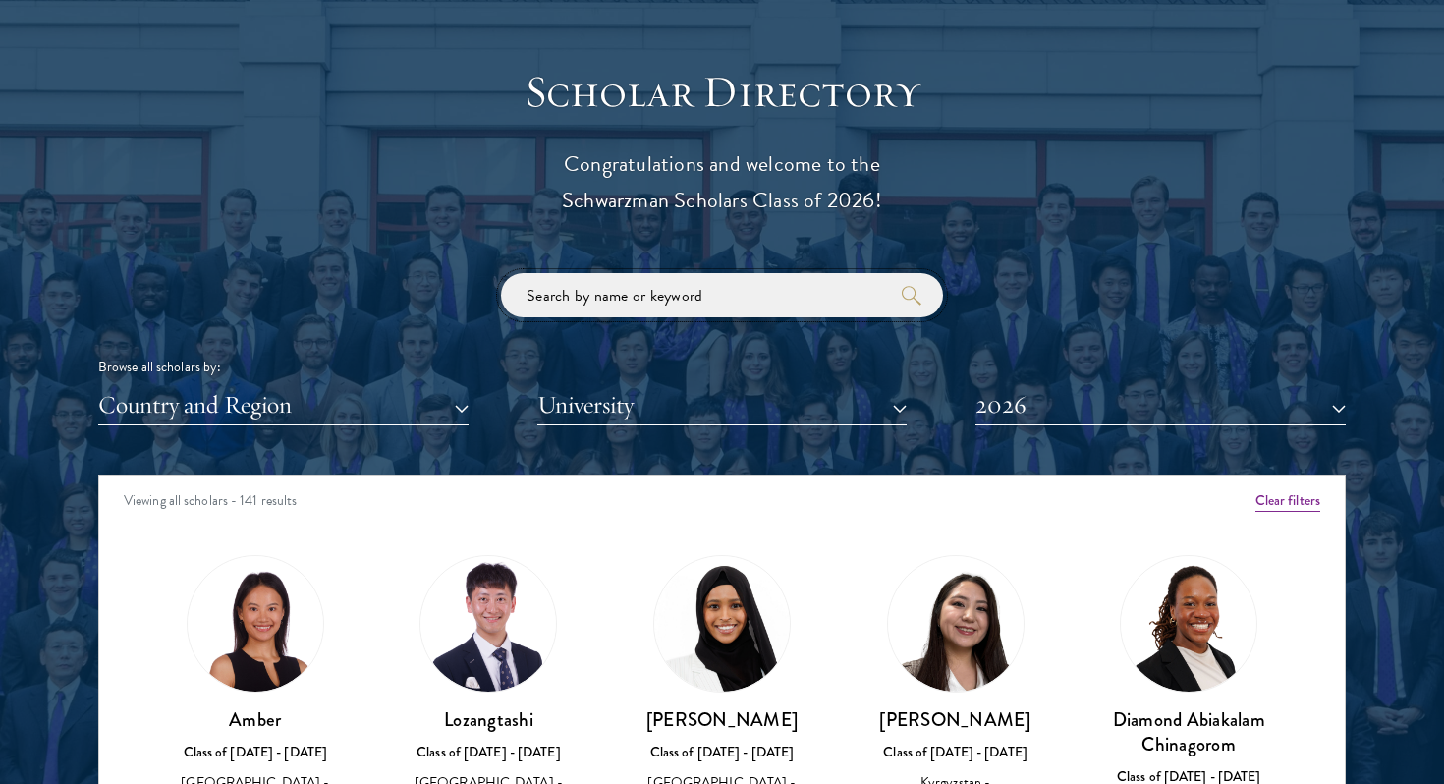
click at [660, 276] on input "search" at bounding box center [722, 295] width 442 height 44
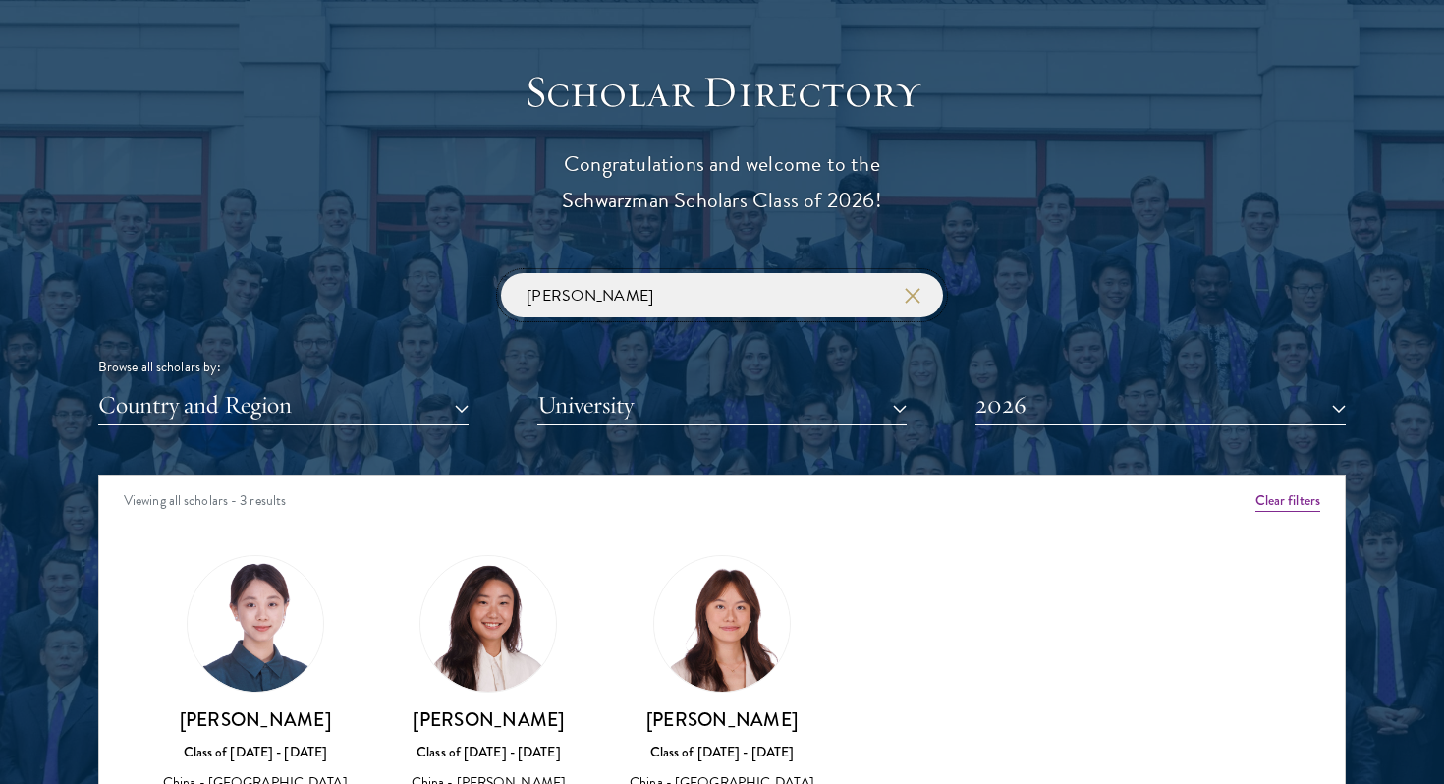
type input "Chen"
click at [1023, 400] on button "2026" at bounding box center [1160, 405] width 370 height 40
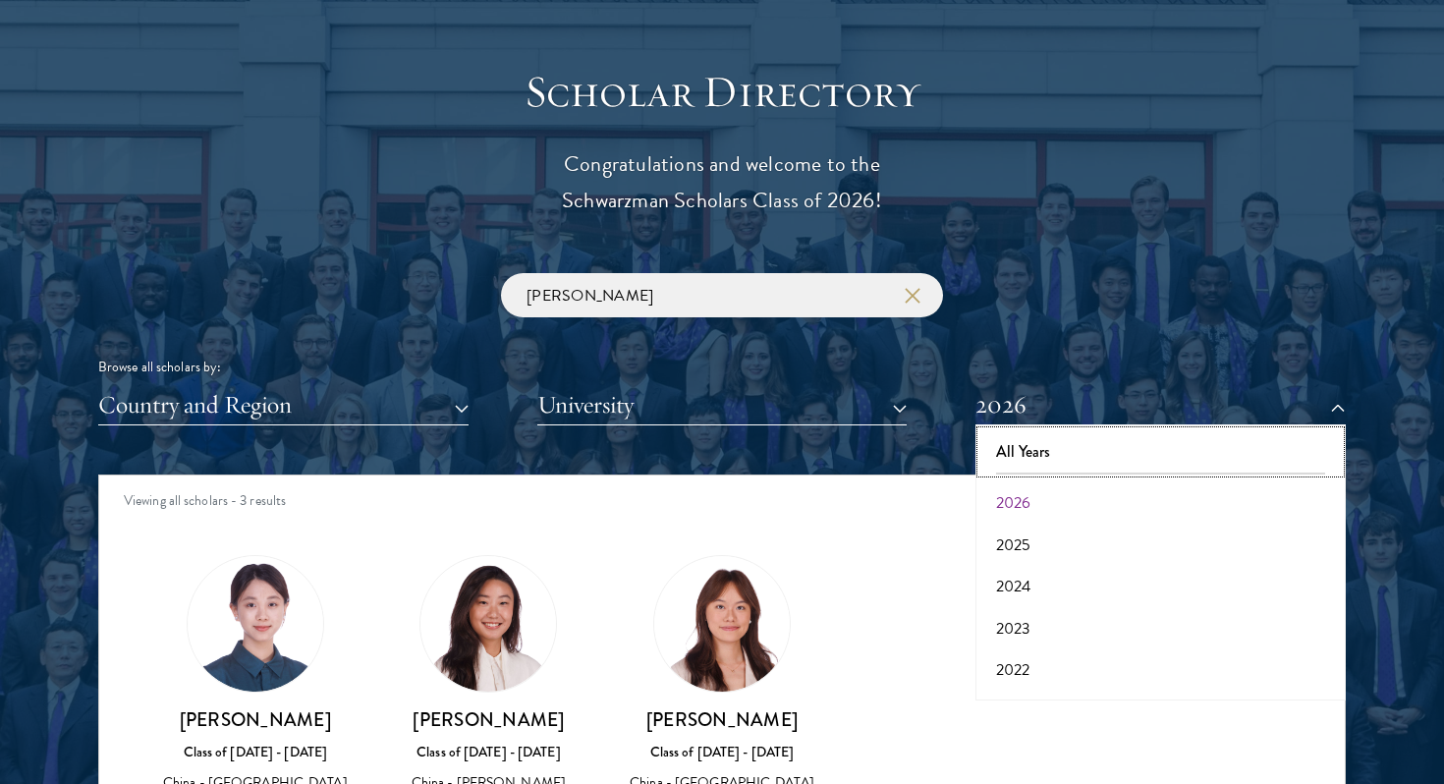
click at [1044, 436] on button "All Years" at bounding box center [1160, 451] width 359 height 41
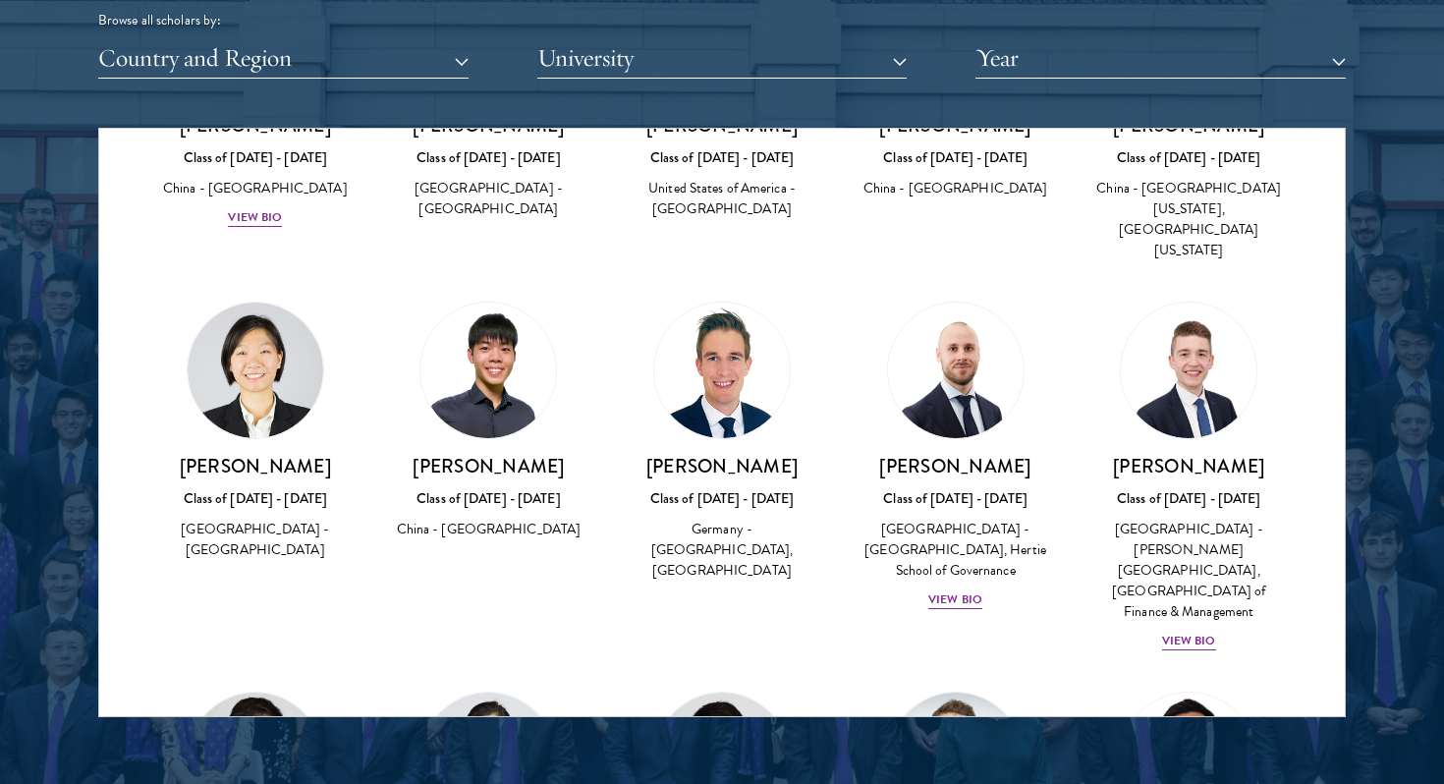
scroll to position [1119, 0]
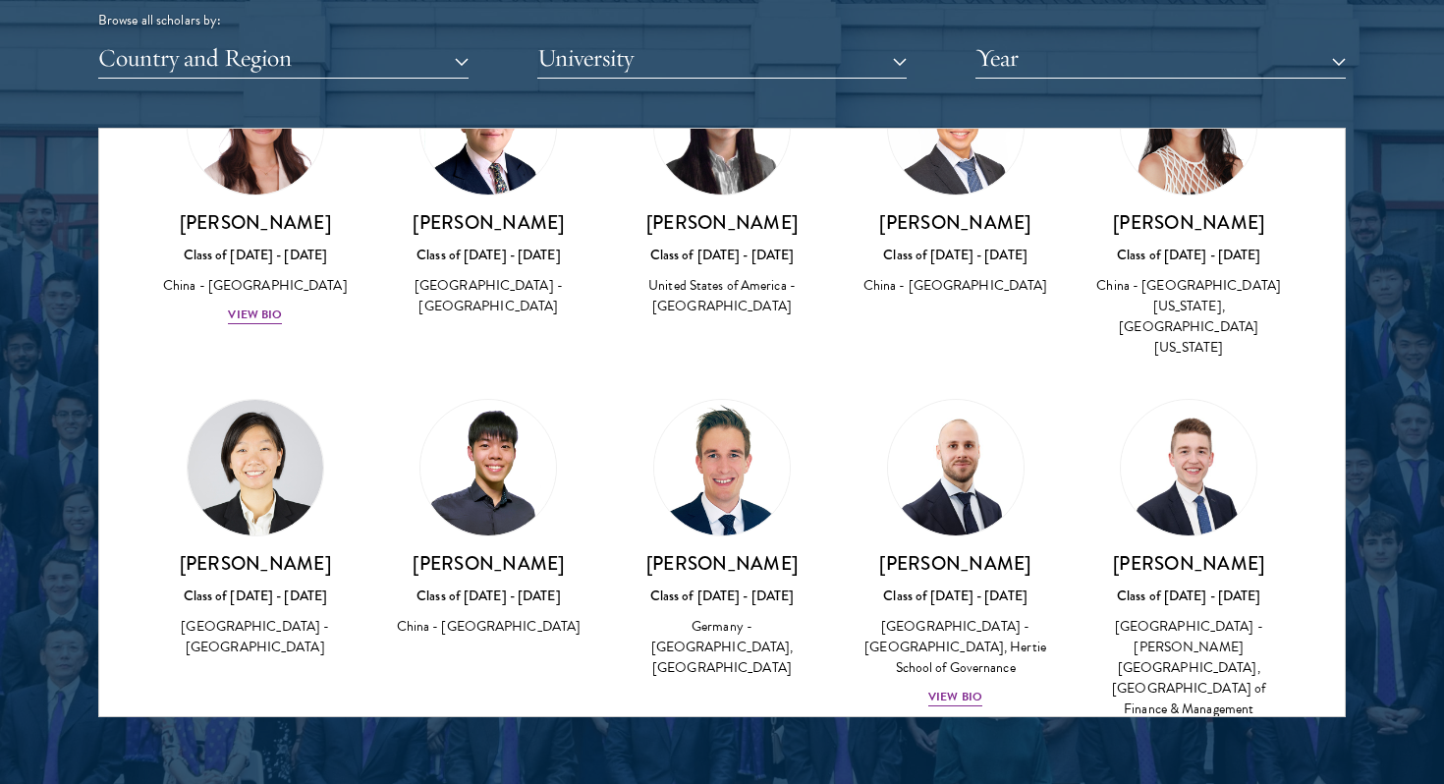
click at [679, 79] on div "Scholar Directory Congratulations and welcome to the Schwarzman Scholars Class …" at bounding box center [722, 217] width 1248 height 999
click at [660, 53] on button "University" at bounding box center [722, 58] width 370 height 40
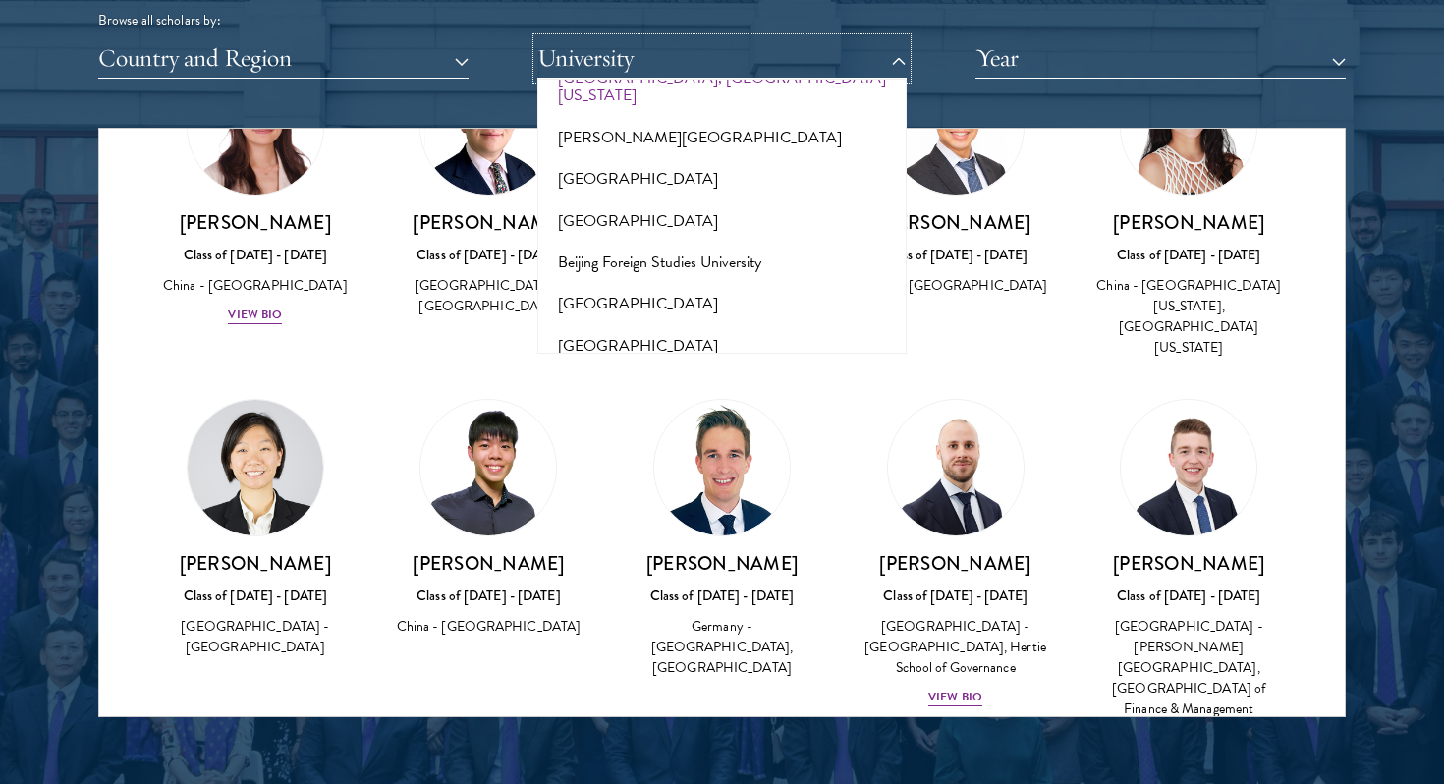
scroll to position [969, 0]
click at [641, 53] on button "University" at bounding box center [722, 58] width 370 height 40
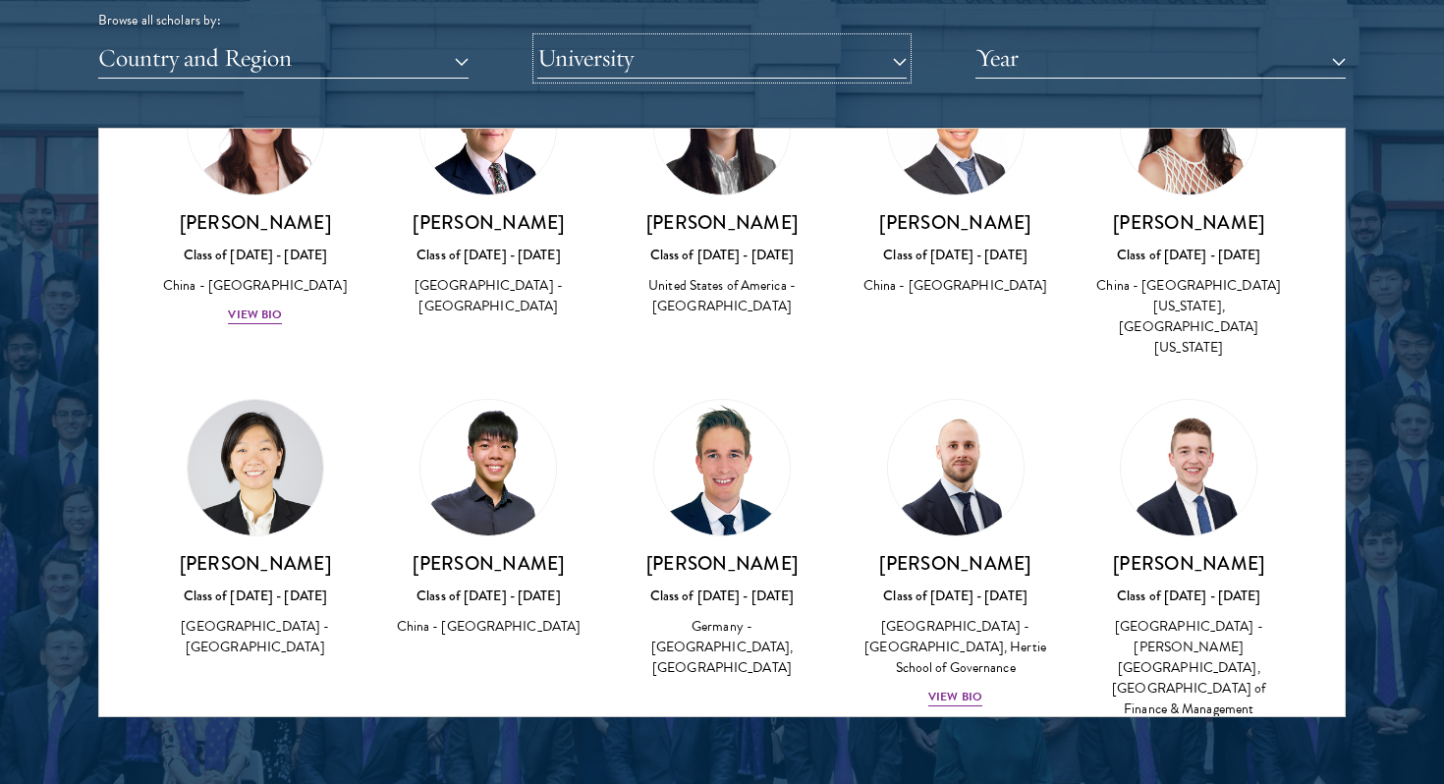
click at [641, 53] on button "University" at bounding box center [722, 58] width 370 height 40
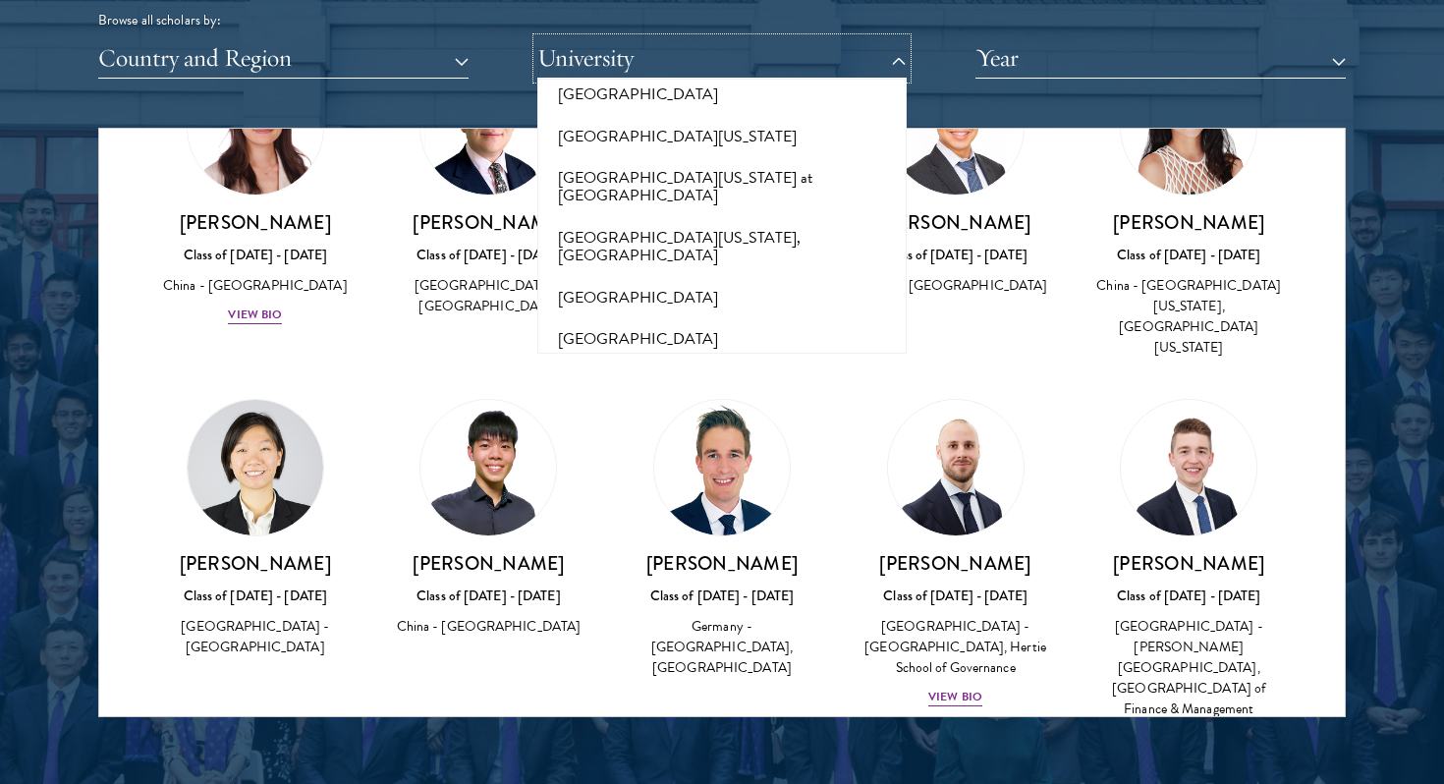
scroll to position [14520, 0]
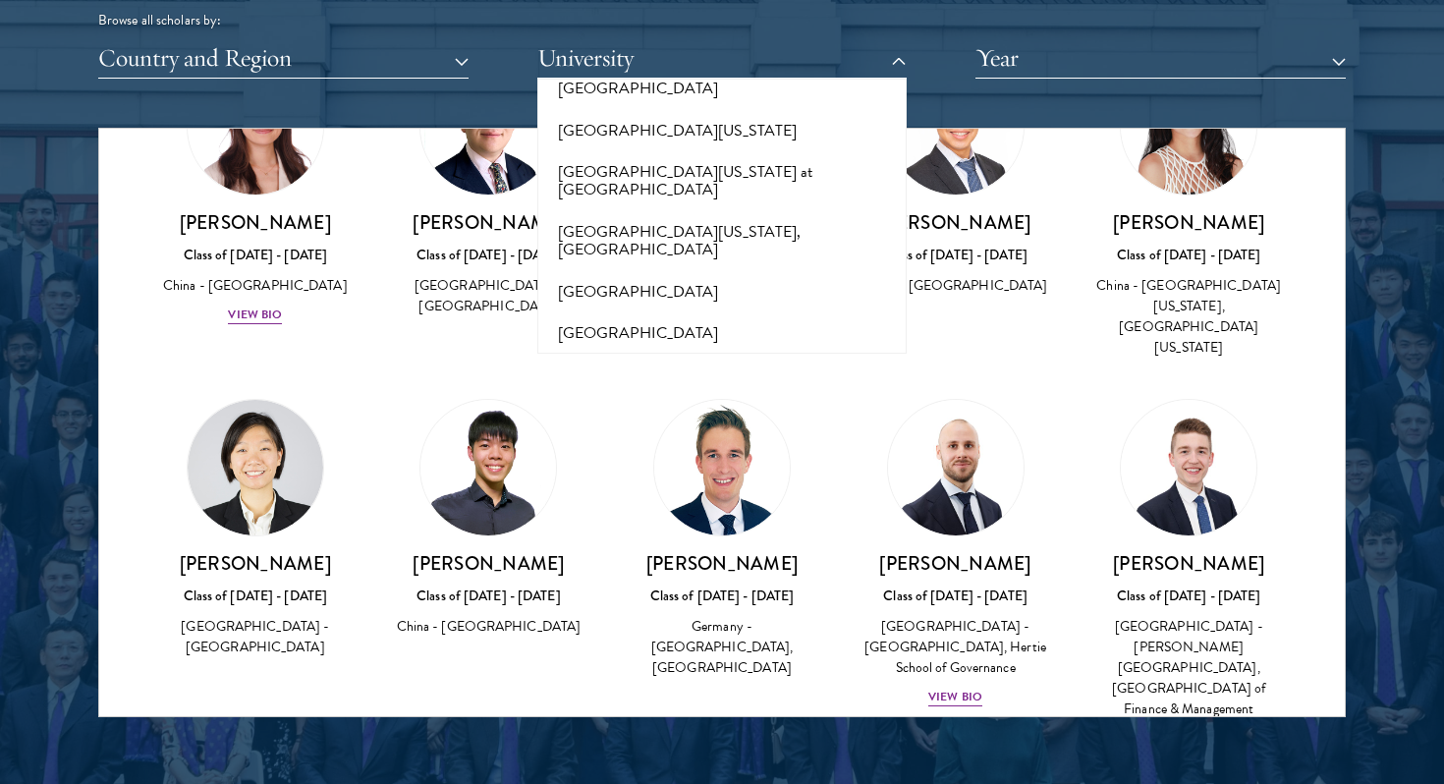
click at [740, 747] on button "[GEOGRAPHIC_DATA][US_STATE], [GEOGRAPHIC_DATA]" at bounding box center [722, 777] width 359 height 60
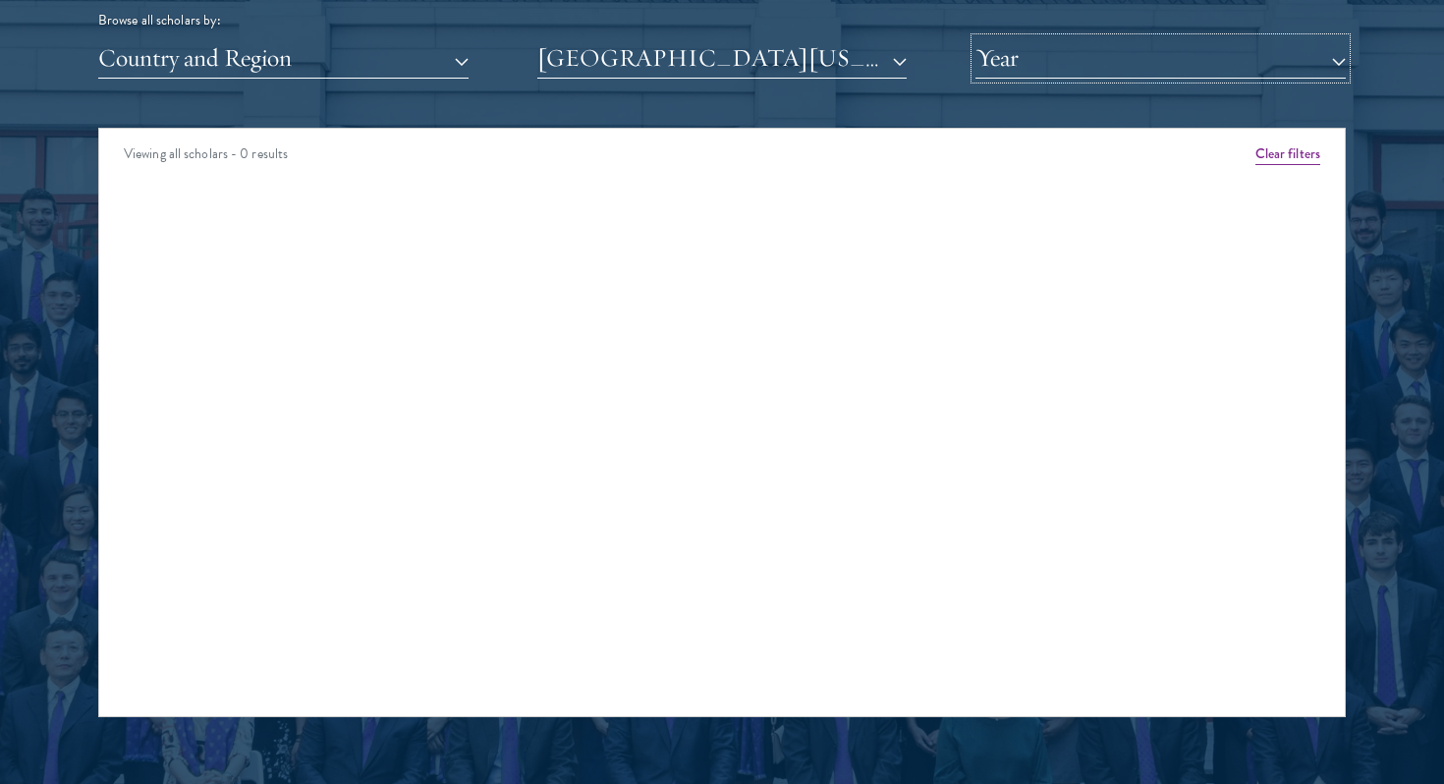
click at [1114, 60] on button "Year" at bounding box center [1160, 58] width 370 height 40
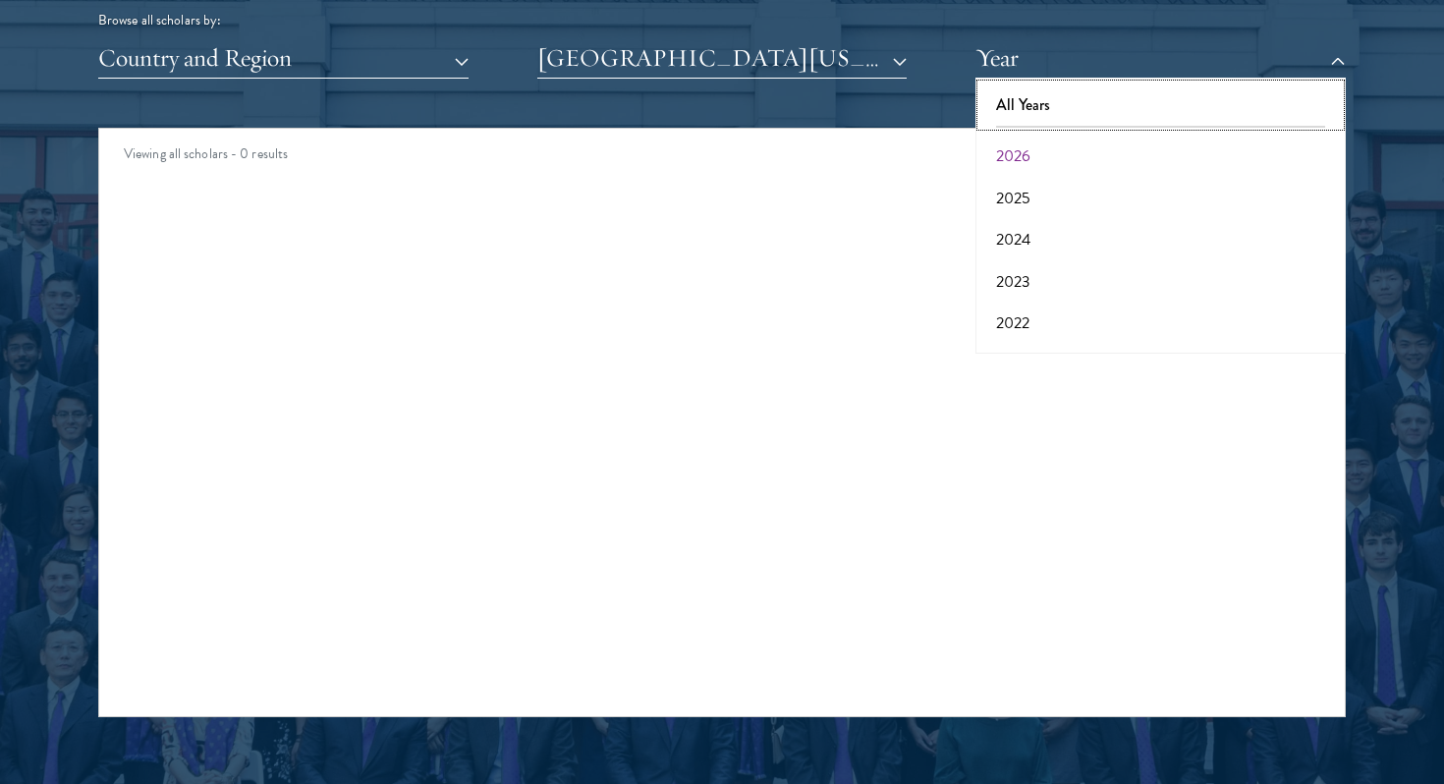
click at [1110, 106] on button "All Years" at bounding box center [1160, 104] width 359 height 41
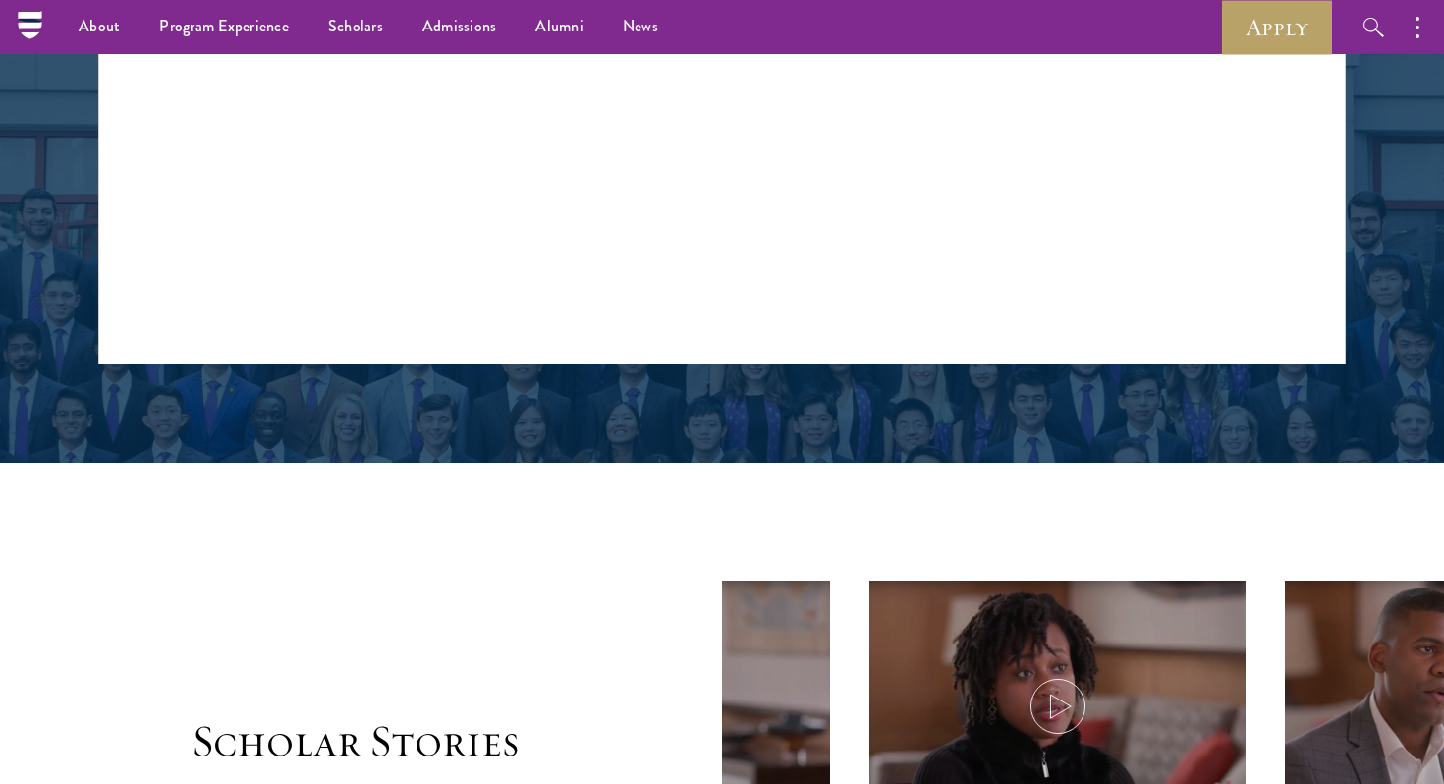
scroll to position [2441, 0]
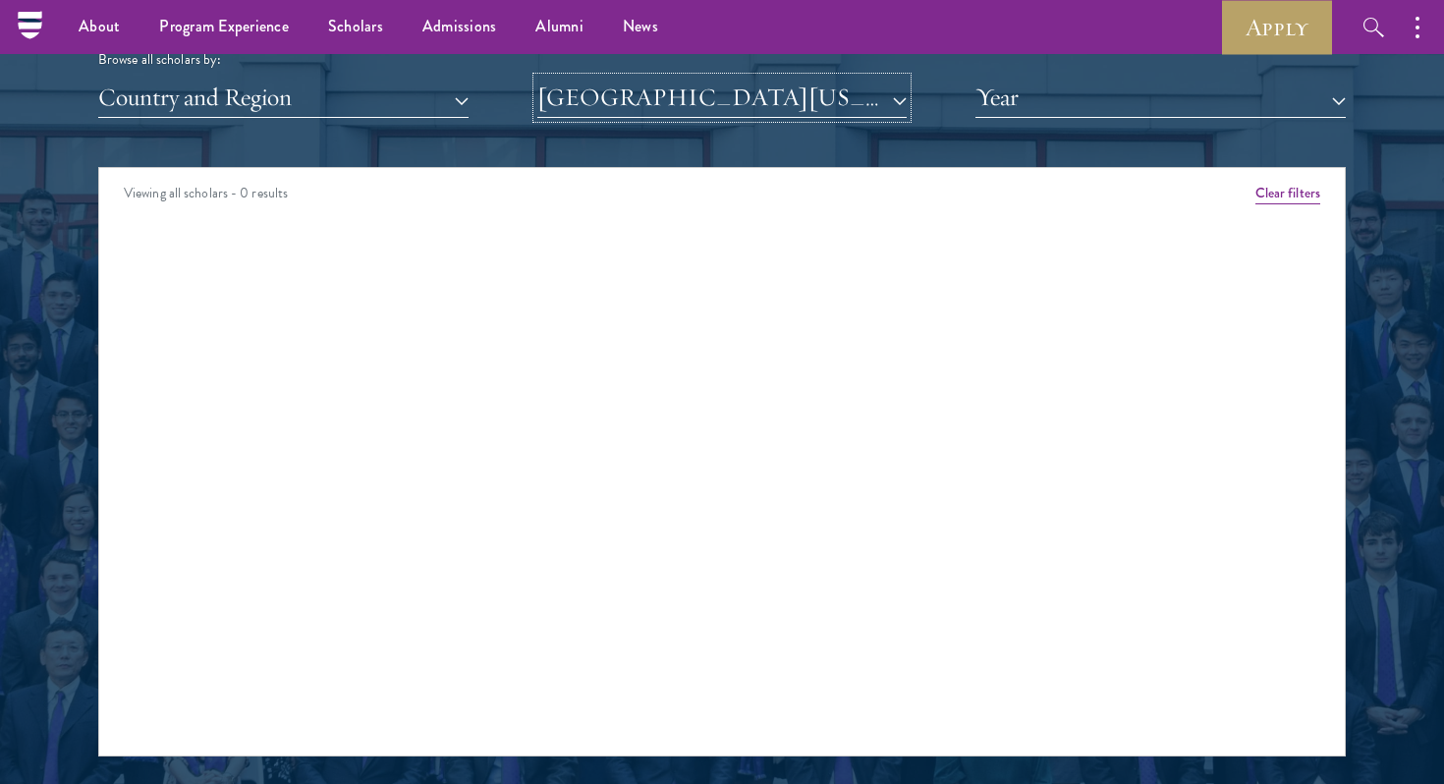
click at [784, 105] on button "[GEOGRAPHIC_DATA][US_STATE], [GEOGRAPHIC_DATA]" at bounding box center [722, 98] width 370 height 40
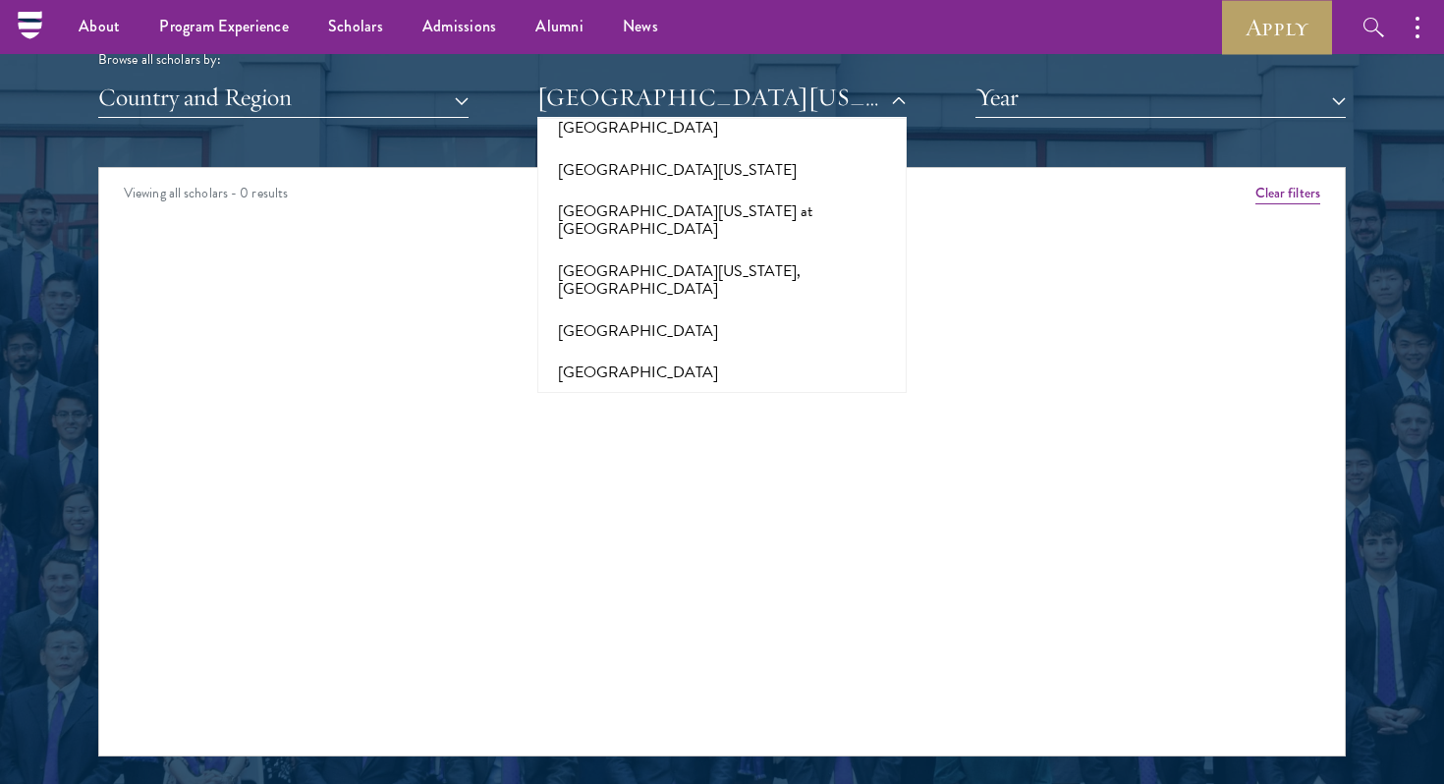
click at [727, 685] on button "[GEOGRAPHIC_DATA][US_STATE]" at bounding box center [722, 705] width 359 height 41
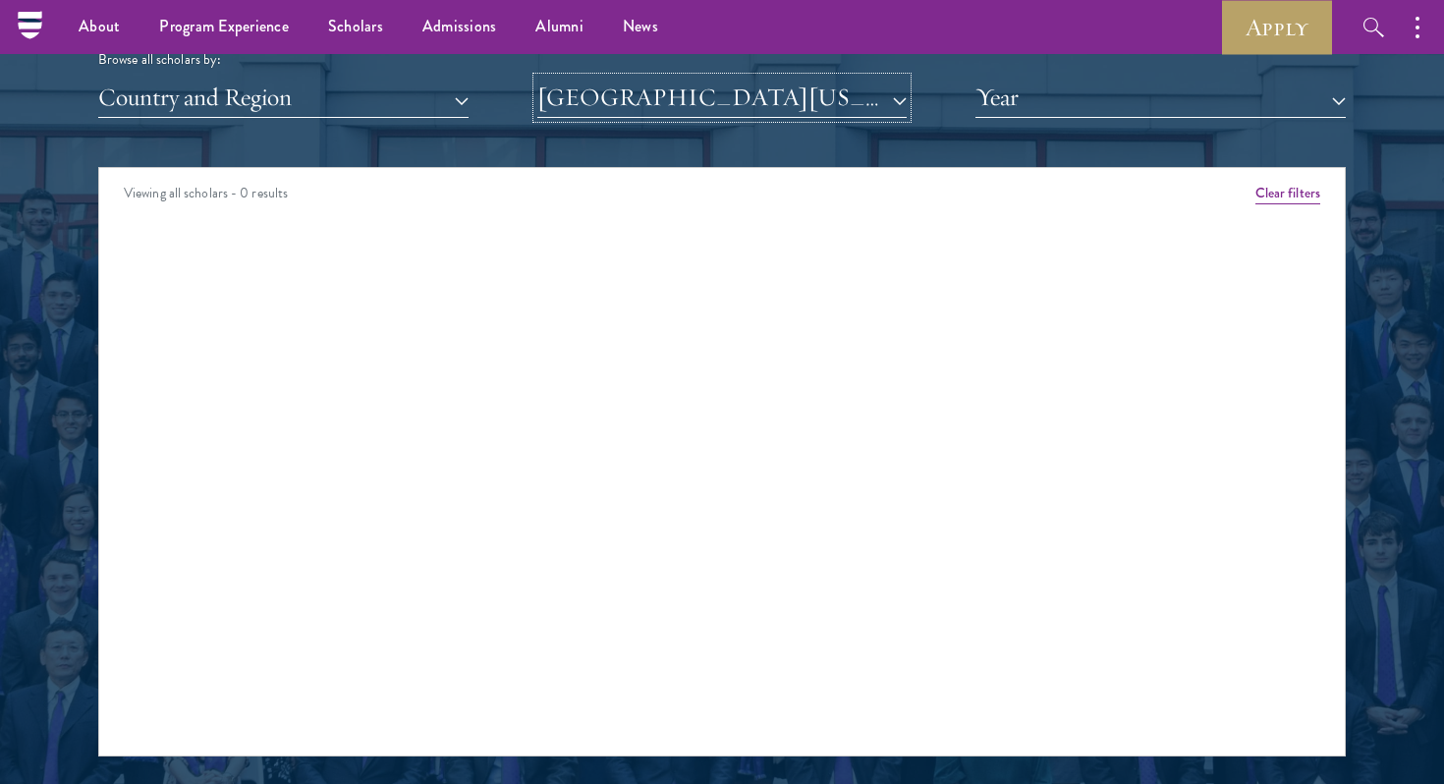
click at [726, 103] on button "[GEOGRAPHIC_DATA][US_STATE]" at bounding box center [722, 98] width 370 height 40
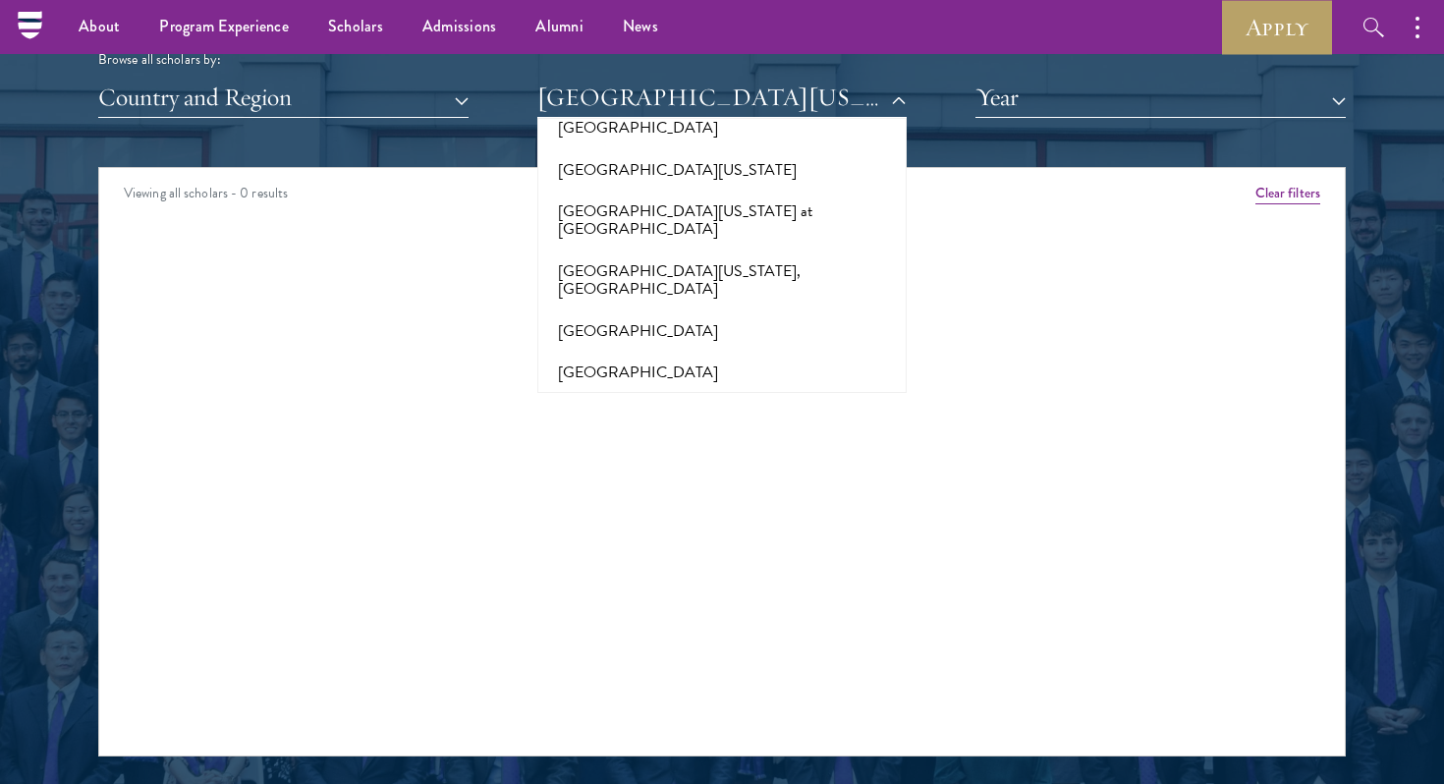
click at [709, 685] on button "[GEOGRAPHIC_DATA][US_STATE]" at bounding box center [722, 705] width 359 height 41
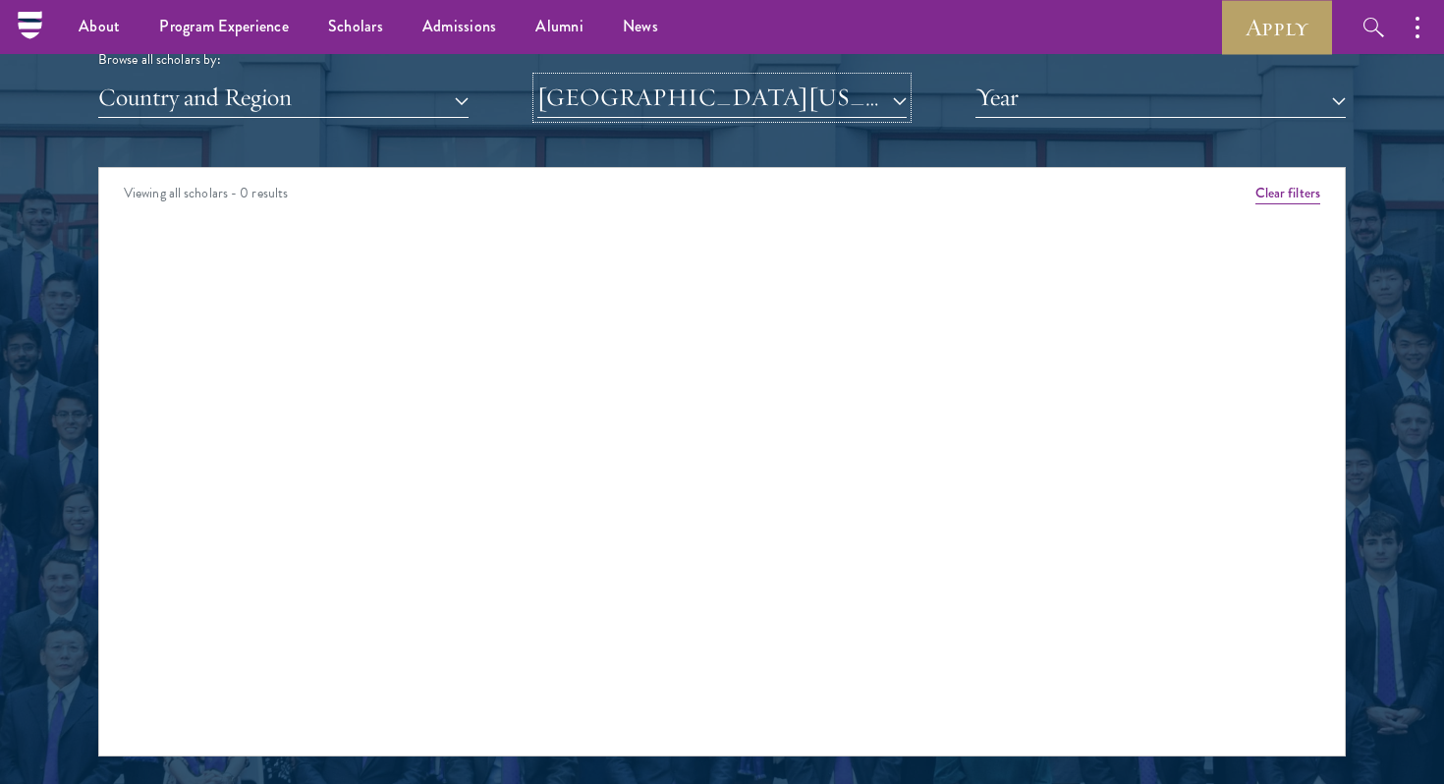
click at [731, 91] on button "[GEOGRAPHIC_DATA][US_STATE]" at bounding box center [722, 98] width 370 height 40
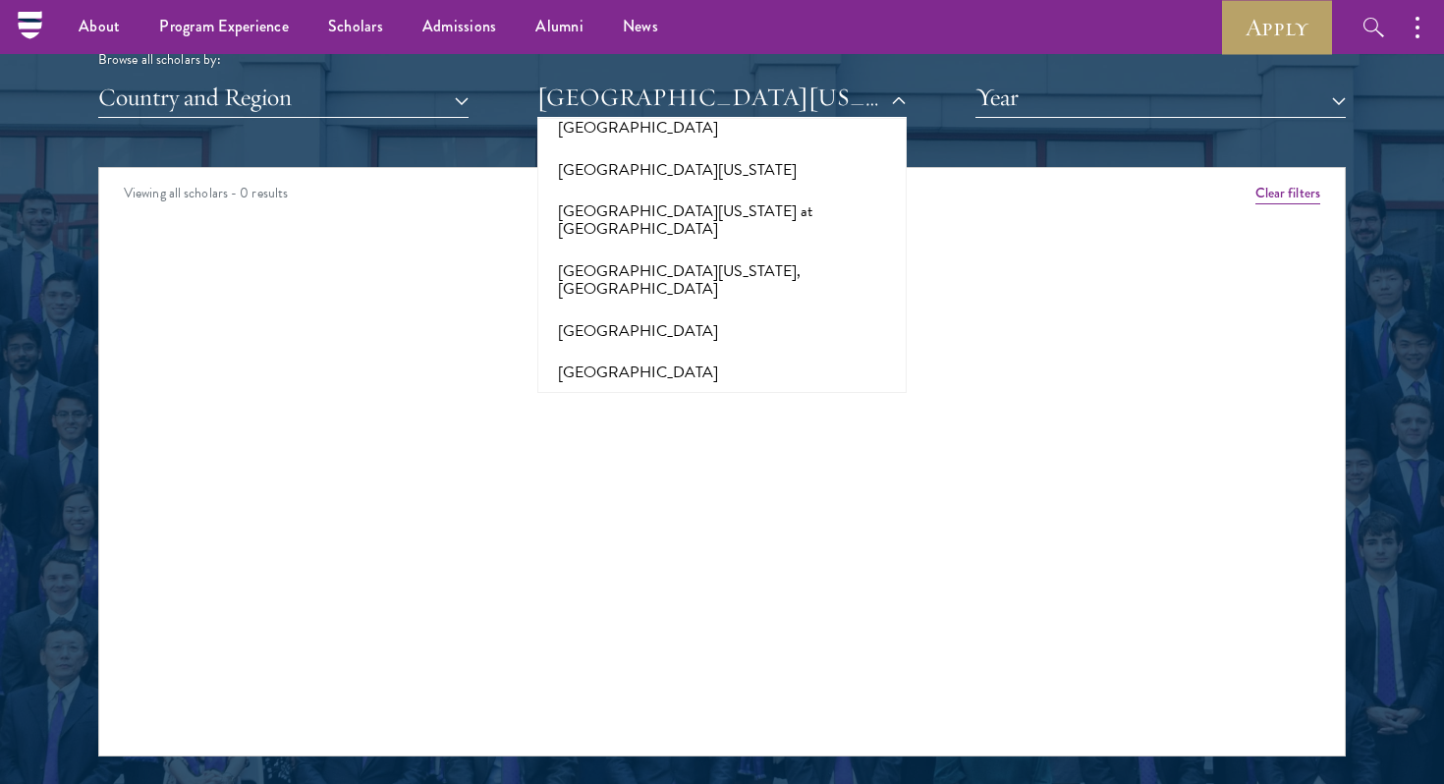
click at [730, 685] on button "[GEOGRAPHIC_DATA][US_STATE]" at bounding box center [722, 705] width 359 height 41
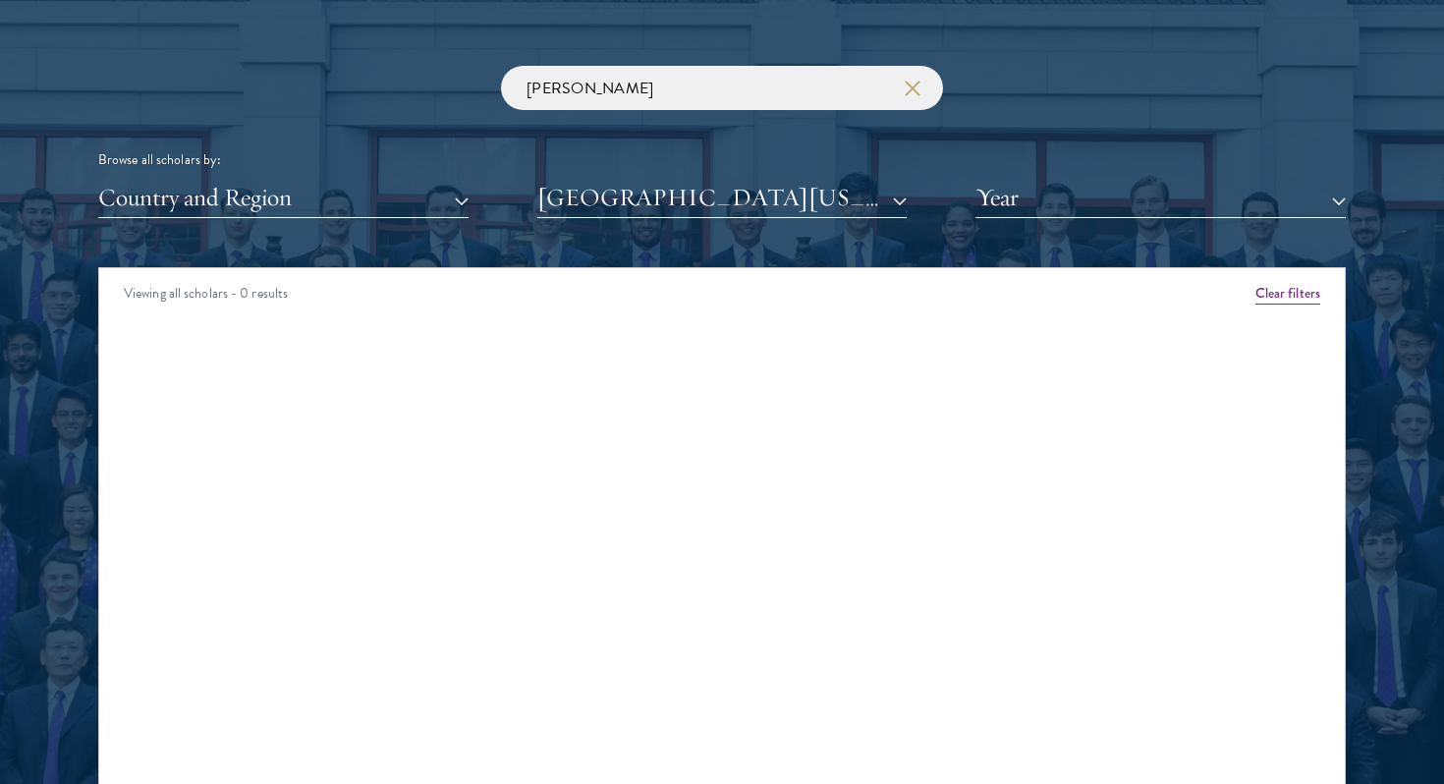
scroll to position [2380, 0]
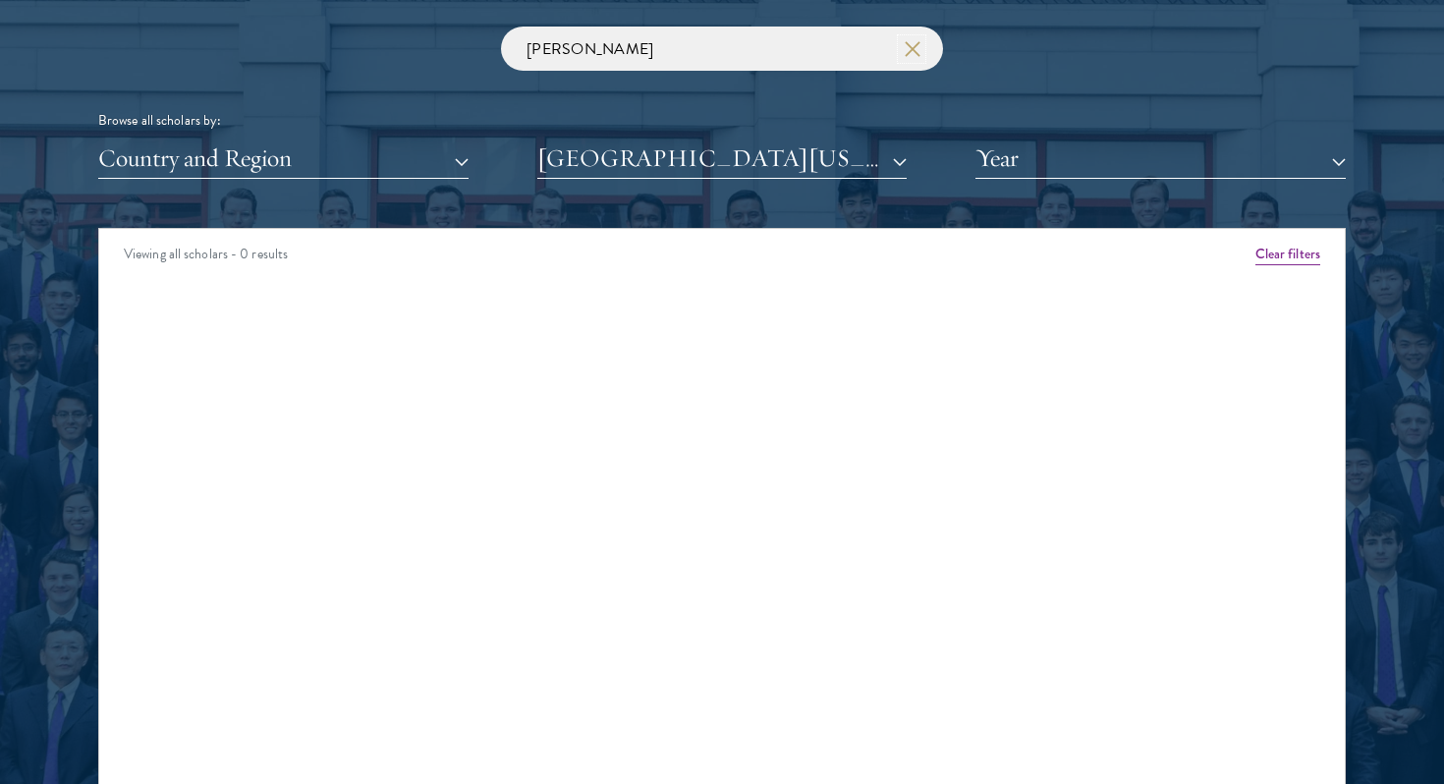
click at [914, 42] on icon "button" at bounding box center [913, 49] width 16 height 16
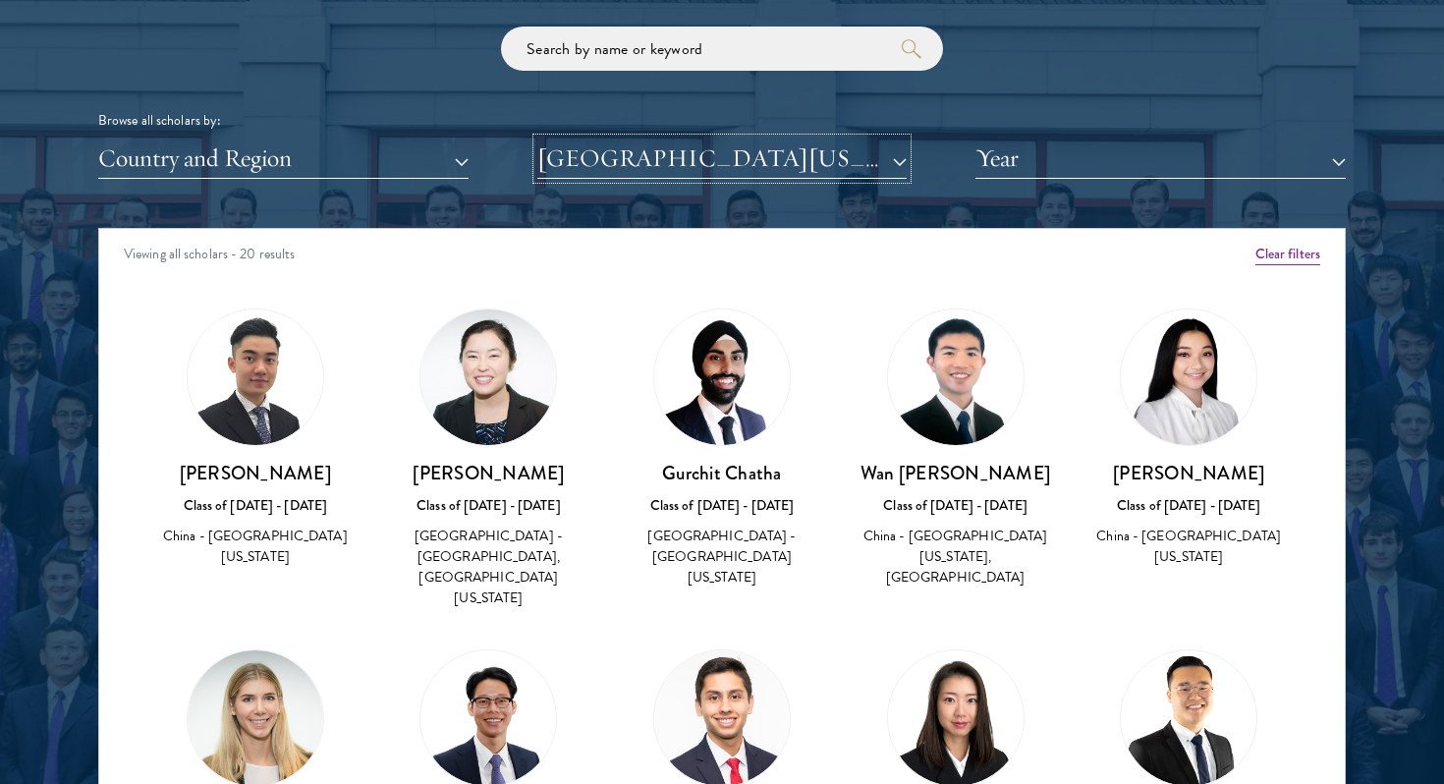
click at [658, 154] on button "[GEOGRAPHIC_DATA][US_STATE]" at bounding box center [722, 159] width 370 height 40
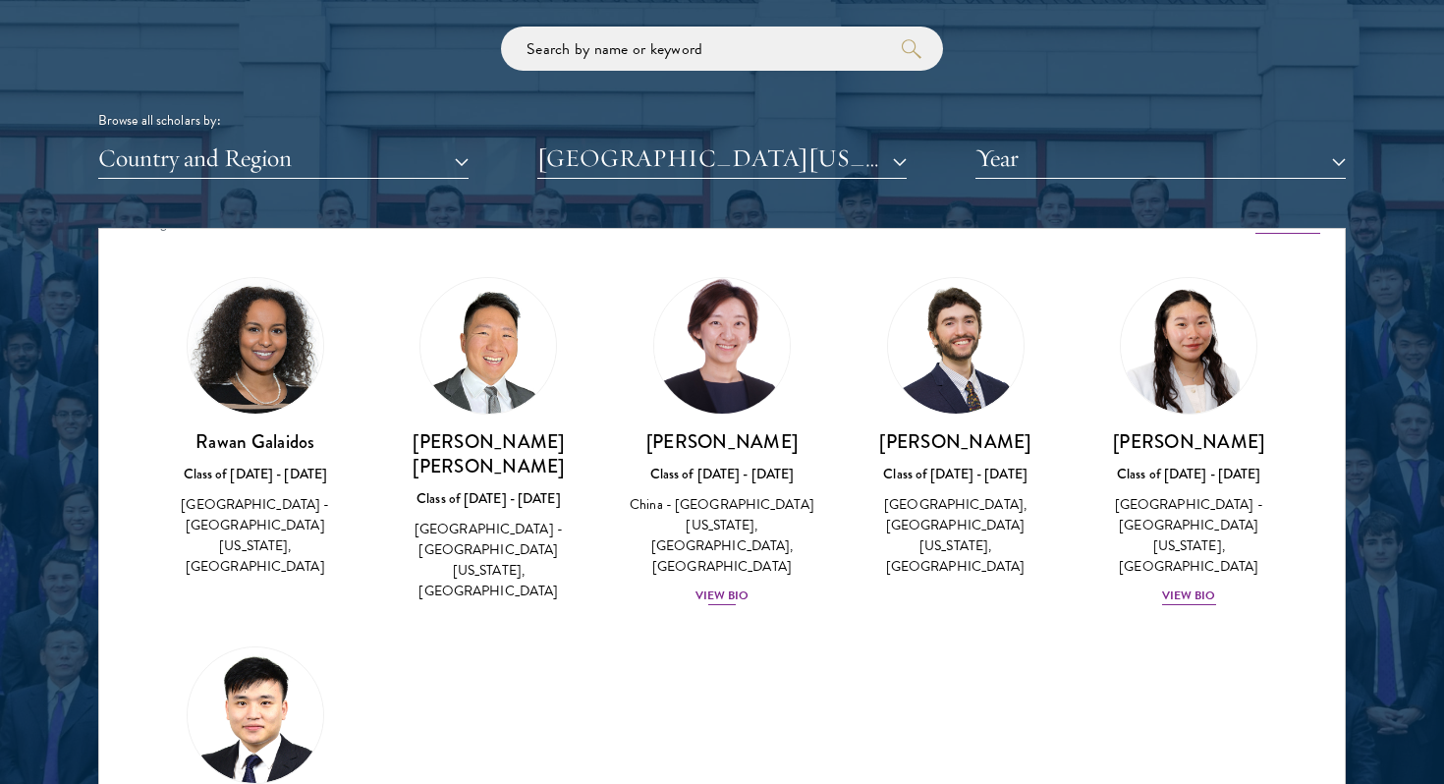
scroll to position [32, 0]
